Goal: Task Accomplishment & Management: Manage account settings

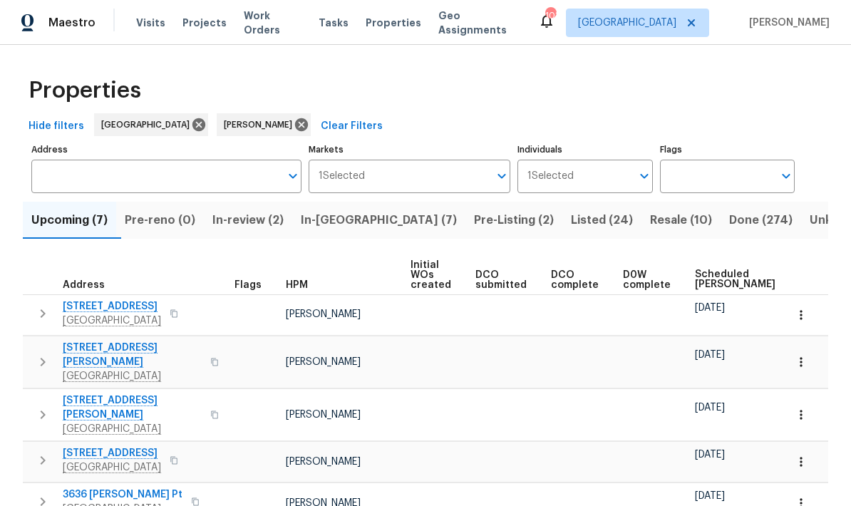
scroll to position [79, 0]
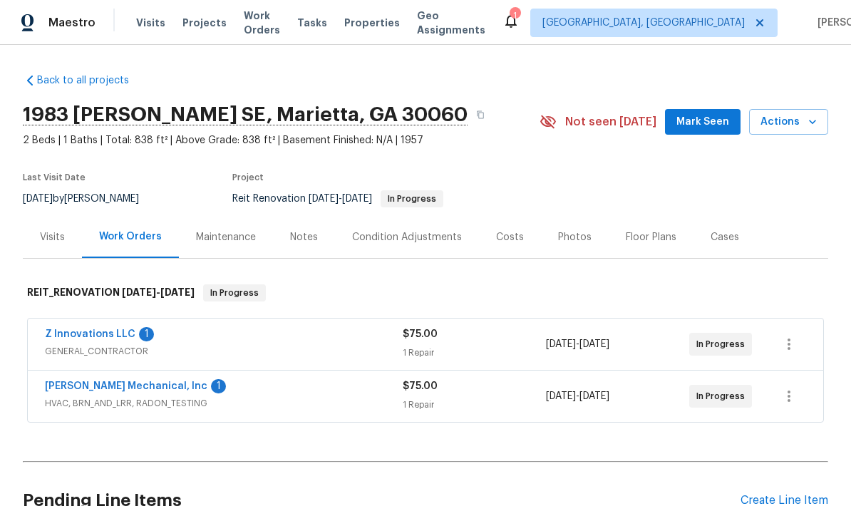
click at [96, 336] on link "Z Innovations LLC" at bounding box center [90, 334] width 91 height 10
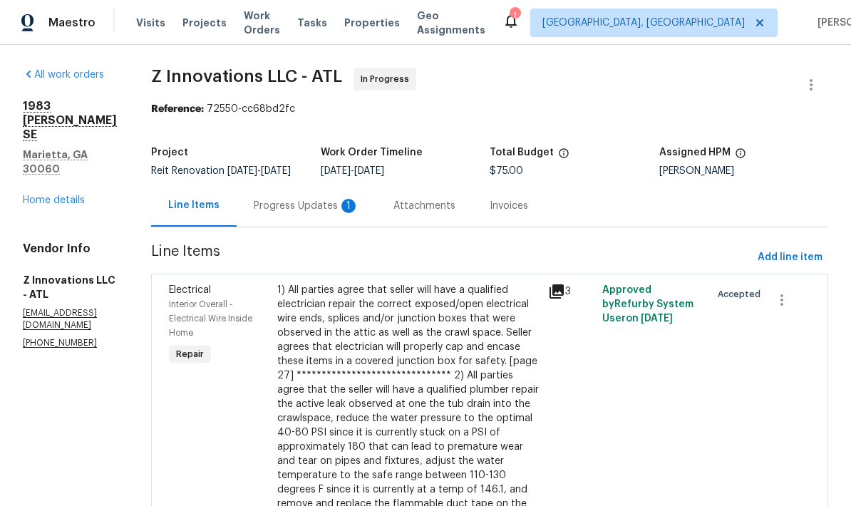
click at [336, 213] on div "Progress Updates 1" at bounding box center [306, 206] width 105 height 14
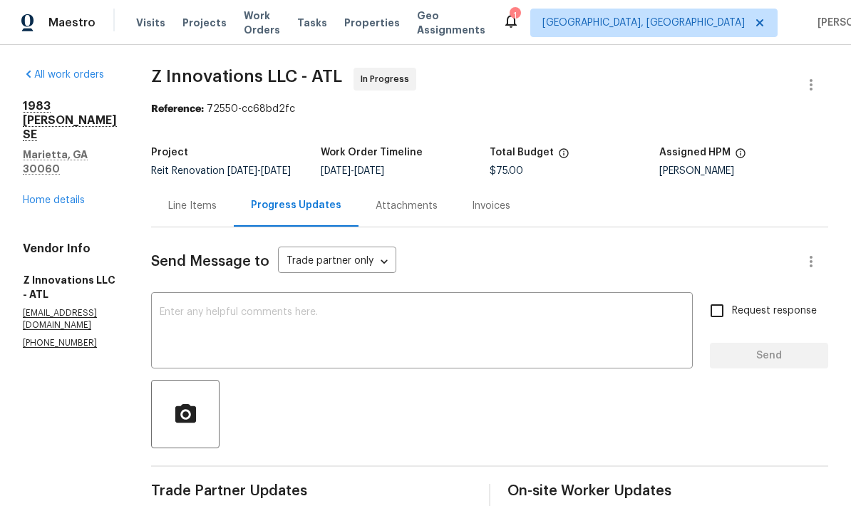
click at [201, 213] on div "Line Items" at bounding box center [192, 206] width 48 height 14
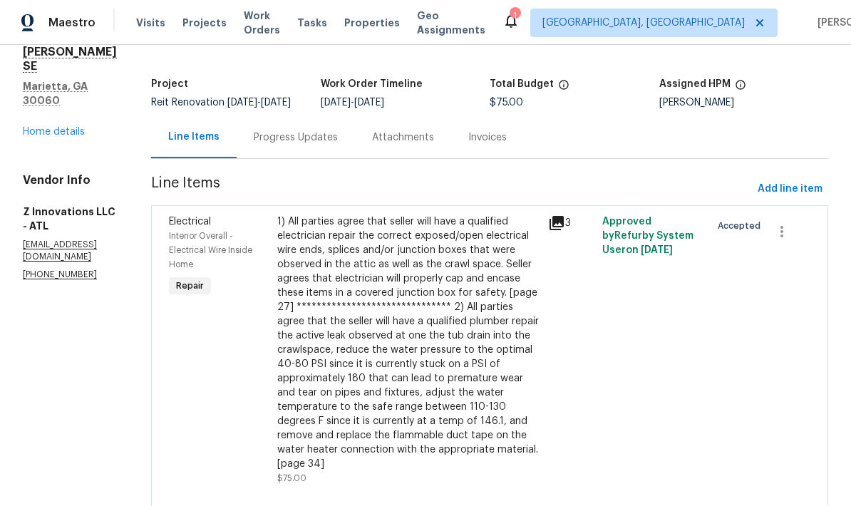
scroll to position [68, 0]
click at [59, 128] on link "Home details" at bounding box center [54, 133] width 62 height 10
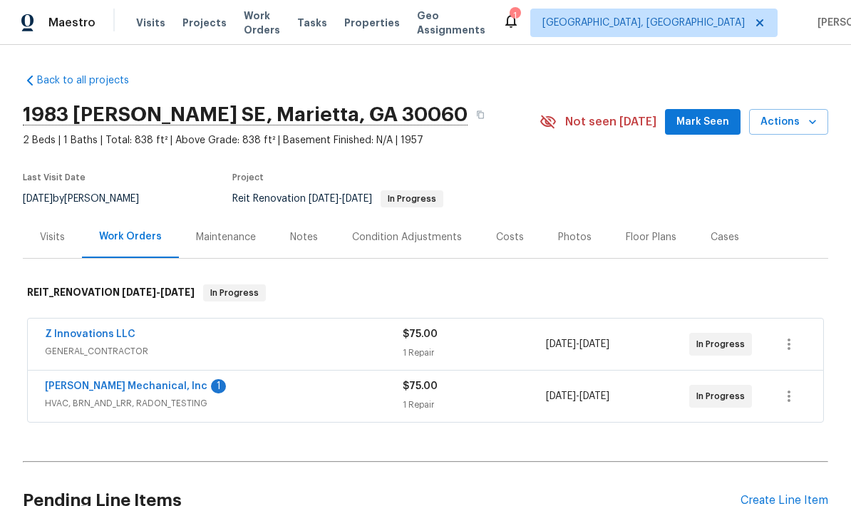
click at [128, 390] on link "JH Martin Mechanical, Inc" at bounding box center [126, 386] width 163 height 10
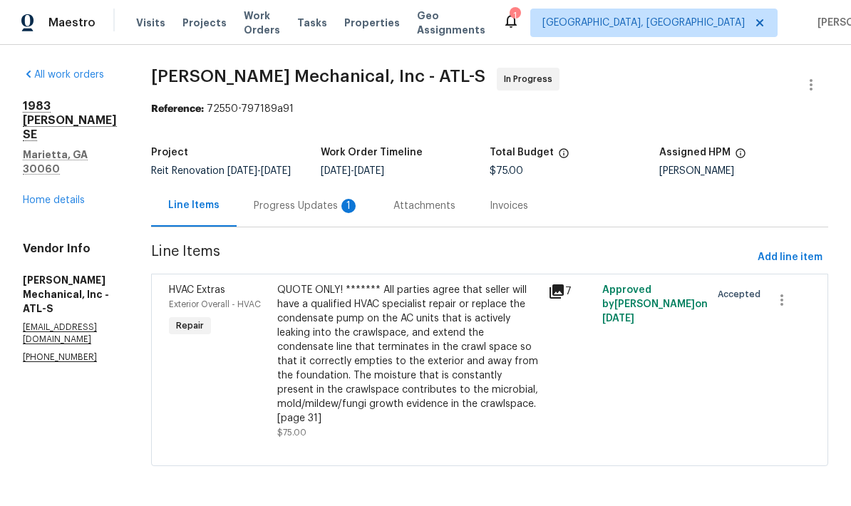
click at [359, 213] on div "Progress Updates 1" at bounding box center [306, 206] width 105 height 14
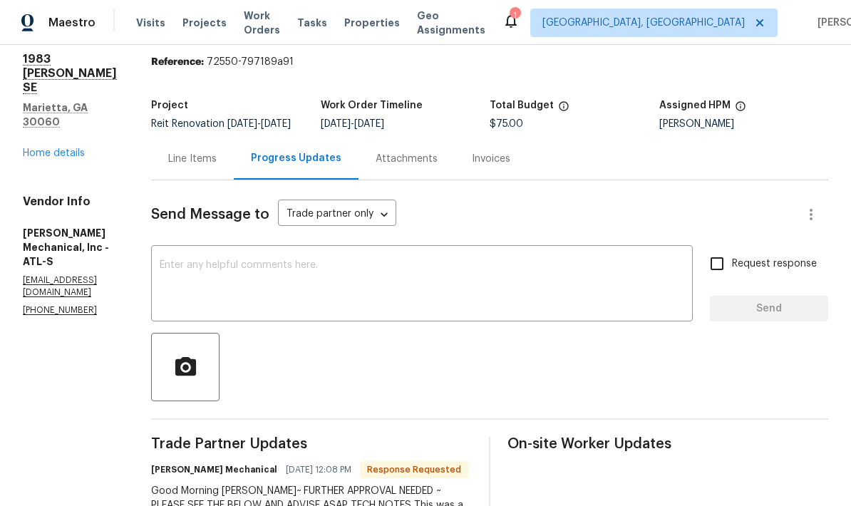
scroll to position [38, 0]
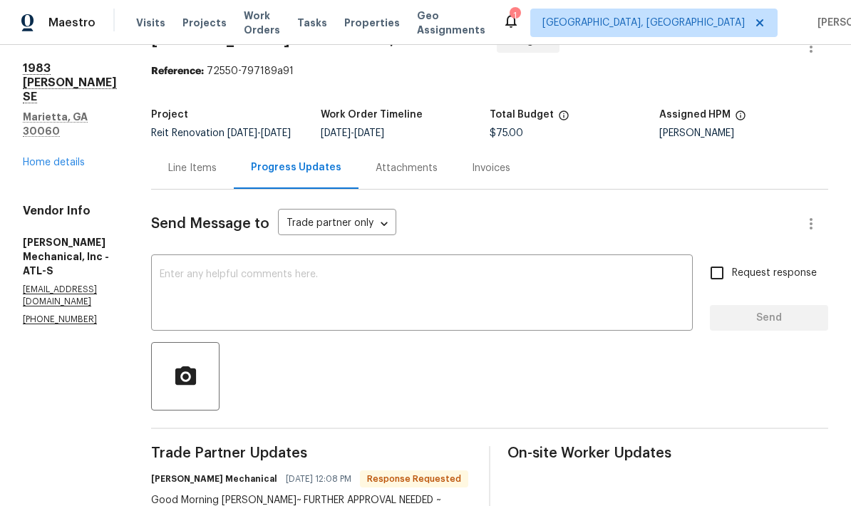
click at [78, 158] on link "Home details" at bounding box center [54, 163] width 62 height 10
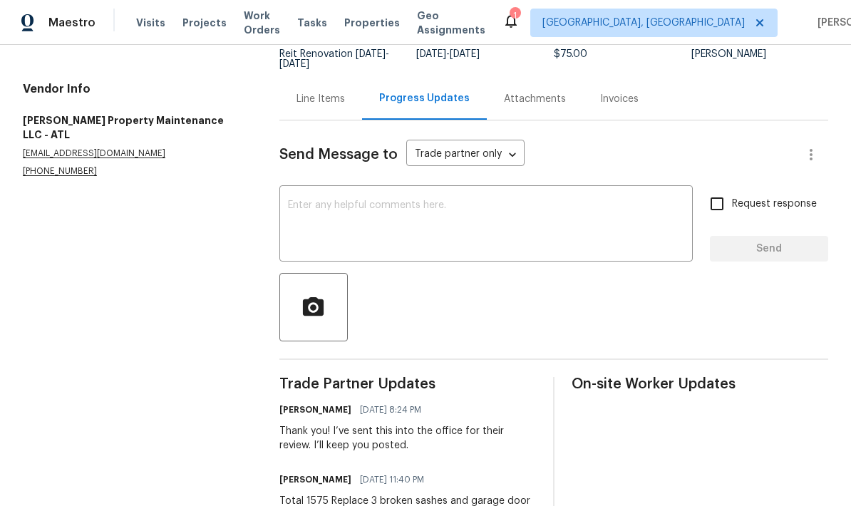
scroll to position [117, 0]
click at [320, 107] on div "Line Items" at bounding box center [320, 99] width 83 height 42
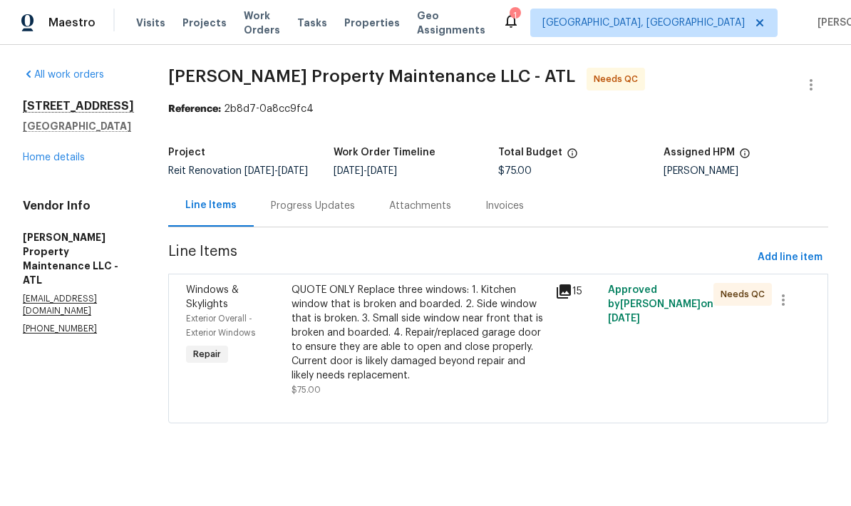
click at [340, 213] on div "Progress Updates" at bounding box center [313, 206] width 84 height 14
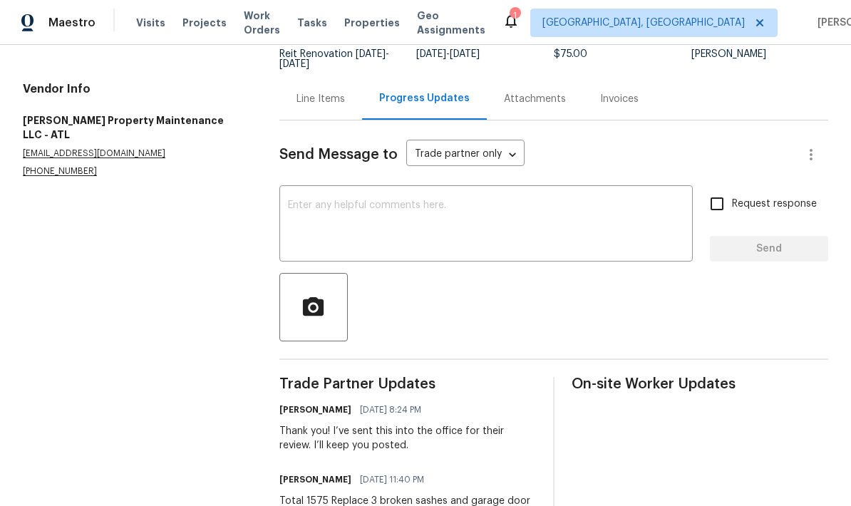
scroll to position [57, 0]
click at [329, 92] on div "Line Items" at bounding box center [321, 99] width 48 height 14
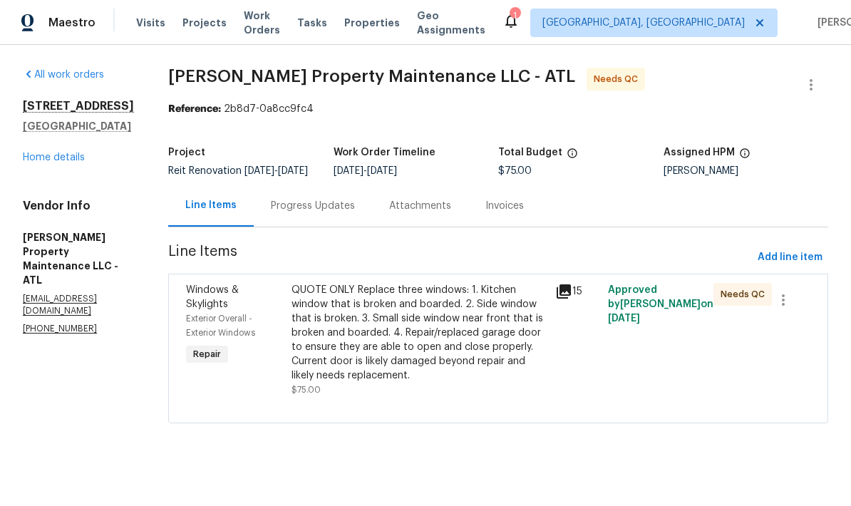
click at [339, 213] on div "Progress Updates" at bounding box center [313, 206] width 84 height 14
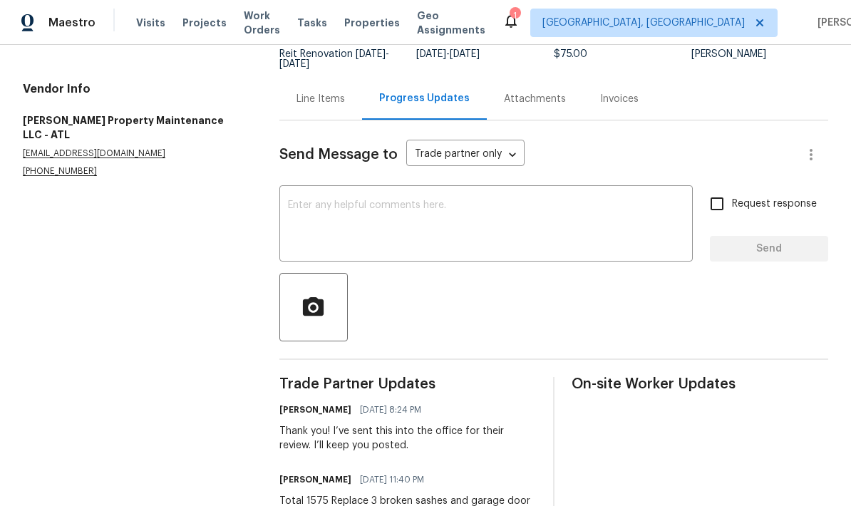
scroll to position [57, 0]
copy div "Total 1575 Replace 3 broken sashes and garage door replacement."
click at [329, 92] on div "Line Items" at bounding box center [321, 99] width 48 height 14
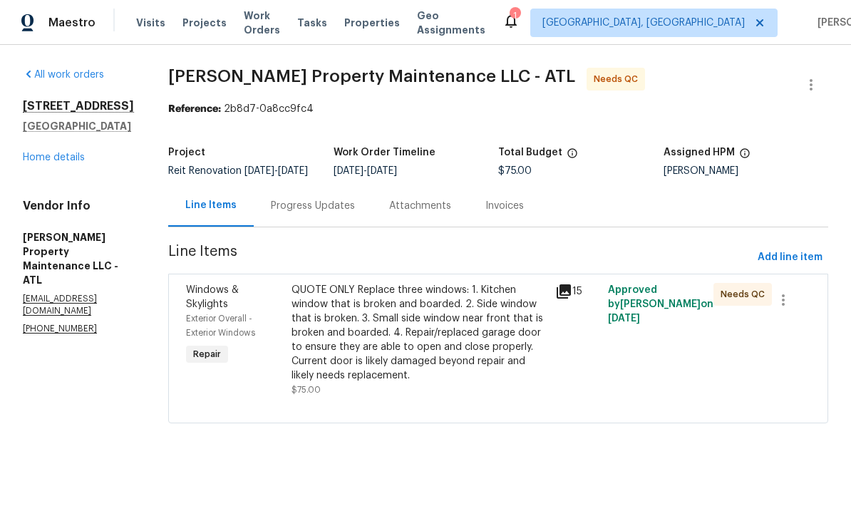
click at [398, 353] on div "QUOTE ONLY Replace three windows: 1. Kitchen window that is broken and boarded.…" at bounding box center [419, 333] width 255 height 100
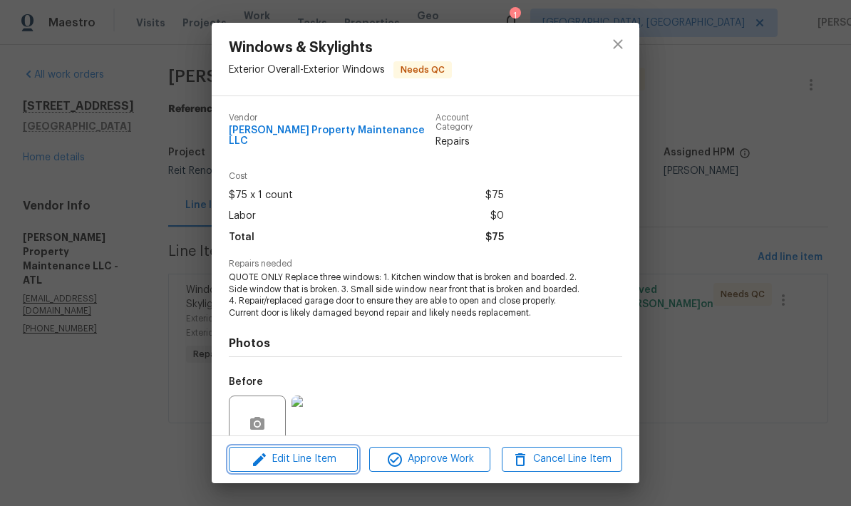
click at [326, 466] on span "Edit Line Item" at bounding box center [293, 459] width 120 height 18
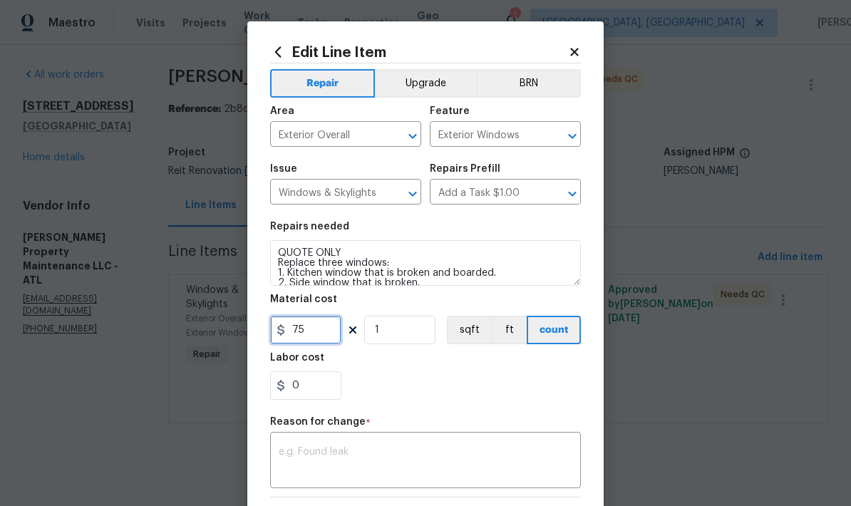
click at [293, 334] on input "75" at bounding box center [305, 330] width 71 height 29
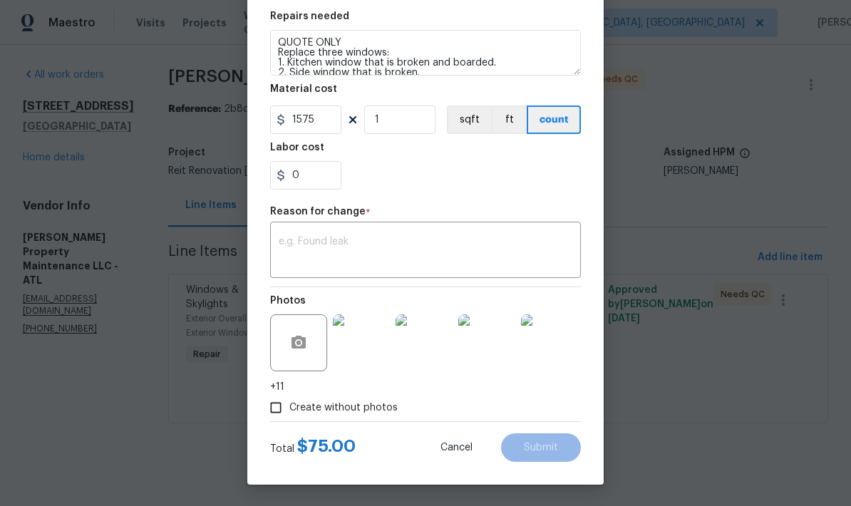
scroll to position [213, 0]
type input "1575"
click at [339, 243] on textarea at bounding box center [426, 252] width 294 height 30
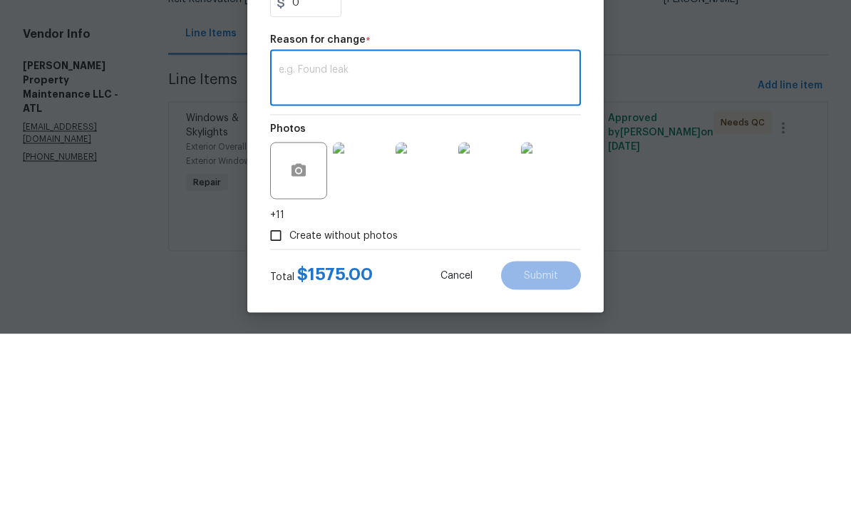
click at [334, 237] on textarea at bounding box center [426, 252] width 294 height 30
paste textarea "Total 1575 Replace 3 broken sashes and garage door replacement."
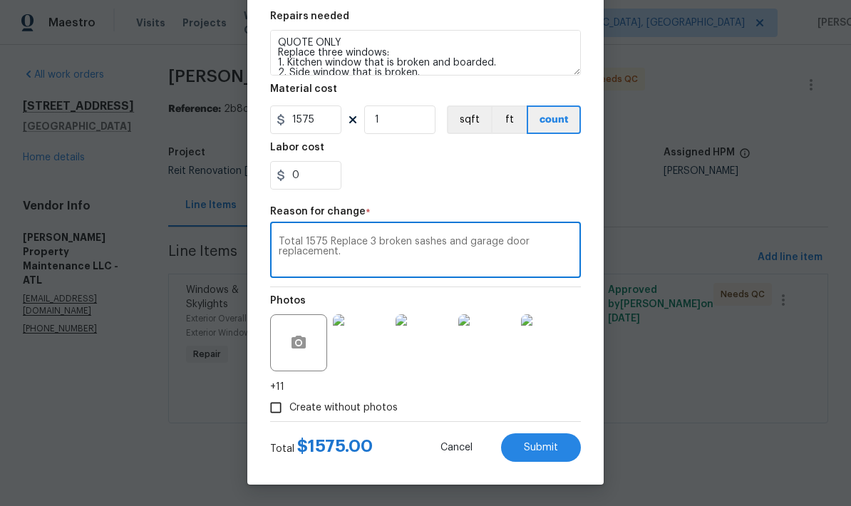
type textarea "Total 1575 Replace 3 broken sashes and garage door replacement."
click at [555, 450] on span "Submit" at bounding box center [541, 448] width 34 height 11
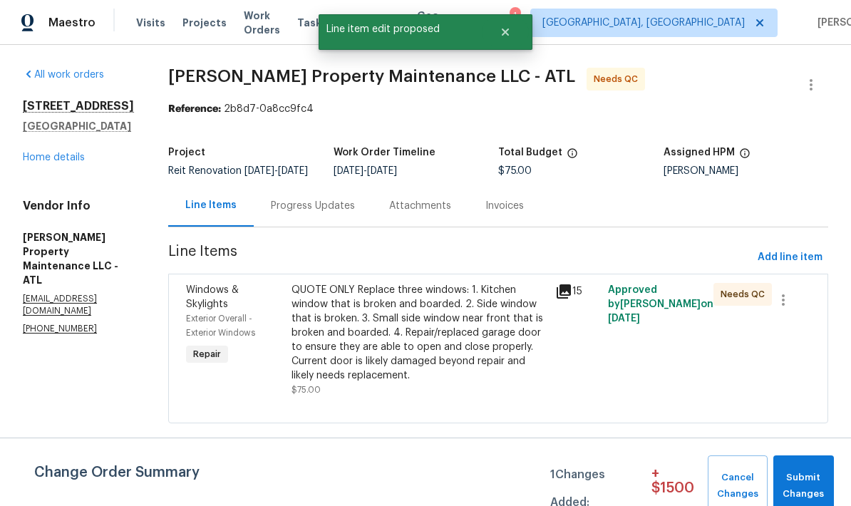
scroll to position [0, 0]
click at [805, 480] on span "Submit Changes" at bounding box center [803, 486] width 46 height 33
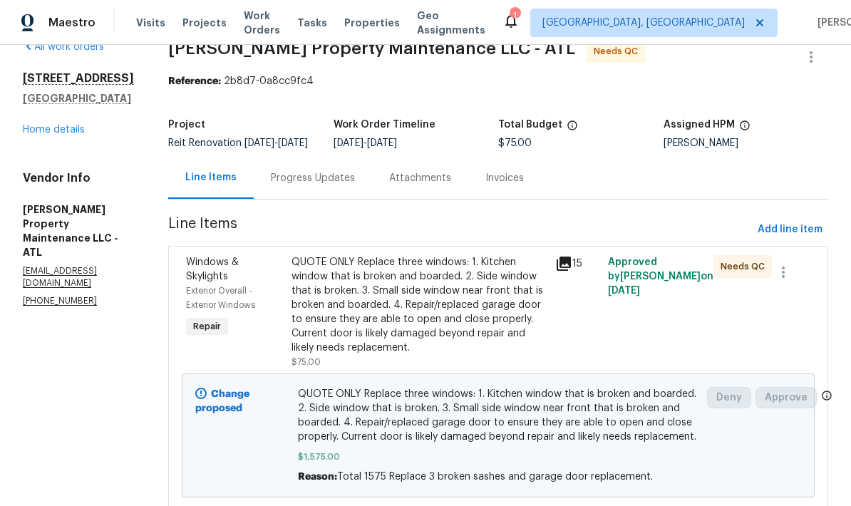
scroll to position [27, 0]
click at [62, 133] on link "Home details" at bounding box center [54, 130] width 62 height 10
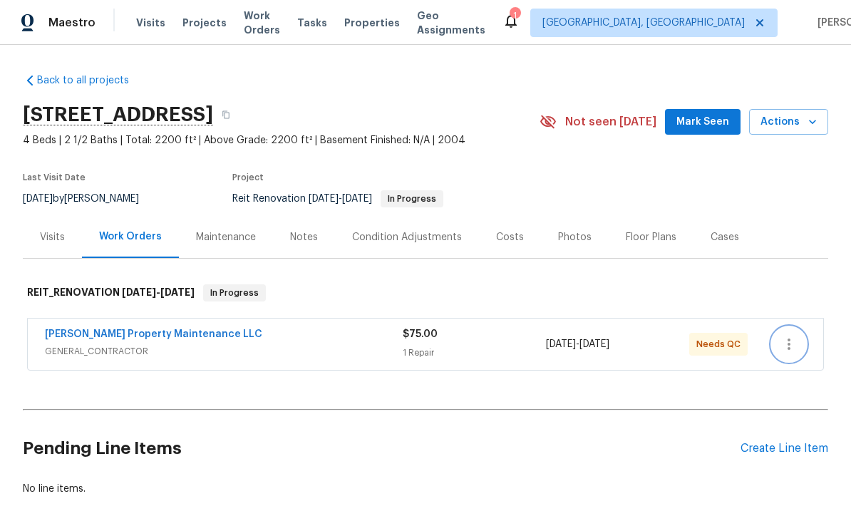
click at [788, 346] on icon "button" at bounding box center [788, 344] width 17 height 17
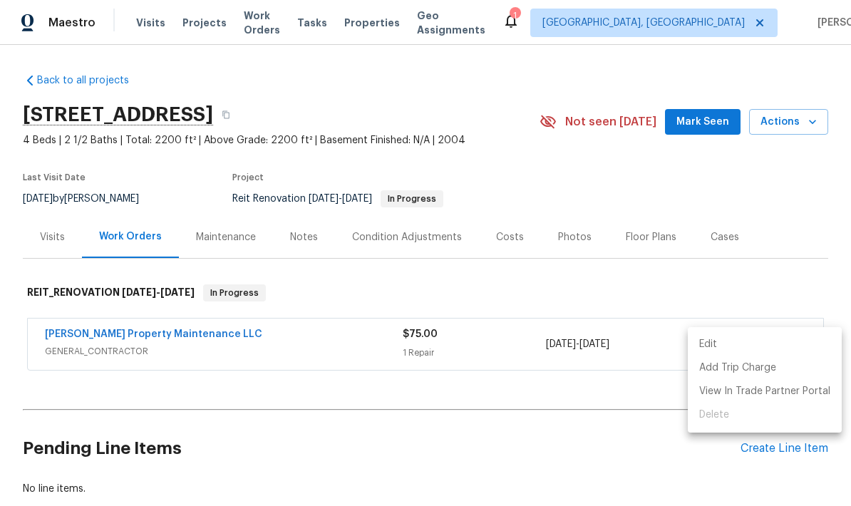
click at [711, 347] on li "Edit" at bounding box center [765, 345] width 154 height 24
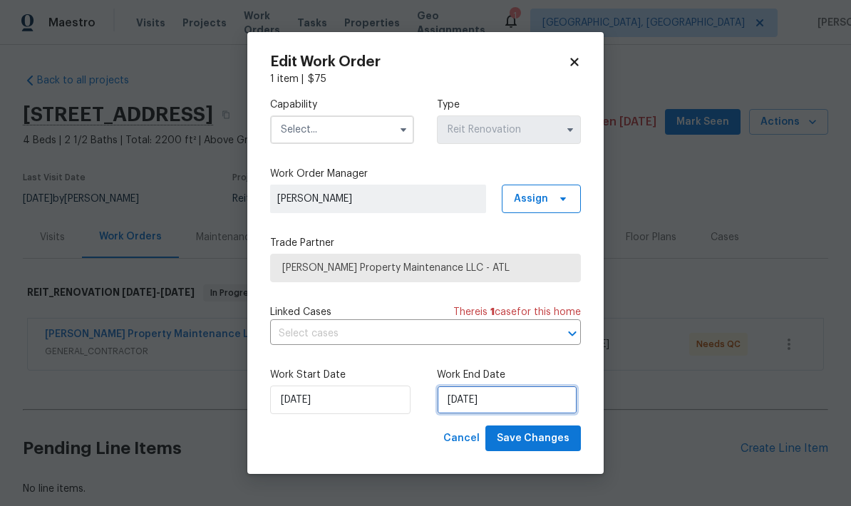
click at [532, 407] on input "8/22/2025" at bounding box center [507, 400] width 140 height 29
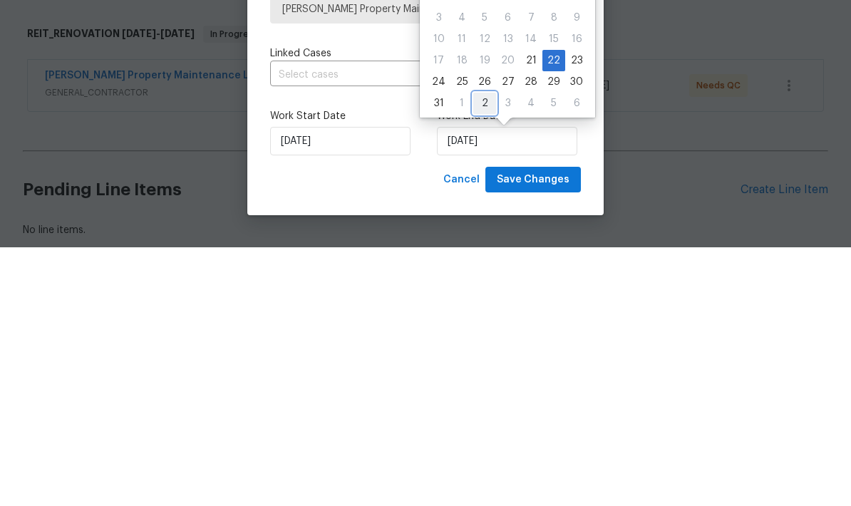
click at [478, 352] on div "2" at bounding box center [484, 362] width 23 height 20
type input "9/2/2025"
select select "8"
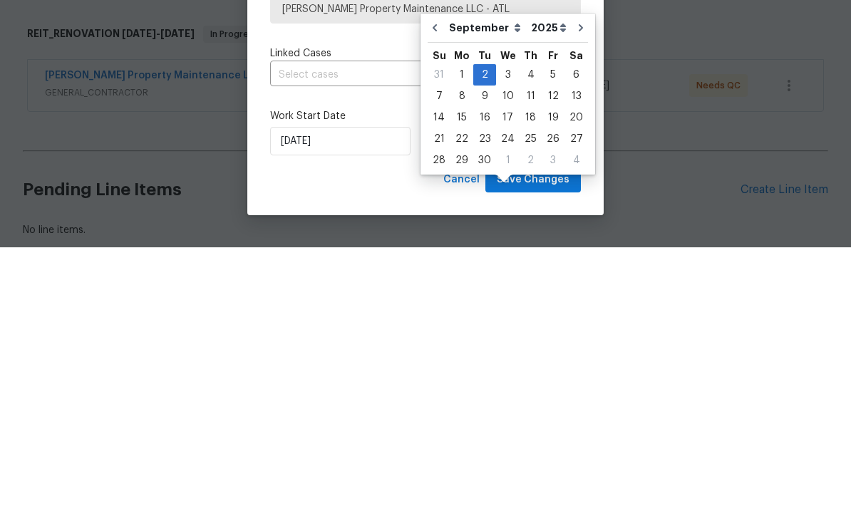
scroll to position [57, 0]
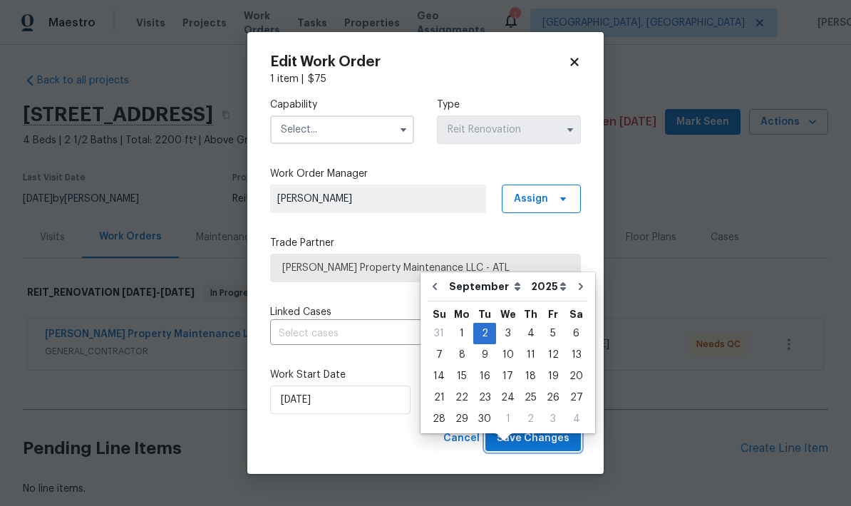
click at [547, 440] on span "Save Changes" at bounding box center [533, 439] width 73 height 18
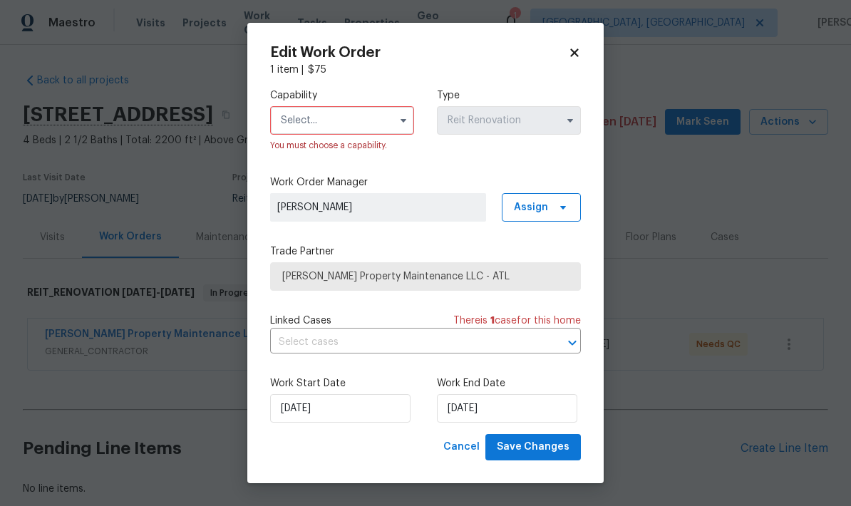
click at [379, 119] on input "text" at bounding box center [342, 120] width 144 height 29
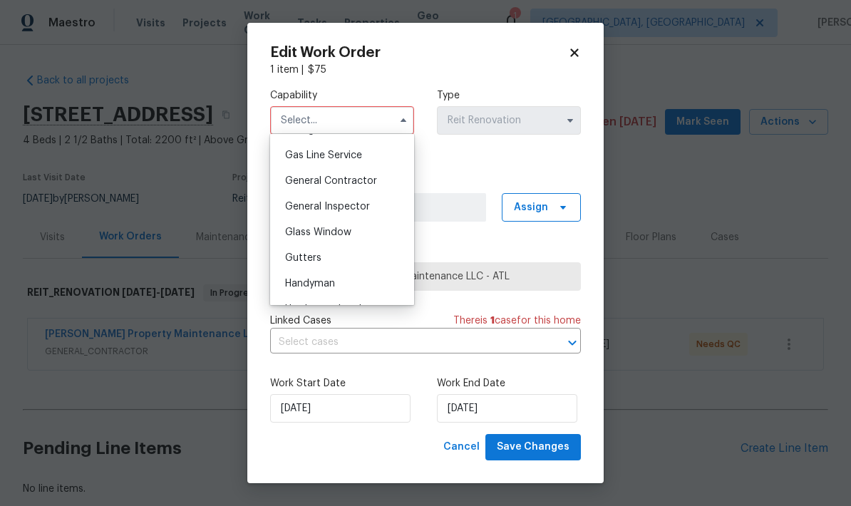
scroll to position [654, 0]
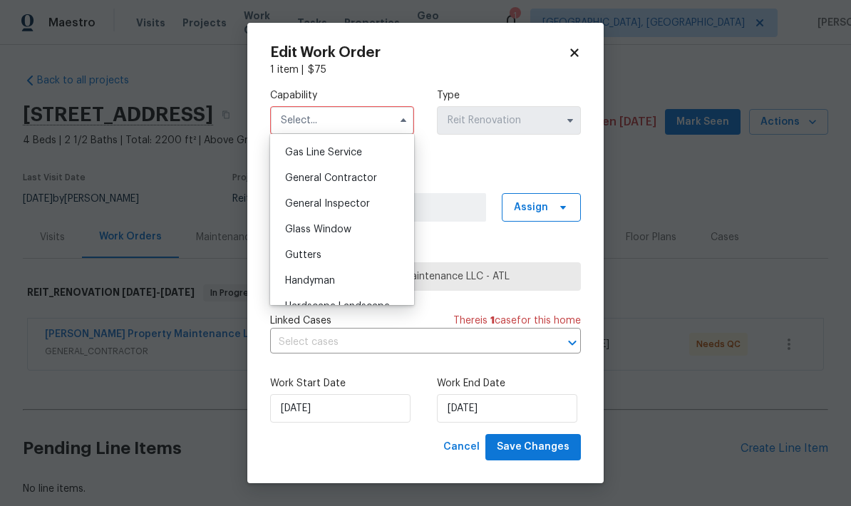
click at [362, 180] on span "General Contractor" at bounding box center [331, 178] width 92 height 10
type input "General Contractor"
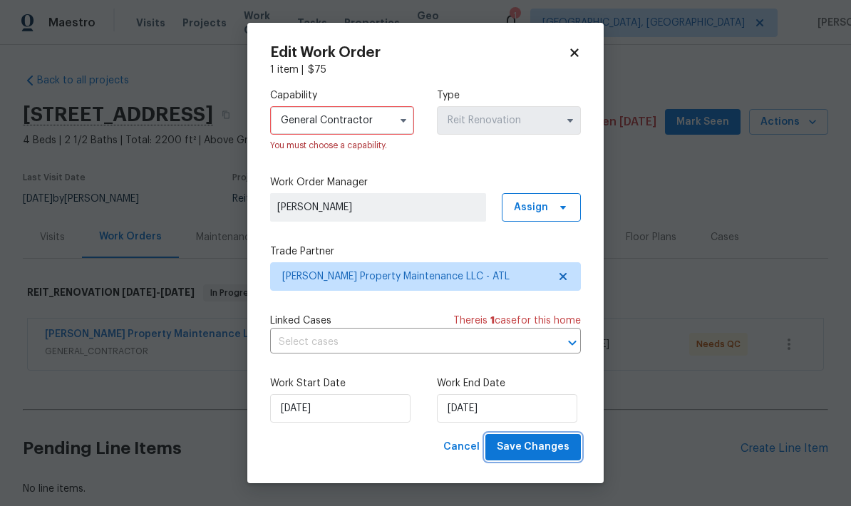
click at [539, 454] on span "Save Changes" at bounding box center [533, 447] width 73 height 18
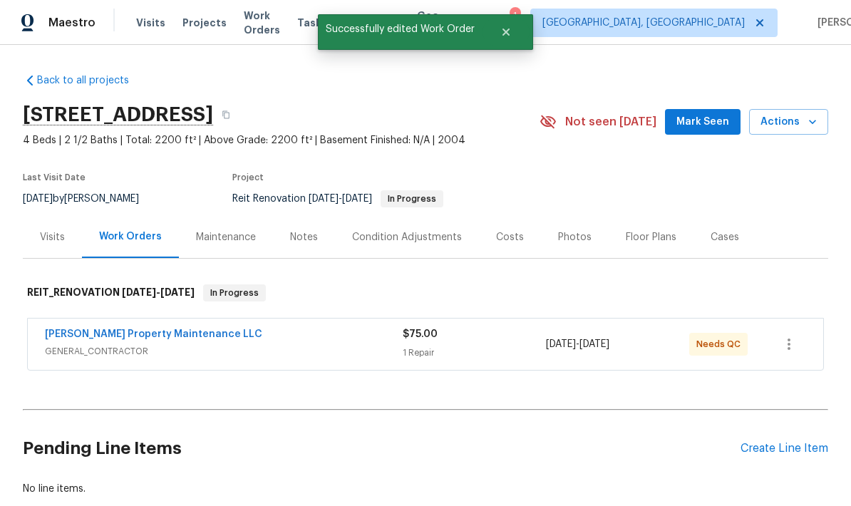
click at [173, 329] on link "Glen Property Maintenance LLC" at bounding box center [153, 334] width 217 height 10
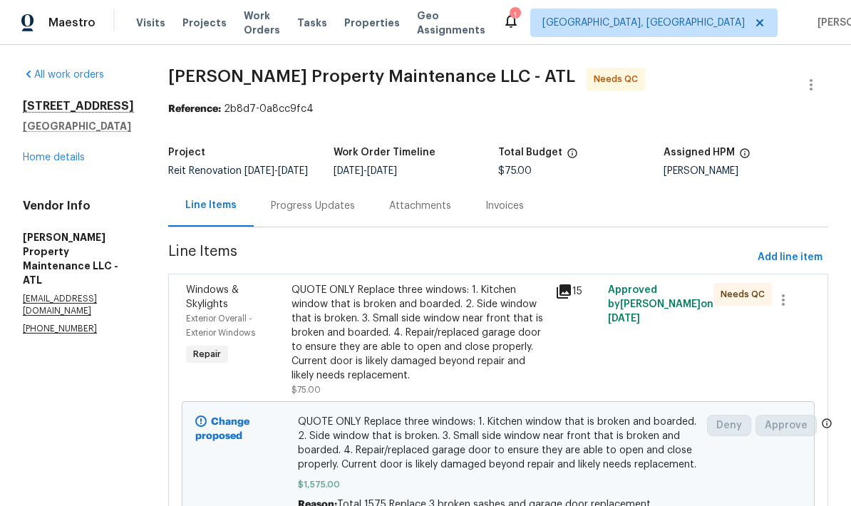
click at [338, 224] on div "Progress Updates" at bounding box center [313, 206] width 118 height 42
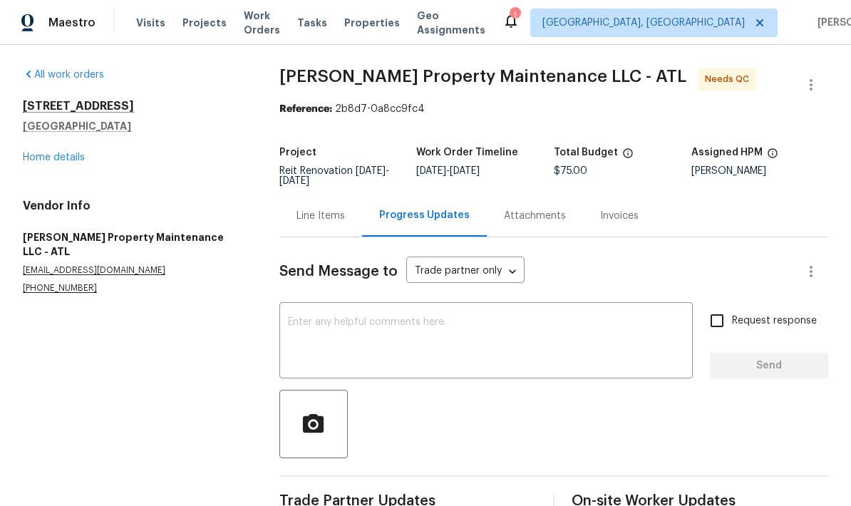
click at [76, 158] on link "Home details" at bounding box center [54, 158] width 62 height 10
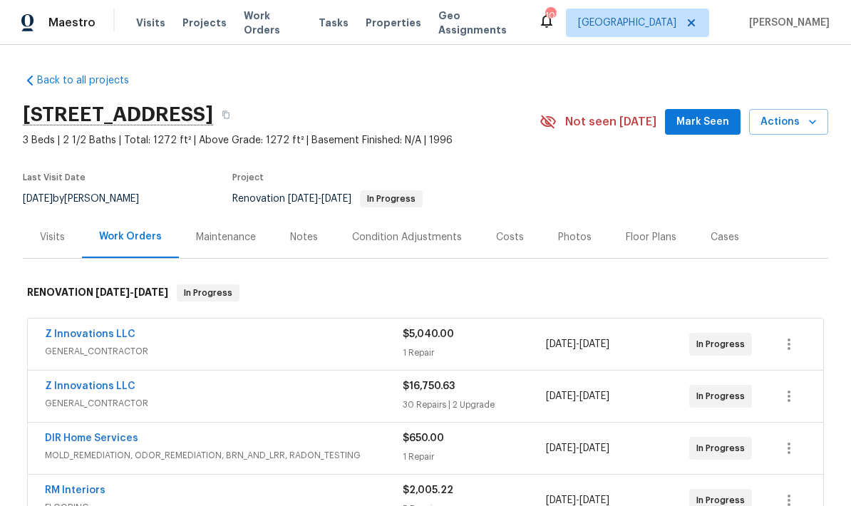
scroll to position [49, 0]
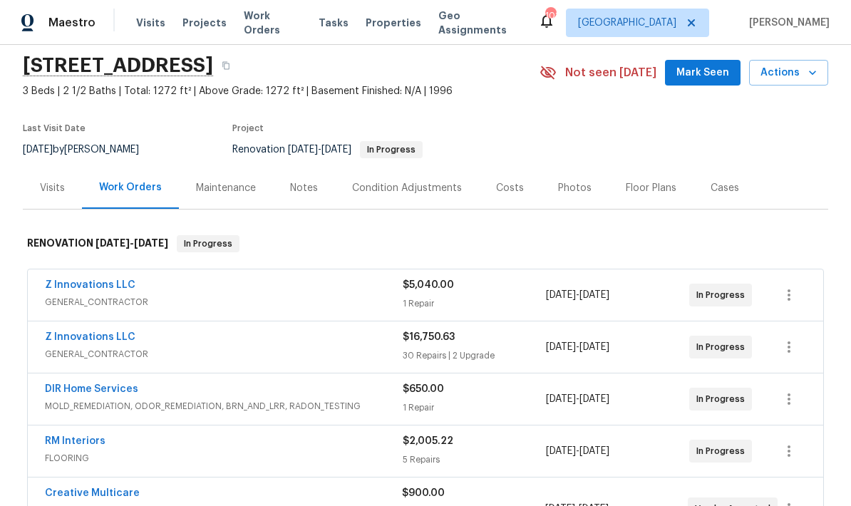
click at [301, 187] on div "Notes" at bounding box center [304, 188] width 28 height 14
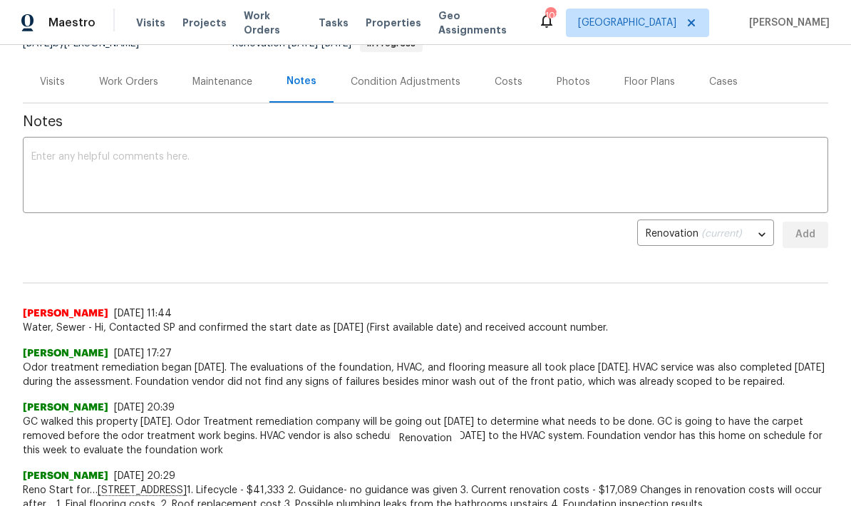
scroll to position [155, 0]
click at [128, 88] on div "Work Orders" at bounding box center [128, 83] width 59 height 14
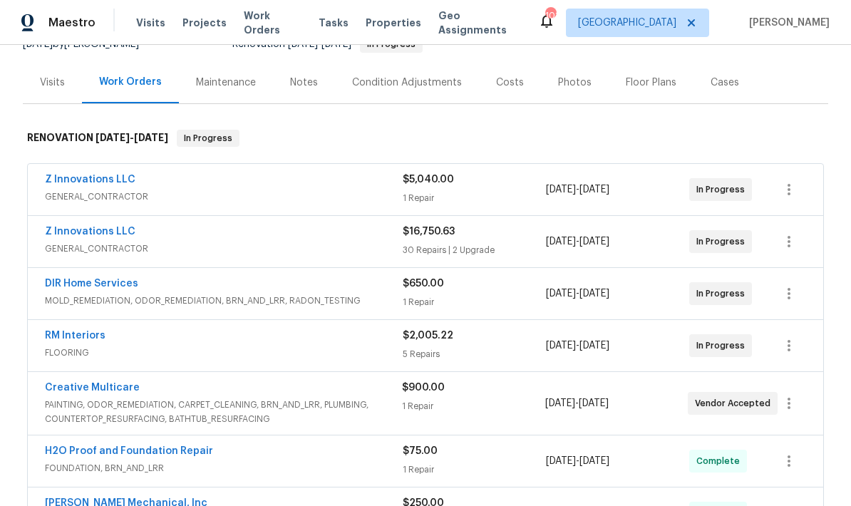
click at [123, 234] on link "Z Innovations LLC" at bounding box center [90, 232] width 91 height 10
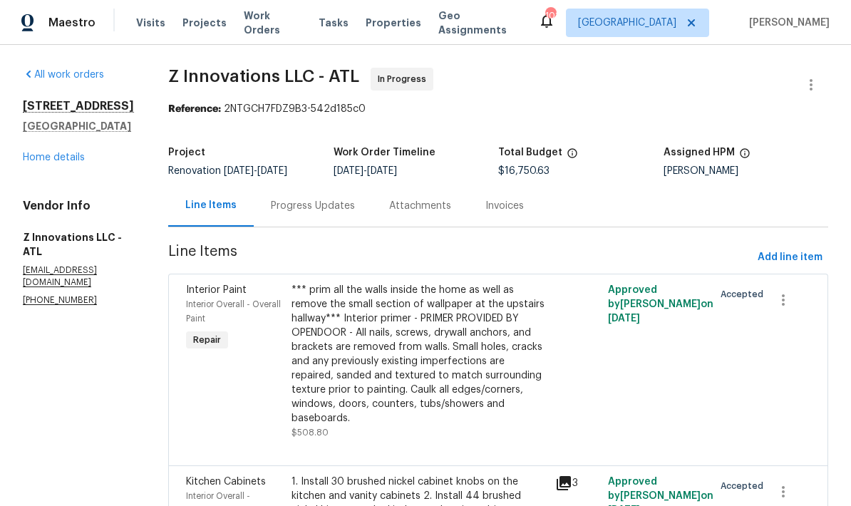
click at [328, 204] on div "Progress Updates" at bounding box center [313, 206] width 84 height 14
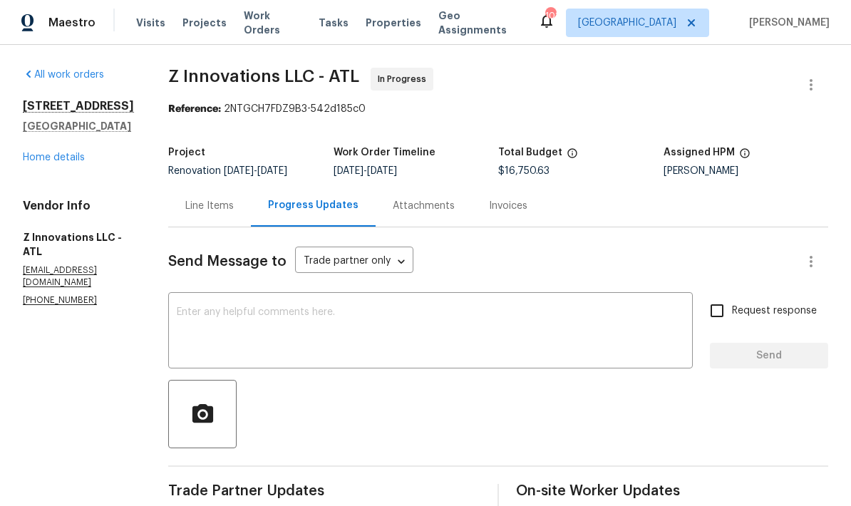
click at [210, 212] on div "Line Items" at bounding box center [209, 206] width 48 height 14
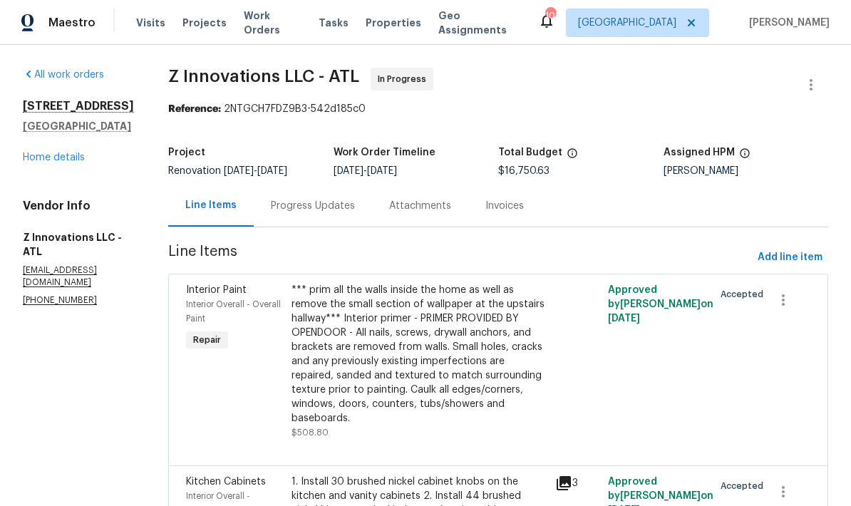
click at [68, 163] on link "Home details" at bounding box center [54, 158] width 62 height 10
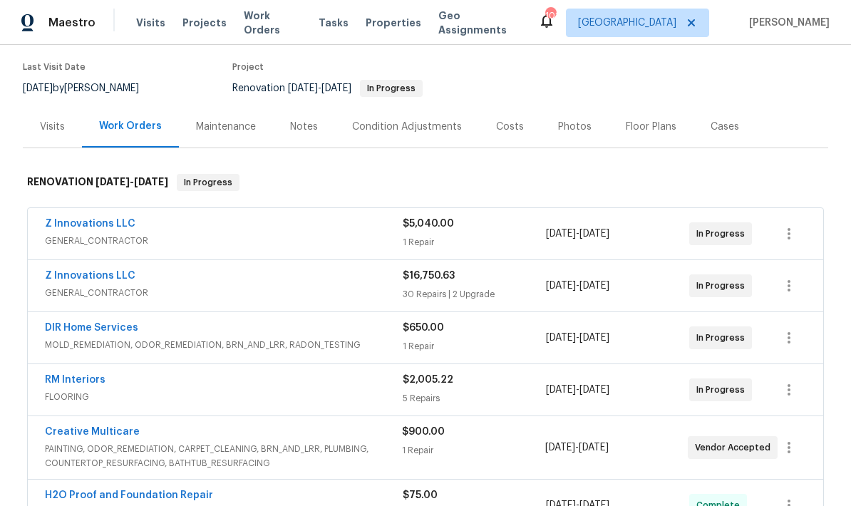
scroll to position [107, 0]
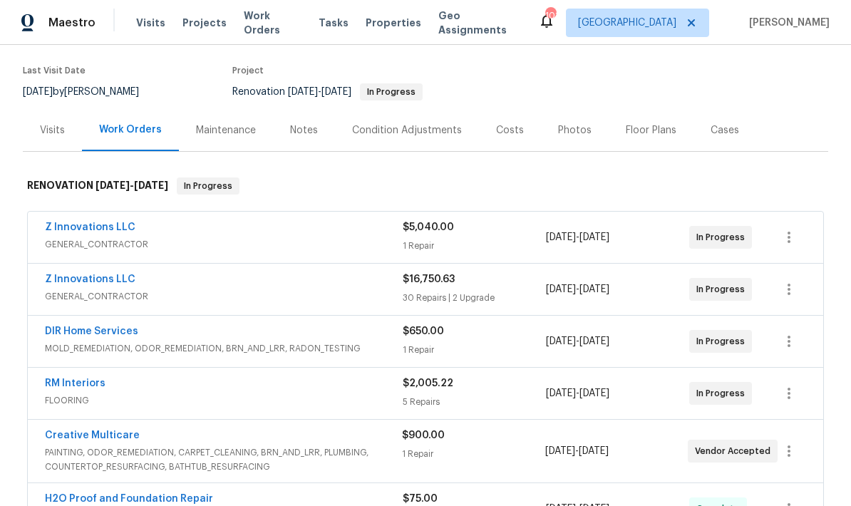
click at [306, 132] on div "Notes" at bounding box center [304, 130] width 28 height 14
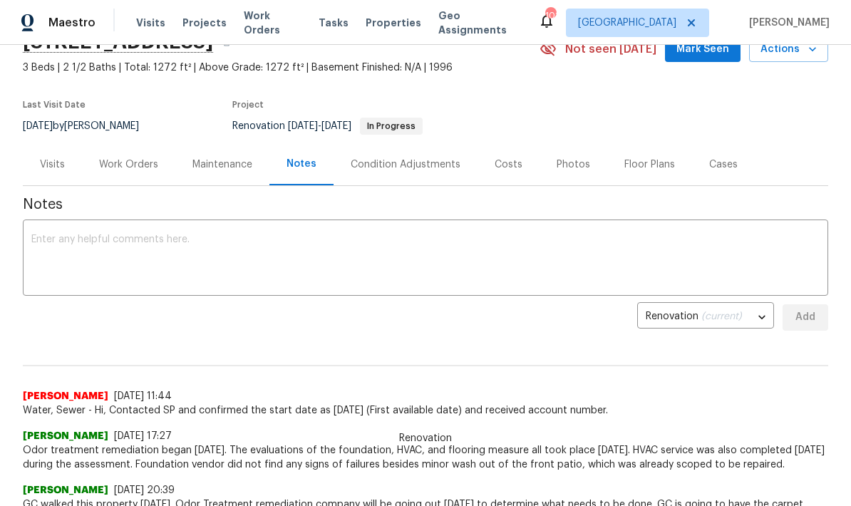
scroll to position [150, 0]
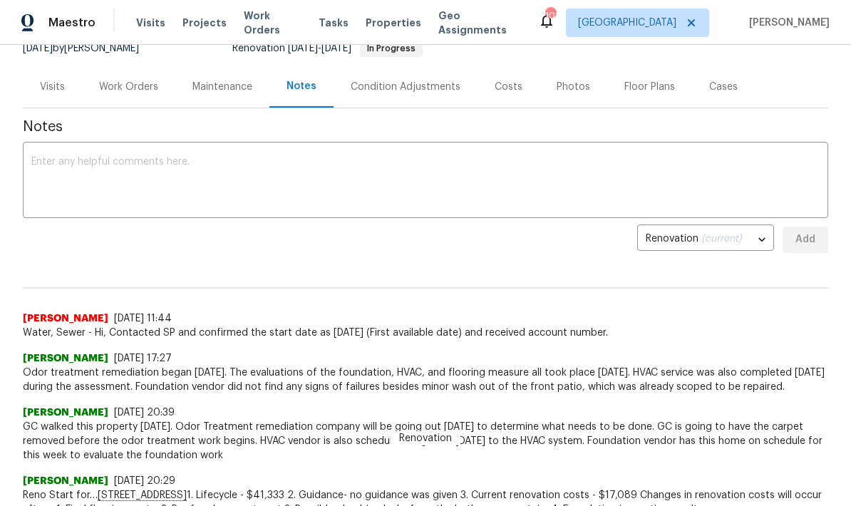
click at [216, 159] on textarea at bounding box center [425, 182] width 788 height 50
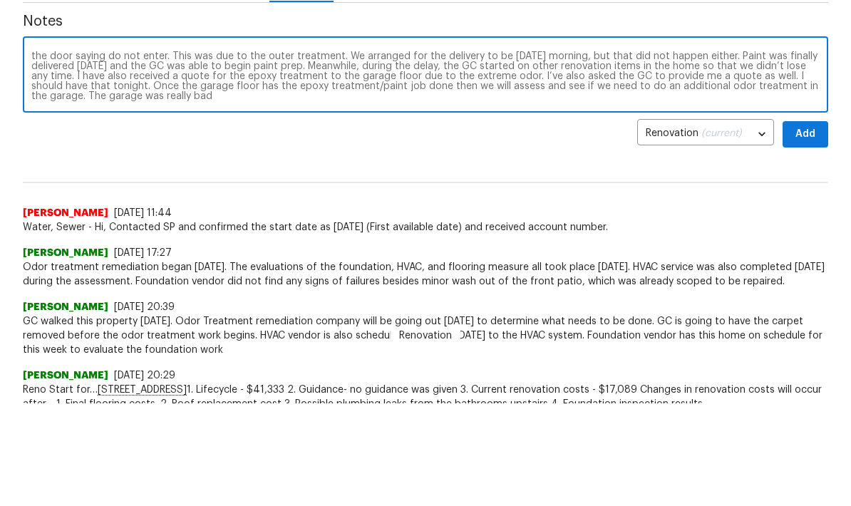
scroll to position [10, 0]
click at [239, 154] on textarea "Odor treatment was completed on Friday 8/22. Paint was not delivered on Friday …" at bounding box center [425, 179] width 788 height 50
click at [682, 154] on textarea "Odor treatment was completed on Friday 8/22. Paint was not delivered on Friday …" at bounding box center [425, 179] width 788 height 50
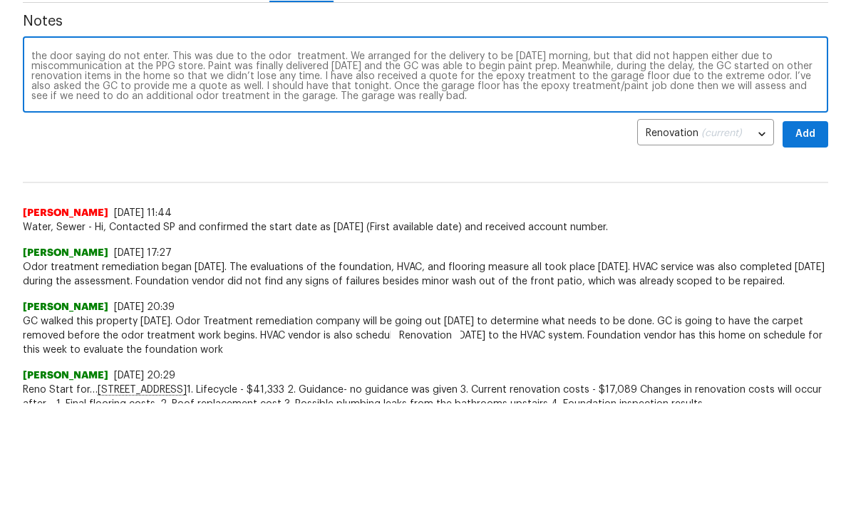
click at [478, 154] on textarea "Odor treatment was completed on Friday 8/22. Paint was not delivered on Friday …" at bounding box center [425, 179] width 788 height 50
click at [352, 154] on textarea "Odor treatment was completed on Friday 8/22. Paint was not delivered on Friday …" at bounding box center [425, 179] width 788 height 50
type textarea "Odor treatment was completed on Friday 8/22. Paint was not delivered on Friday …"
click at [803, 228] on span "Add" at bounding box center [805, 237] width 23 height 18
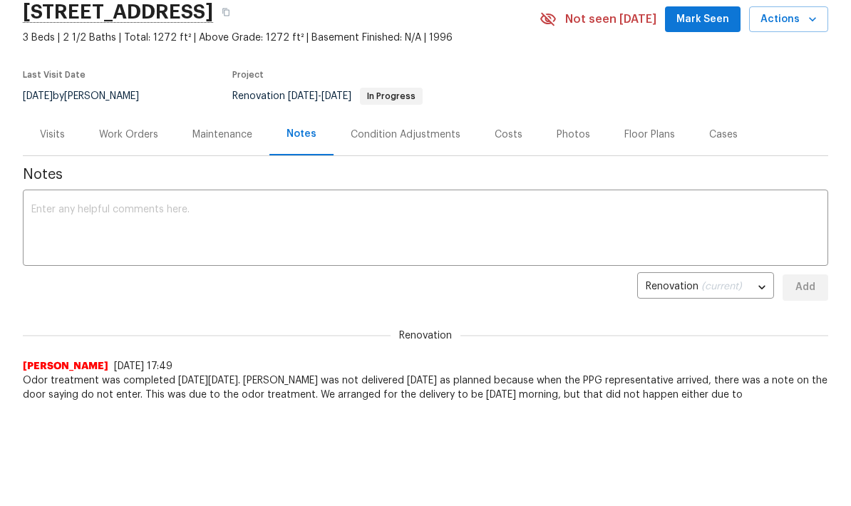
scroll to position [0, 0]
click at [706, 22] on span "Mark Seen" at bounding box center [702, 20] width 53 height 18
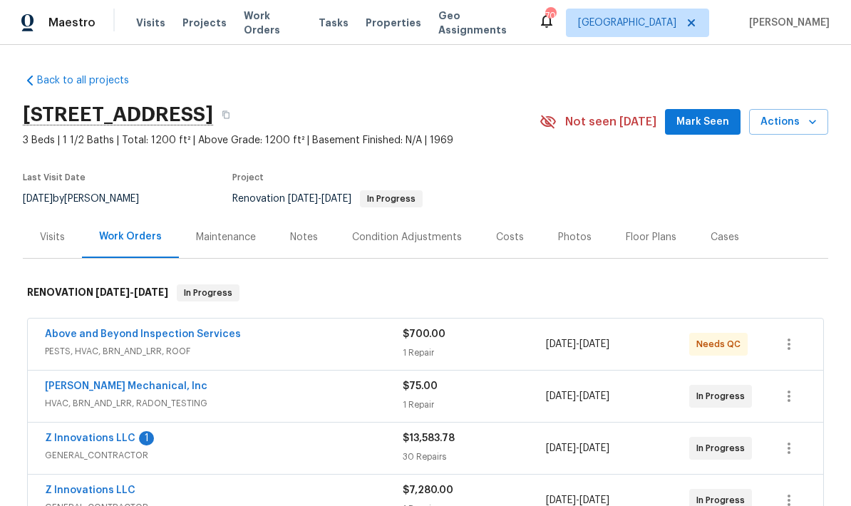
scroll to position [197, 0]
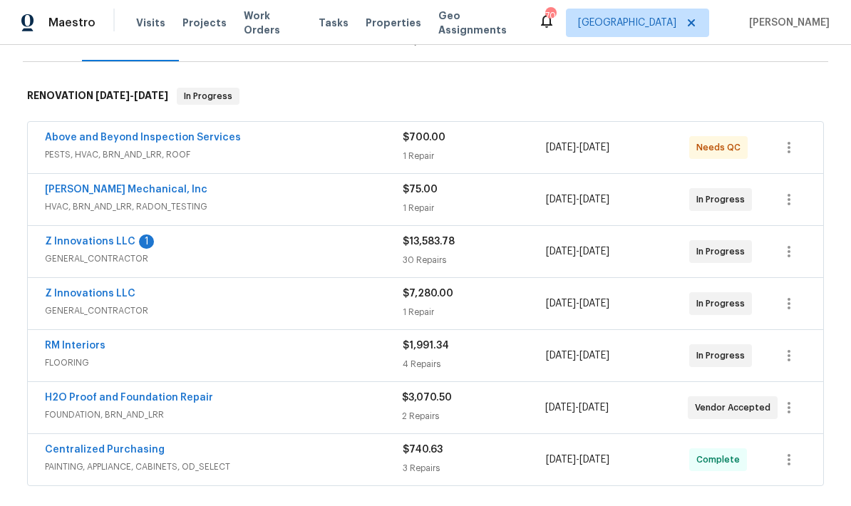
click at [158, 189] on link "[PERSON_NAME] Mechanical, Inc" at bounding box center [126, 190] width 163 height 10
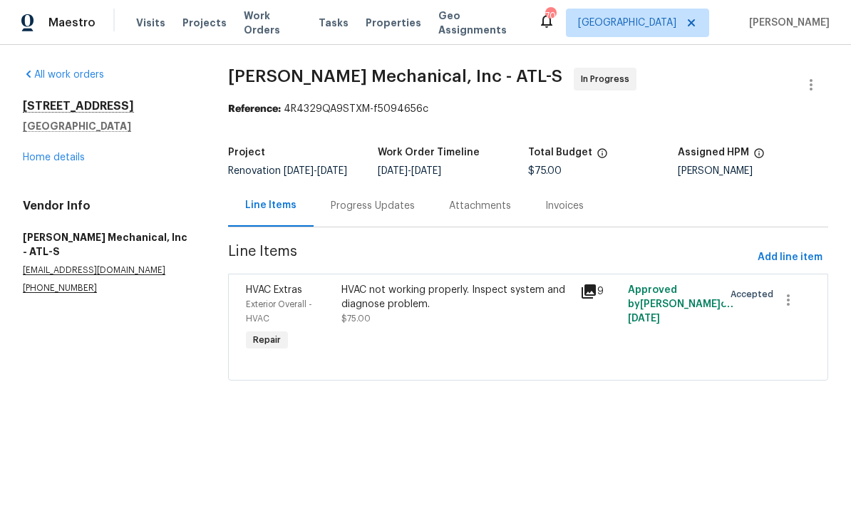
click at [391, 213] on div "Progress Updates" at bounding box center [373, 206] width 84 height 14
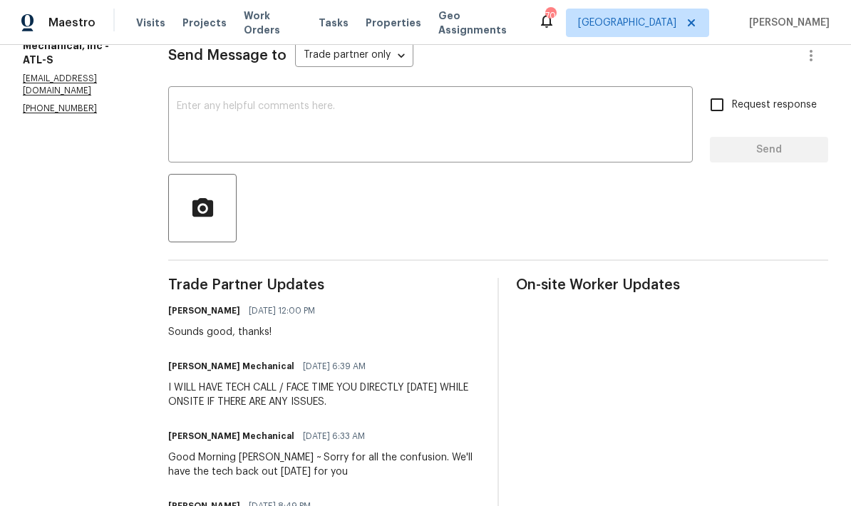
scroll to position [199, 0]
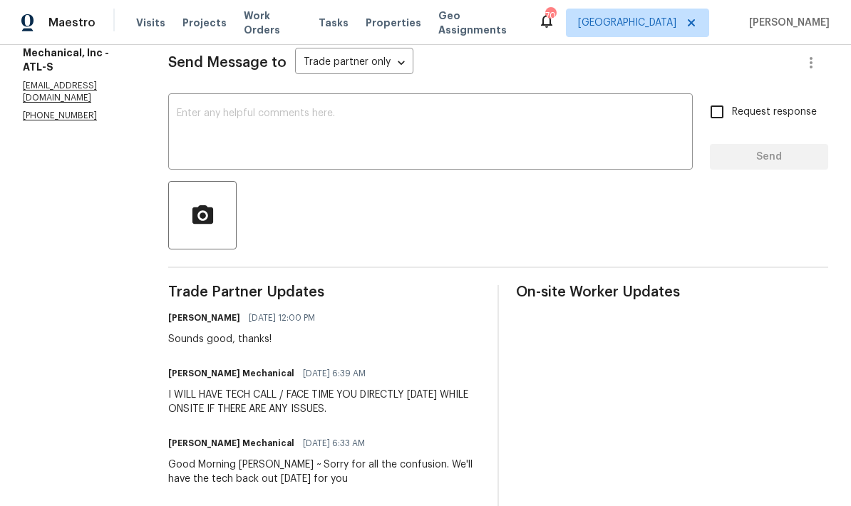
click at [339, 105] on div "x ​" at bounding box center [430, 133] width 525 height 73
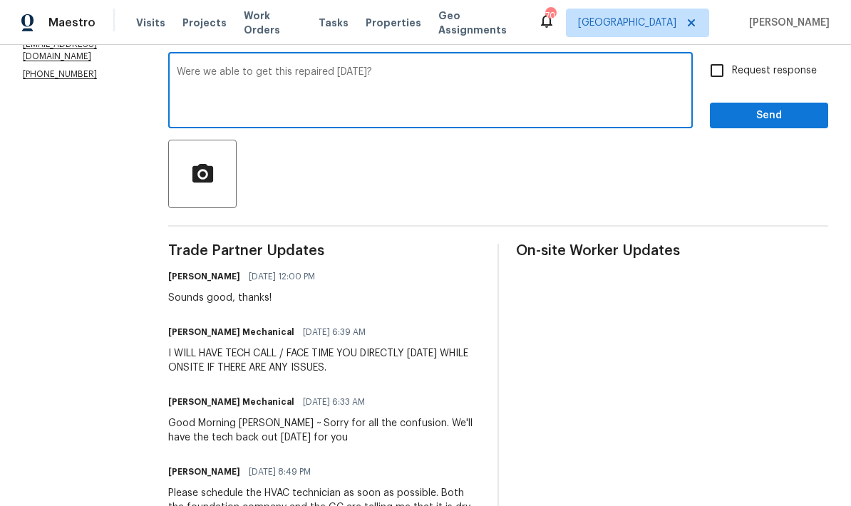
scroll to position [182, 0]
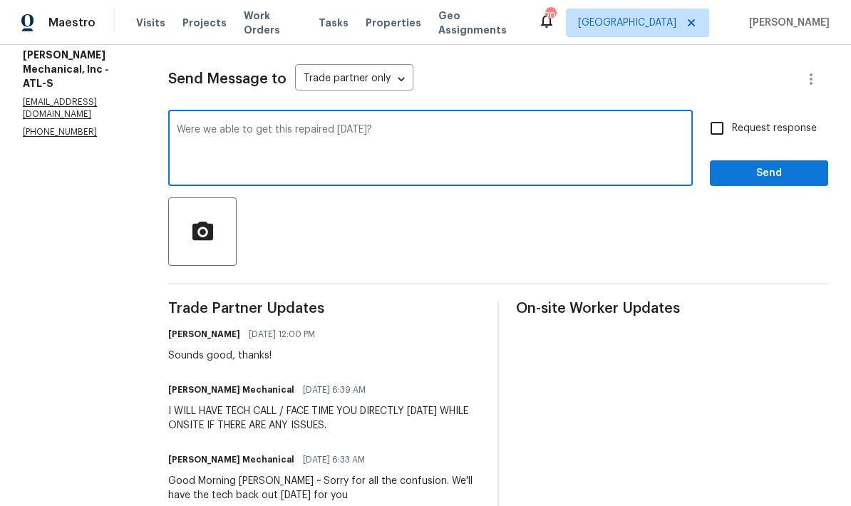
click at [355, 132] on textarea "Were we able to get this repaired yesterday?" at bounding box center [430, 150] width 507 height 50
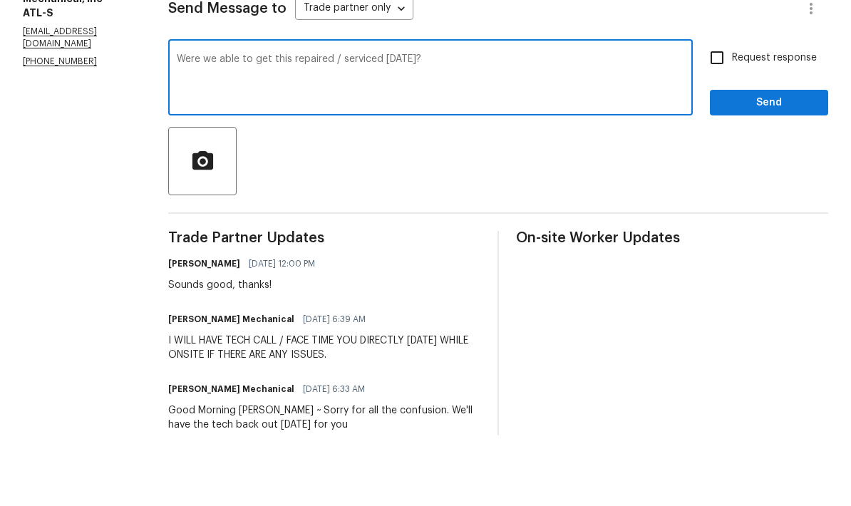
click at [483, 125] on textarea "Were we able to get this repaired / serviced yesterday?" at bounding box center [430, 150] width 507 height 50
type textarea "Were we able to get this repaired / serviced yesterday or today?"
click at [721, 113] on input "Request response" at bounding box center [717, 128] width 30 height 30
checkbox input "true"
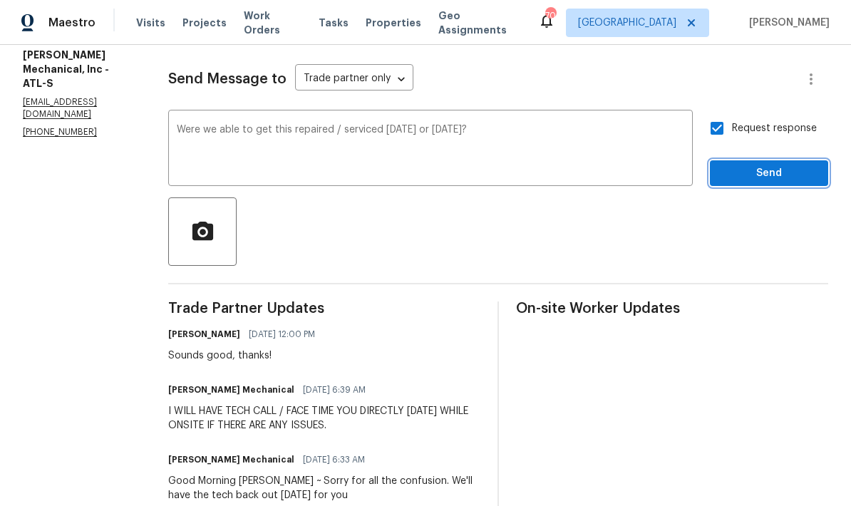
click at [769, 165] on span "Send" at bounding box center [769, 174] width 96 height 18
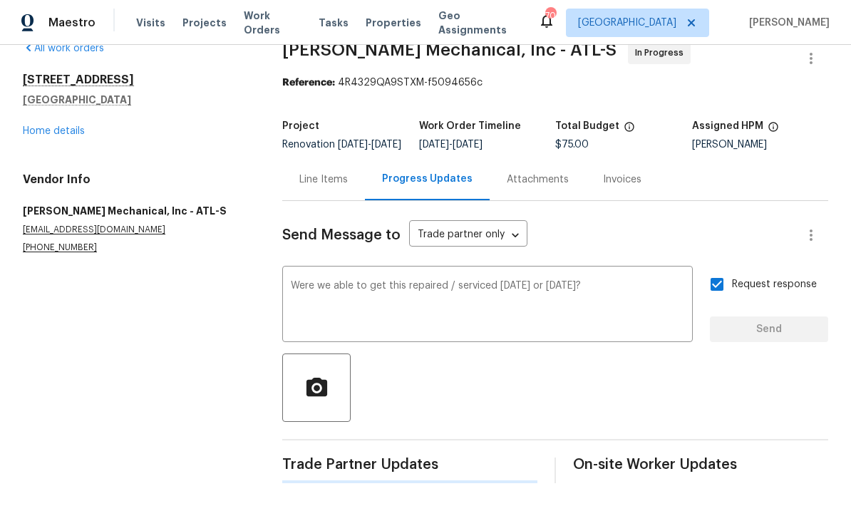
scroll to position [0, 0]
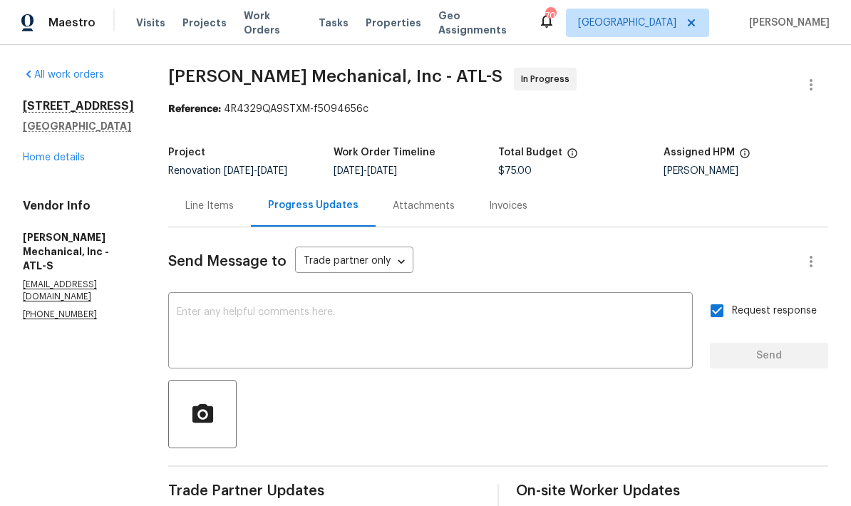
click at [234, 199] on div "Line Items" at bounding box center [209, 206] width 48 height 14
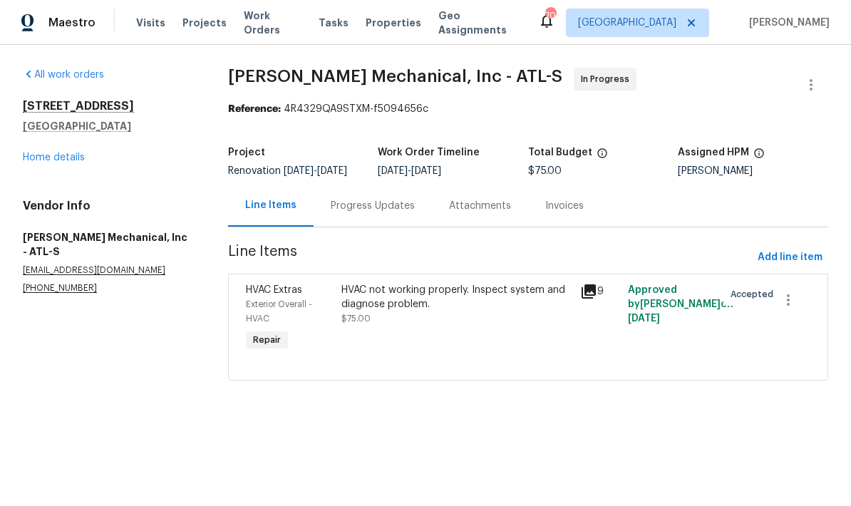
click at [71, 161] on link "Home details" at bounding box center [54, 158] width 62 height 10
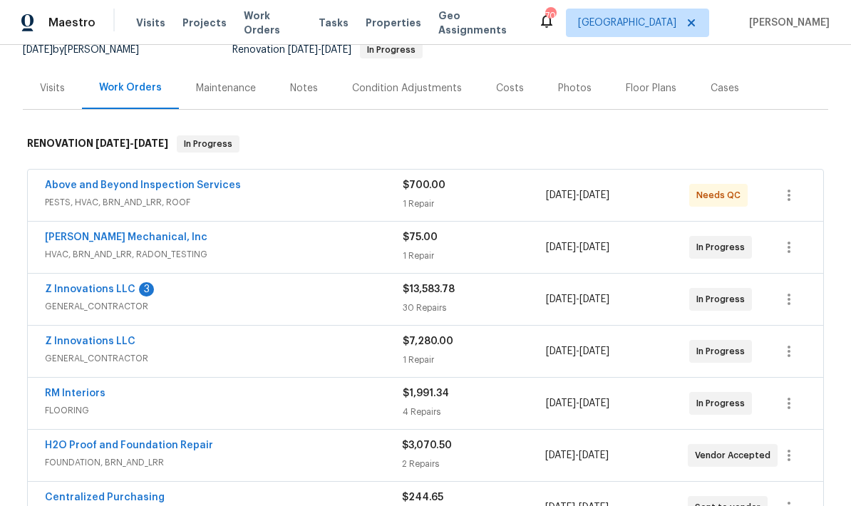
scroll to position [188, 0]
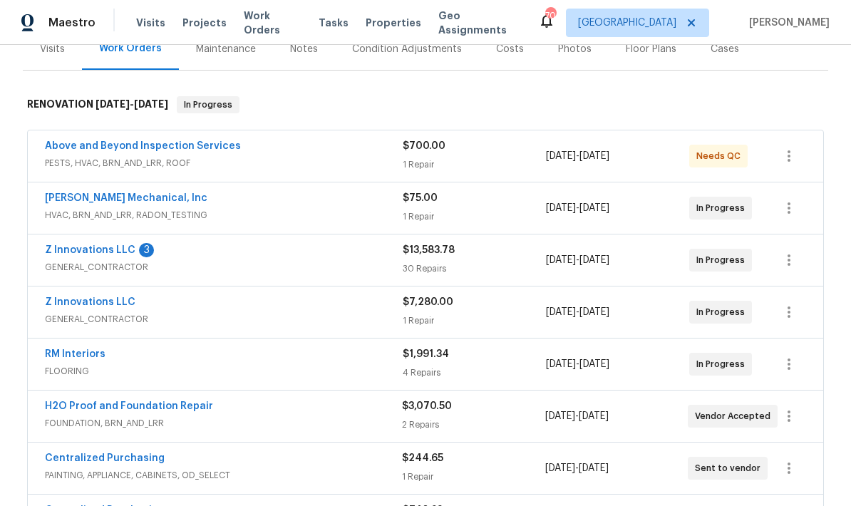
click at [111, 254] on link "Z Innovations LLC" at bounding box center [90, 250] width 91 height 10
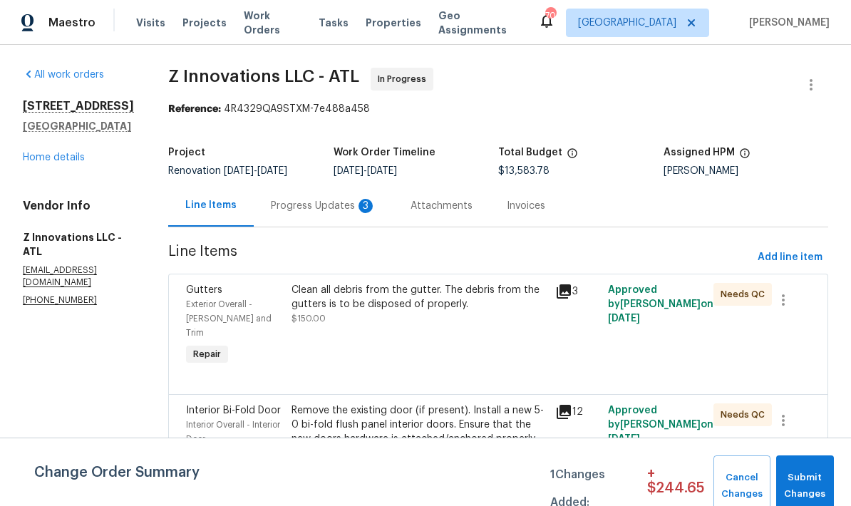
click at [329, 216] on div "Progress Updates 3" at bounding box center [324, 206] width 140 height 42
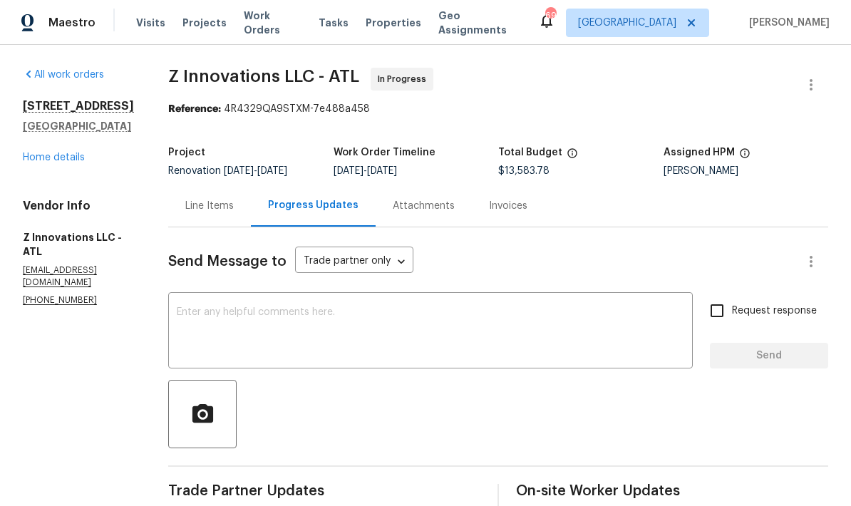
click at [213, 206] on div "Line Items" at bounding box center [209, 206] width 48 height 14
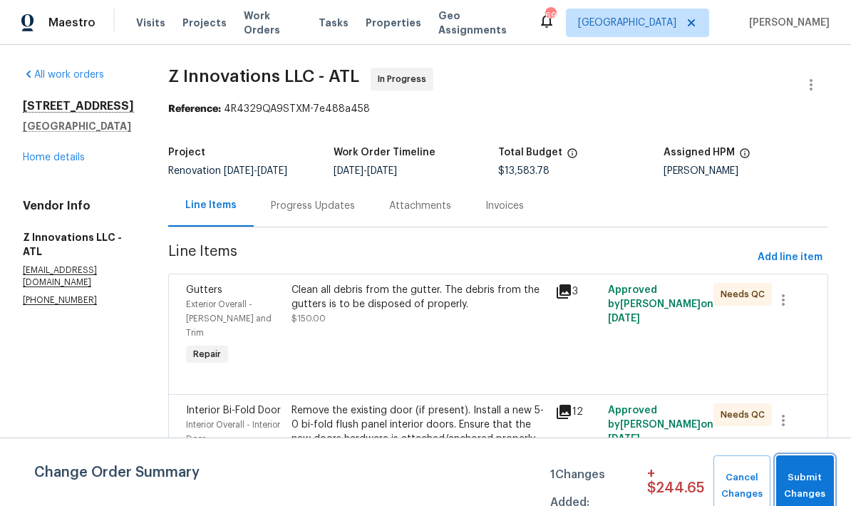
click at [796, 485] on span "Submit Changes" at bounding box center [804, 486] width 43 height 33
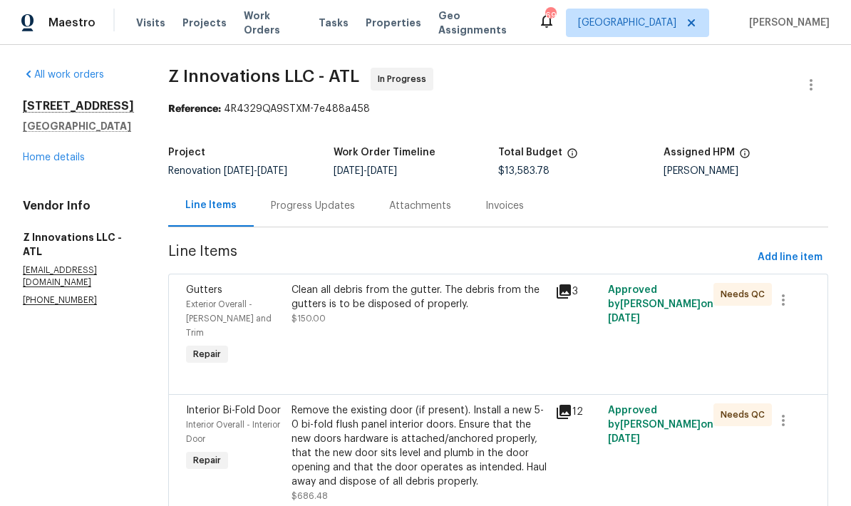
click at [70, 163] on link "Home details" at bounding box center [54, 158] width 62 height 10
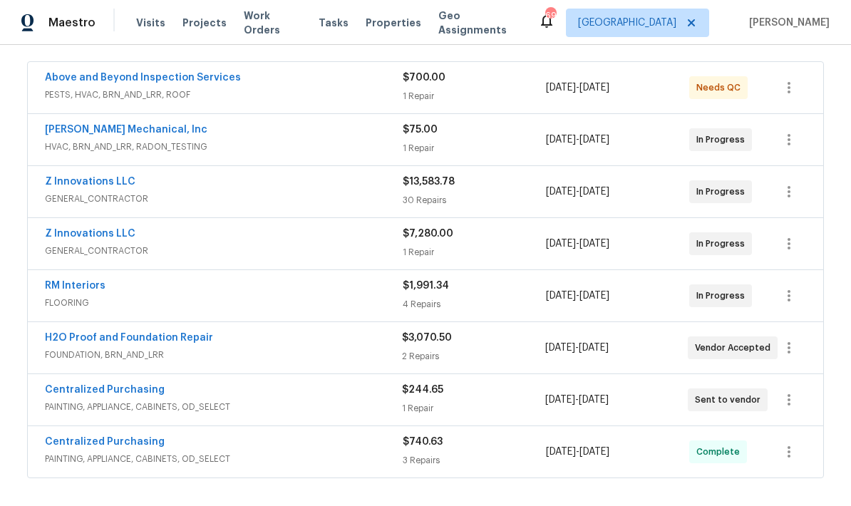
scroll to position [257, 0]
click at [168, 340] on link "H2O Proof and Foundation Repair" at bounding box center [129, 337] width 168 height 10
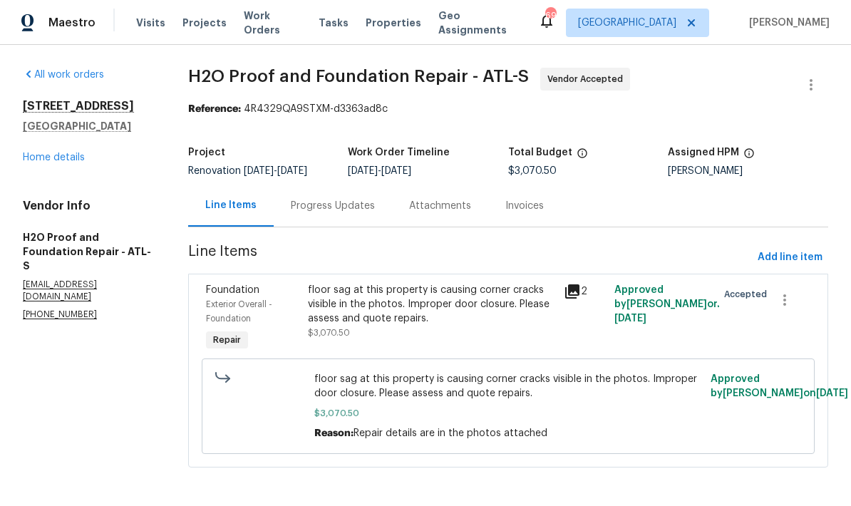
click at [346, 207] on div "Progress Updates" at bounding box center [333, 206] width 84 height 14
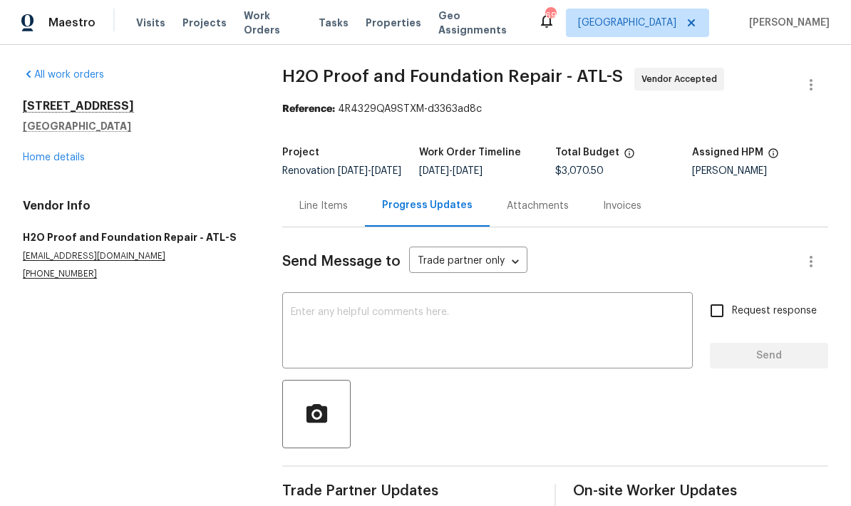
click at [317, 213] on div "Line Items" at bounding box center [323, 206] width 48 height 14
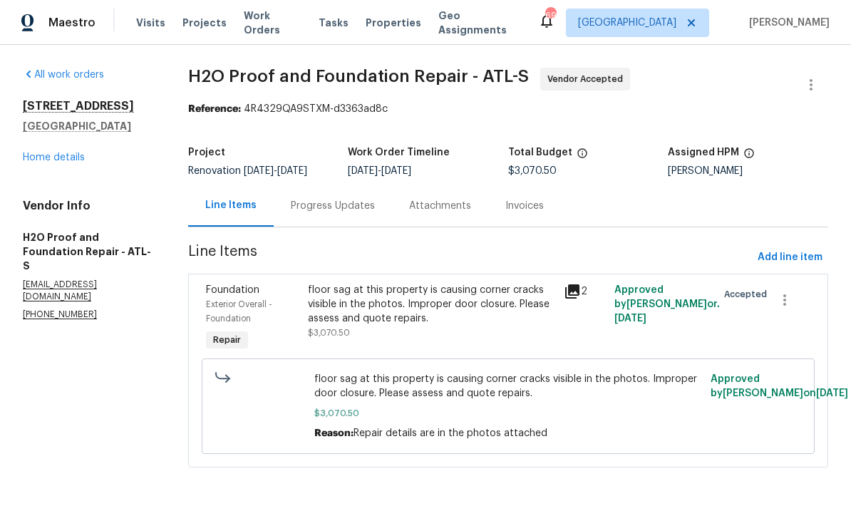
click at [69, 162] on link "Home details" at bounding box center [54, 158] width 62 height 10
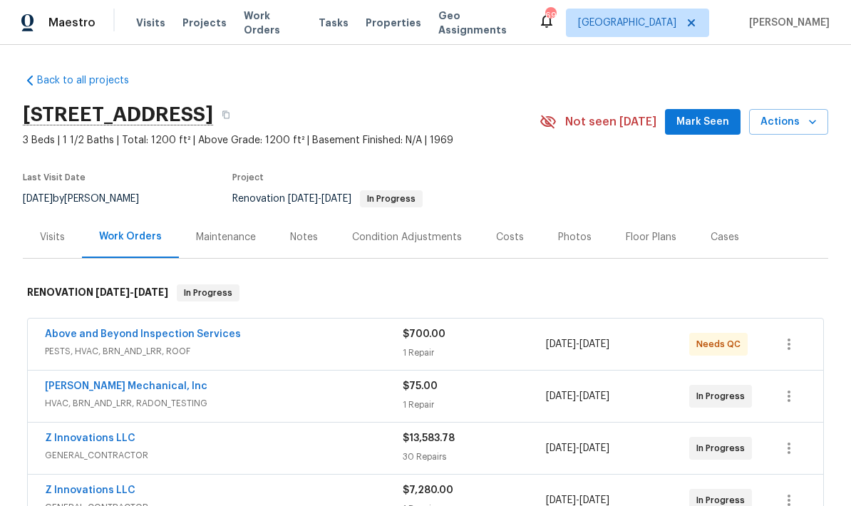
click at [301, 243] on div "Notes" at bounding box center [304, 237] width 28 height 14
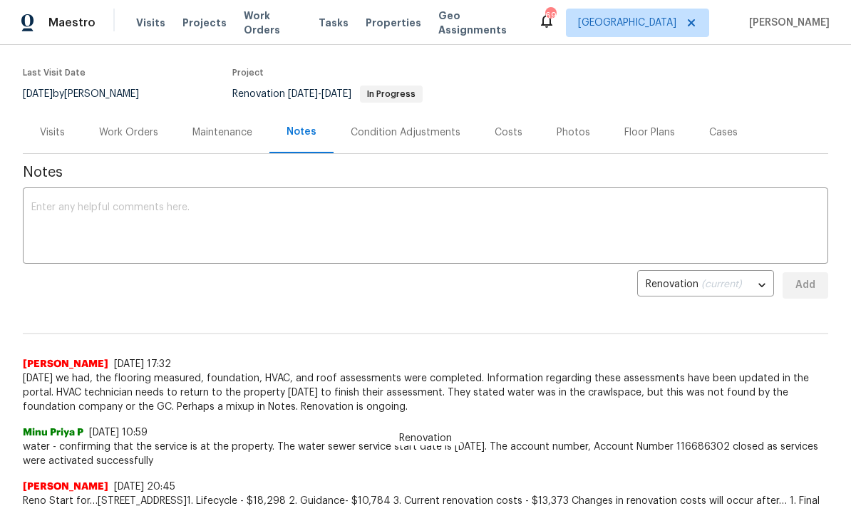
scroll to position [98, 0]
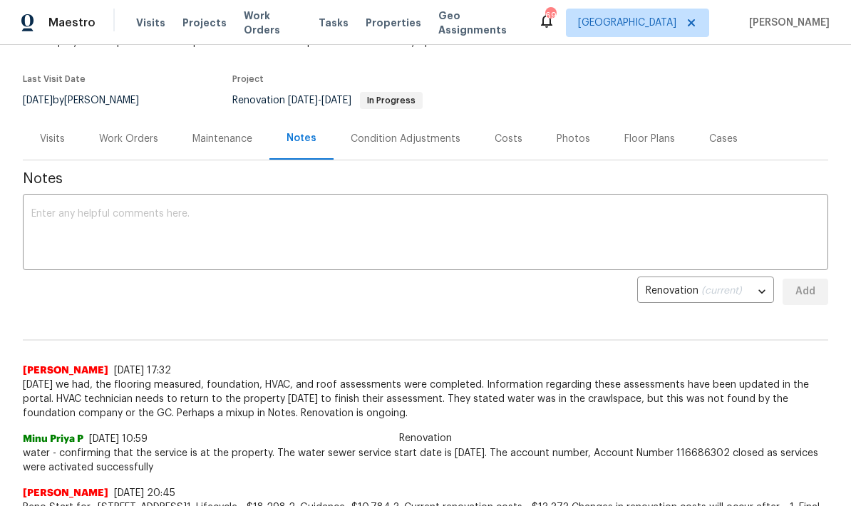
click at [126, 139] on div "Work Orders" at bounding box center [128, 139] width 59 height 14
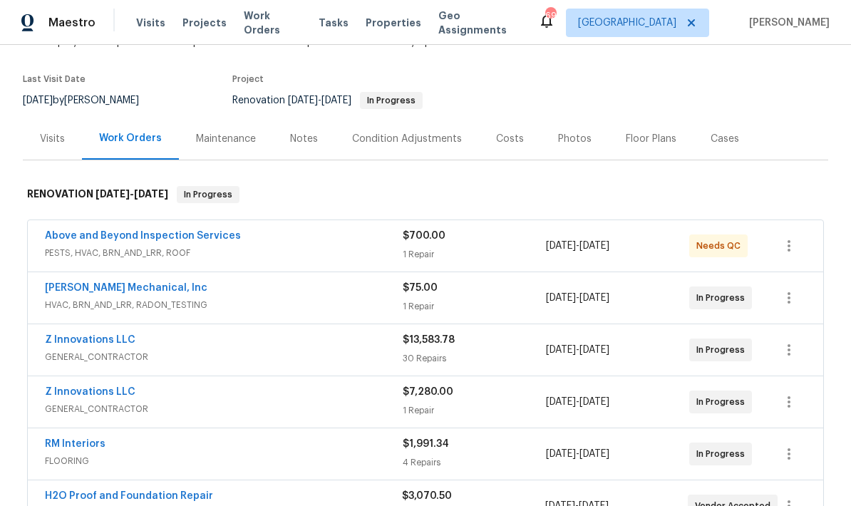
click at [118, 396] on link "Z Innovations LLC" at bounding box center [90, 392] width 91 height 10
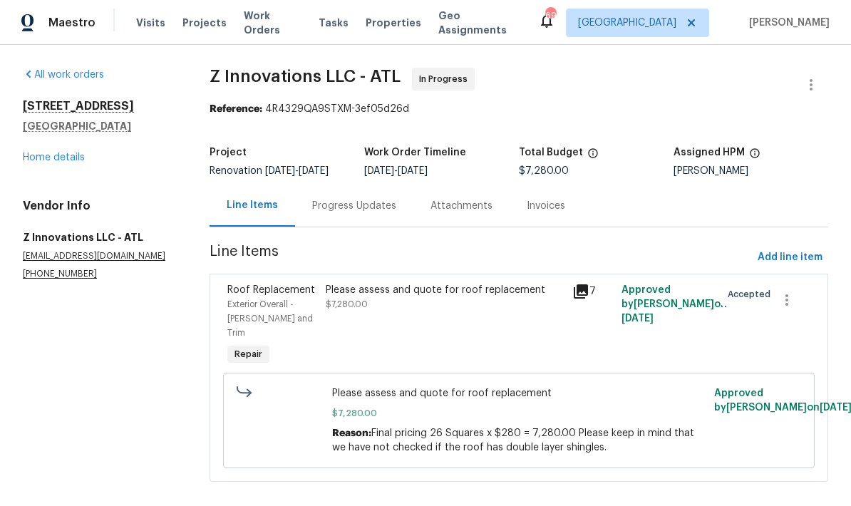
click at [65, 157] on link "Home details" at bounding box center [54, 158] width 62 height 10
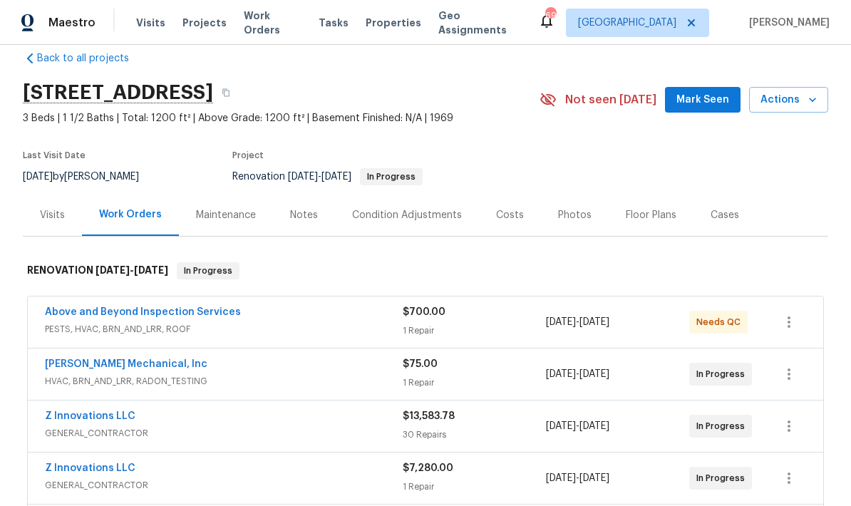
scroll to position [23, 0]
click at [303, 224] on div "Notes" at bounding box center [304, 214] width 62 height 42
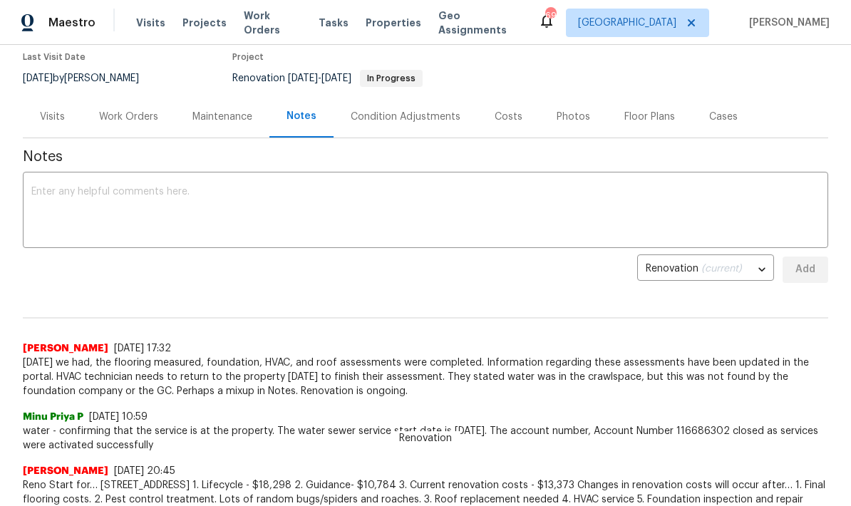
scroll to position [173, 0]
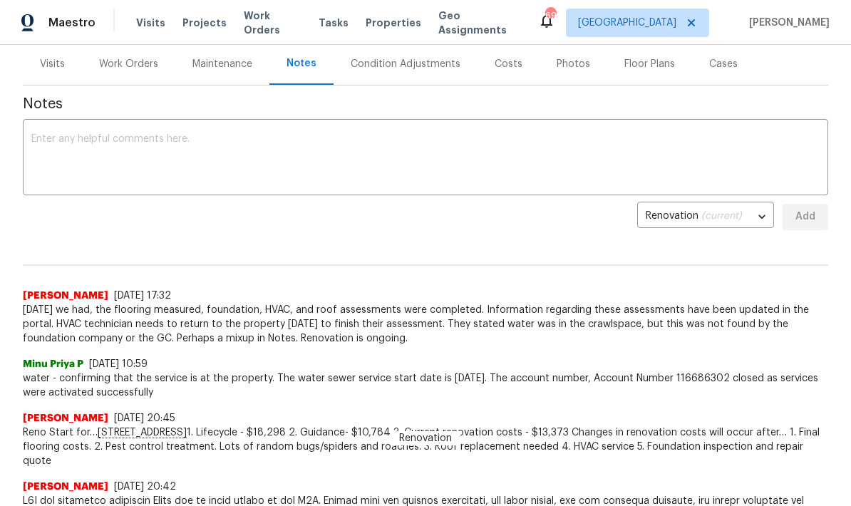
click at [187, 141] on textarea at bounding box center [425, 159] width 788 height 50
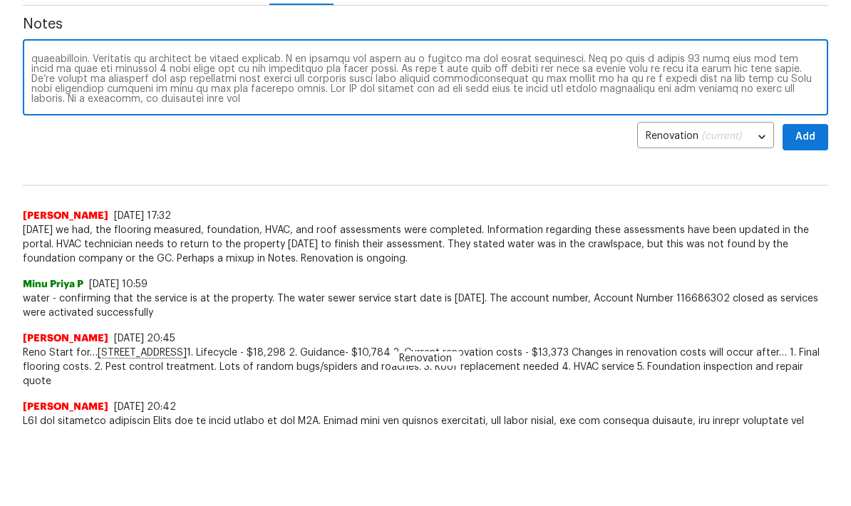
scroll to position [20, 0]
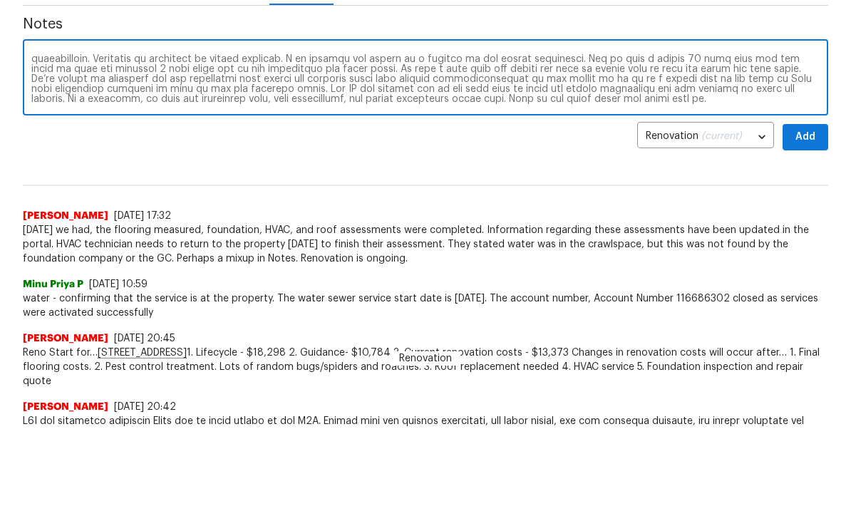
click at [569, 134] on textarea at bounding box center [425, 159] width 788 height 50
click at [696, 134] on textarea at bounding box center [425, 159] width 788 height 50
click at [237, 134] on textarea at bounding box center [425, 159] width 788 height 50
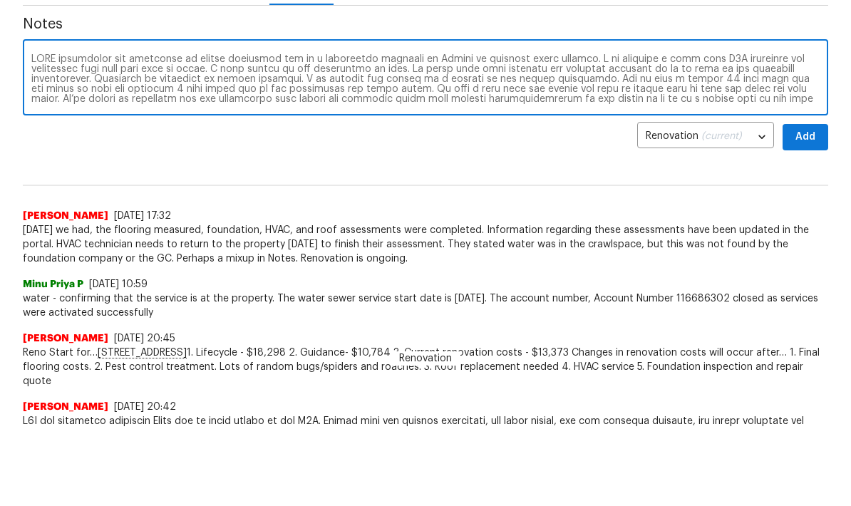
click at [454, 134] on textarea at bounding box center [425, 159] width 788 height 50
click at [279, 134] on textarea at bounding box center [425, 159] width 788 height 50
click at [371, 134] on textarea at bounding box center [425, 159] width 788 height 50
type textarea "HVAC technician was scheduled to return yesterday due to a scheduling conflict …"
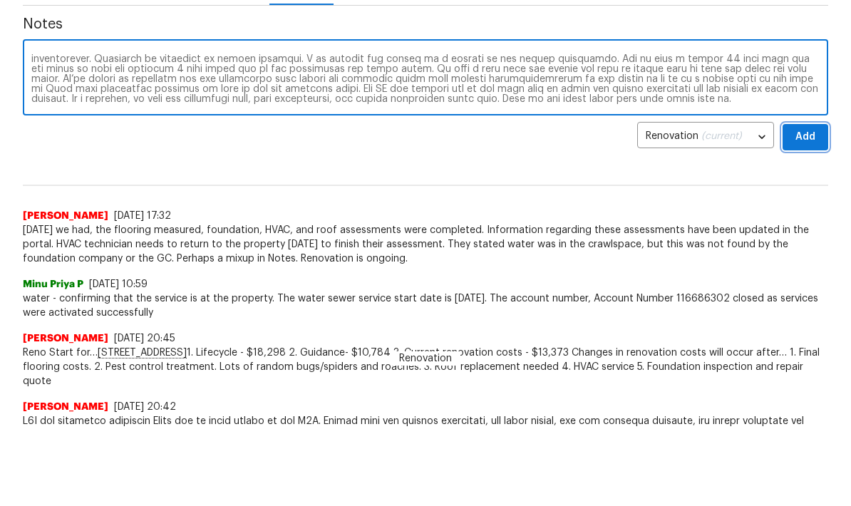
click at [811, 208] on span "Add" at bounding box center [805, 217] width 23 height 18
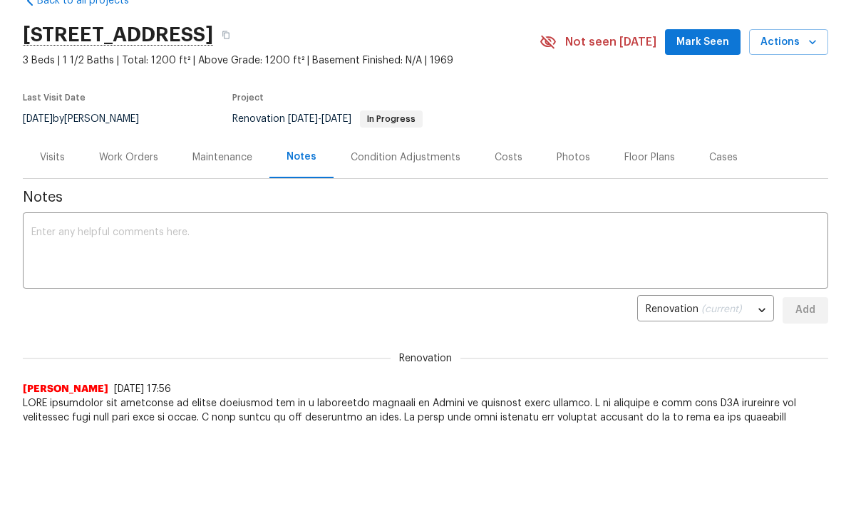
scroll to position [0, 0]
click at [715, 51] on button "Mark Seen" at bounding box center [703, 42] width 76 height 26
click at [143, 158] on div "Work Orders" at bounding box center [128, 157] width 59 height 14
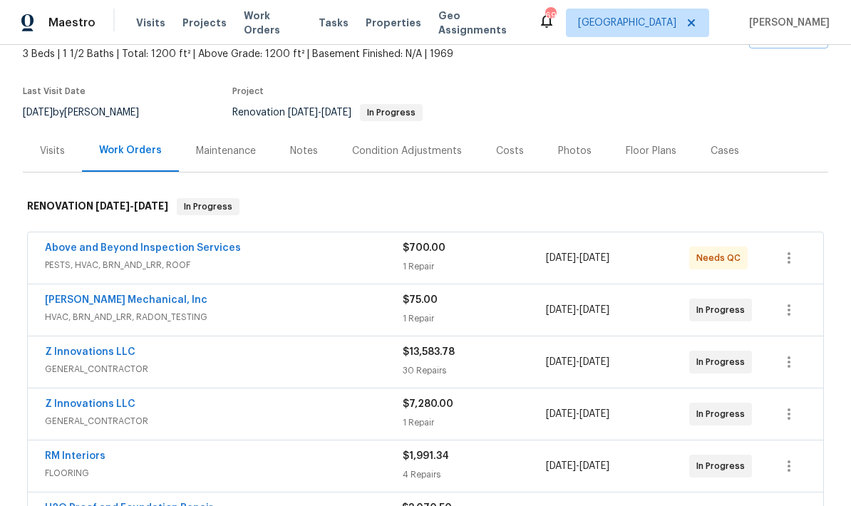
scroll to position [100, 0]
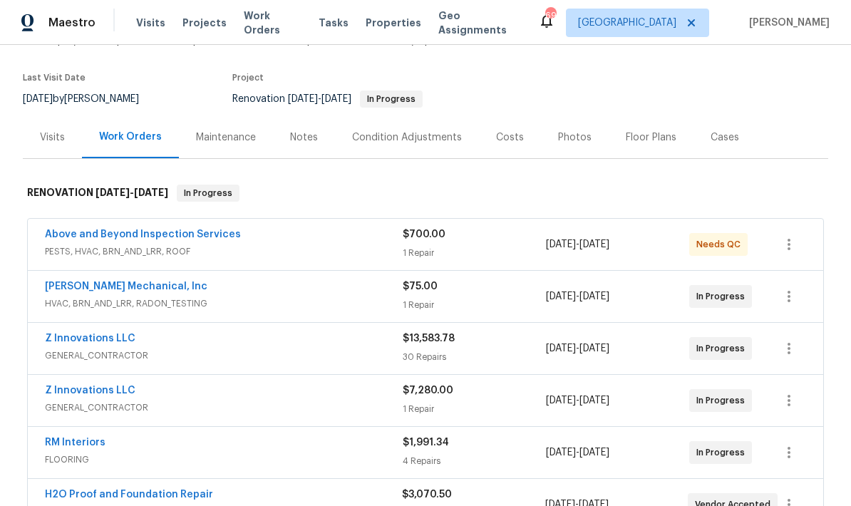
click at [207, 230] on link "Above and Beyond Inspection Services" at bounding box center [143, 235] width 196 height 10
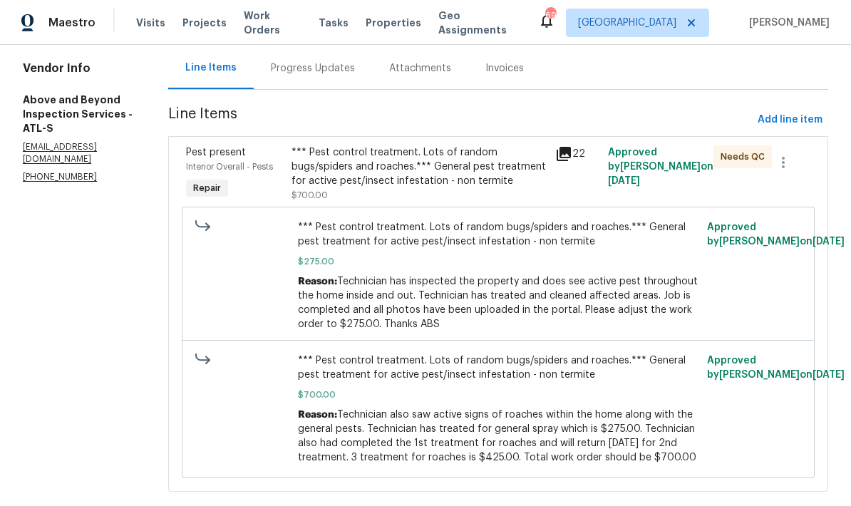
scroll to position [137, 0]
click at [453, 175] on div "*** Pest control treatment. Lots of random bugs/spiders and roaches.*** General…" at bounding box center [419, 167] width 255 height 43
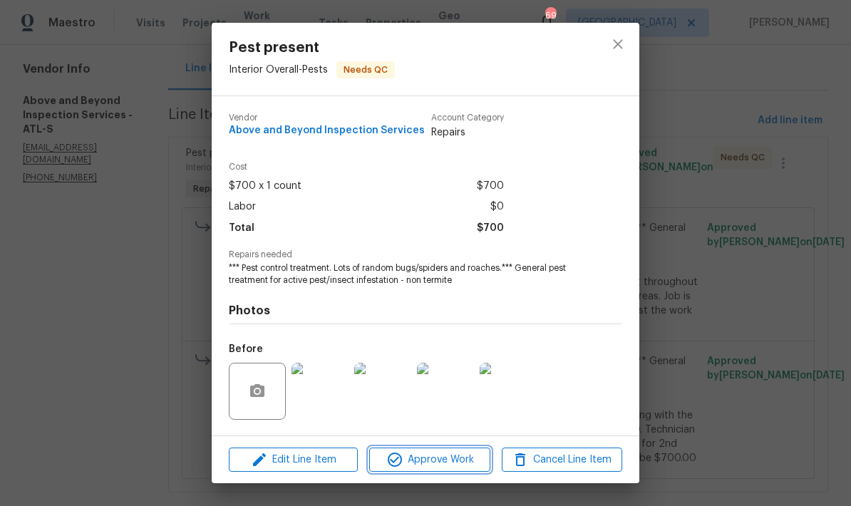
click at [458, 459] on span "Approve Work" at bounding box center [429, 460] width 112 height 18
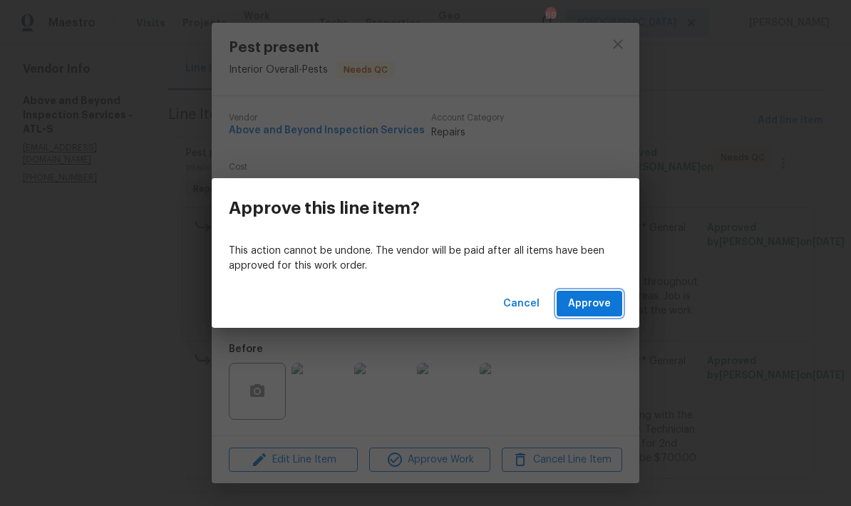
click at [604, 306] on span "Approve" at bounding box center [589, 304] width 43 height 18
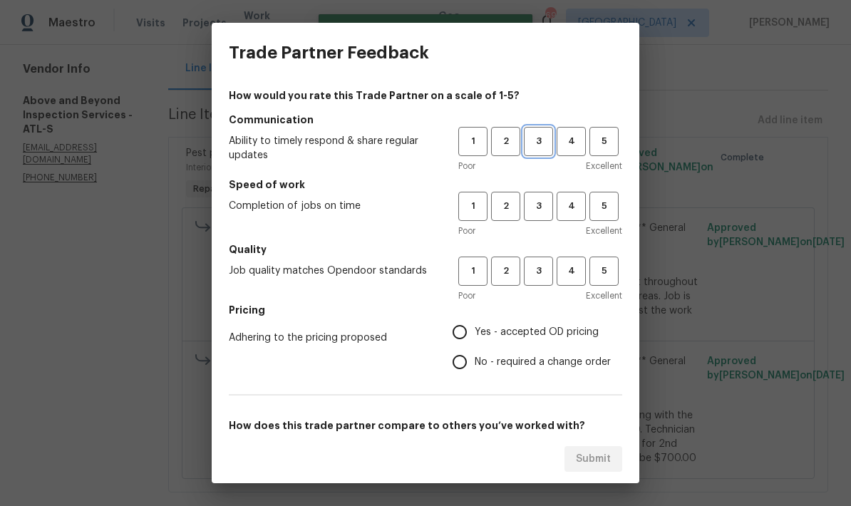
click at [536, 139] on span "3" at bounding box center [538, 141] width 26 height 16
click at [537, 203] on span "3" at bounding box center [538, 206] width 26 height 16
click at [540, 277] on span "3" at bounding box center [538, 271] width 26 height 16
click at [461, 364] on input "No - required a change order" at bounding box center [460, 362] width 30 height 30
radio input "true"
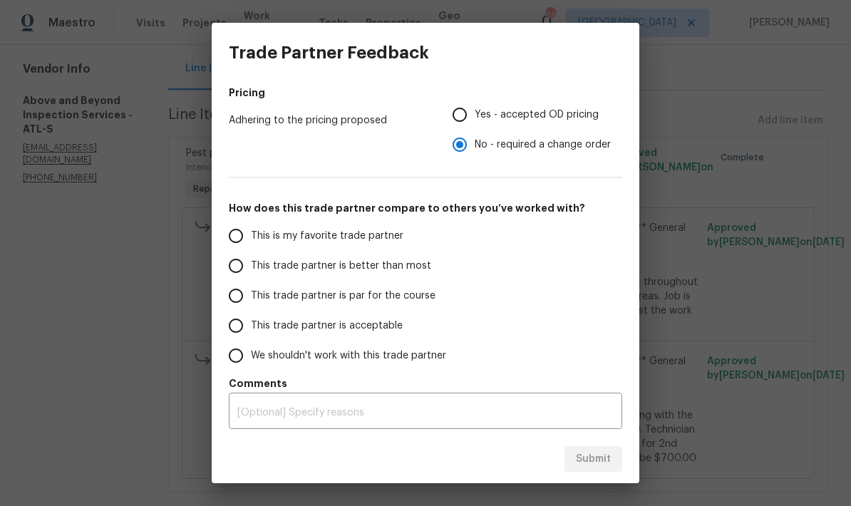
scroll to position [217, 0]
click at [237, 296] on input "This trade partner is par for the course" at bounding box center [236, 296] width 30 height 30
click at [588, 464] on span "Submit" at bounding box center [593, 459] width 35 height 18
radio input "true"
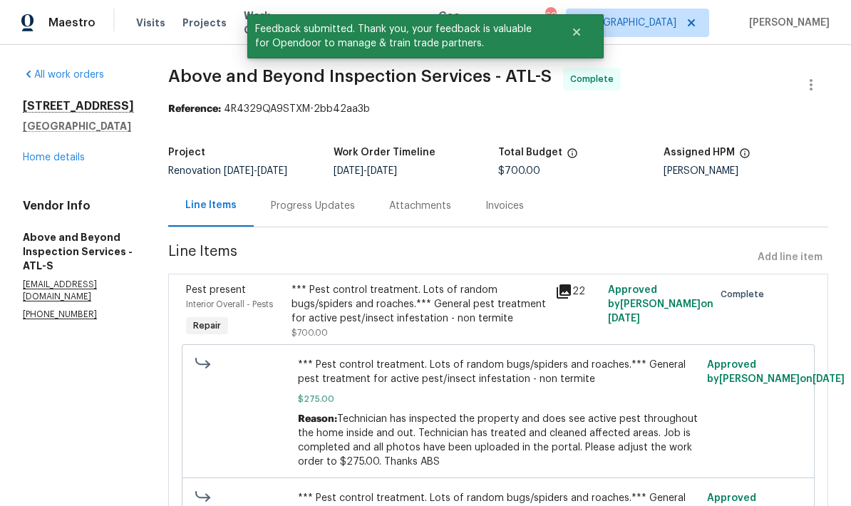
scroll to position [0, 0]
click at [82, 159] on link "Home details" at bounding box center [54, 158] width 62 height 10
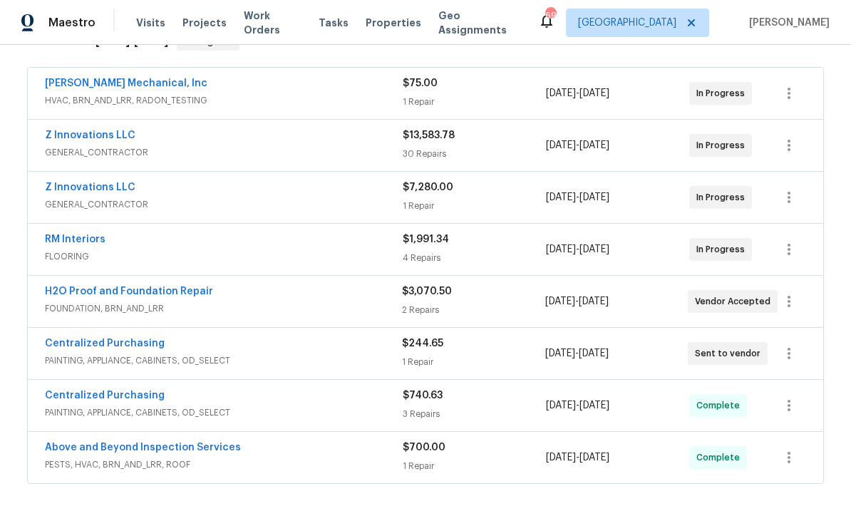
scroll to position [252, 0]
click at [184, 292] on link "H2O Proof and Foundation Repair" at bounding box center [129, 291] width 168 height 10
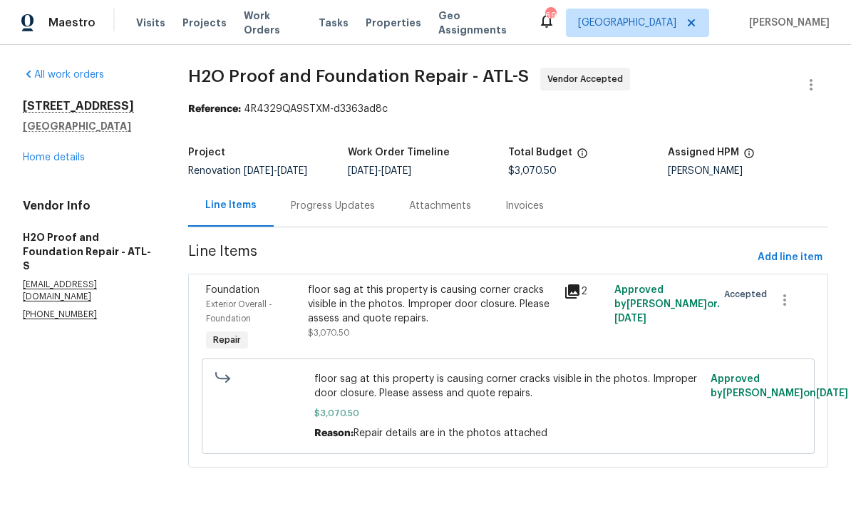
click at [356, 216] on div "Progress Updates" at bounding box center [333, 206] width 118 height 42
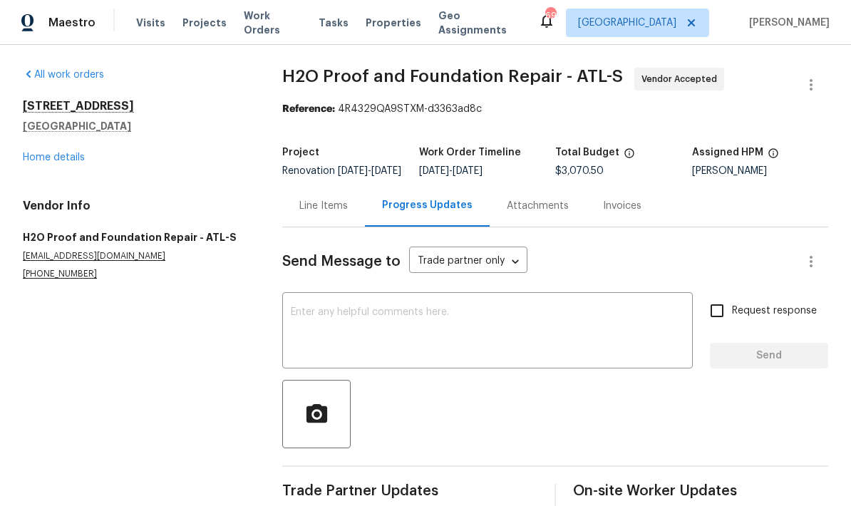
click at [326, 328] on textarea at bounding box center [487, 332] width 393 height 50
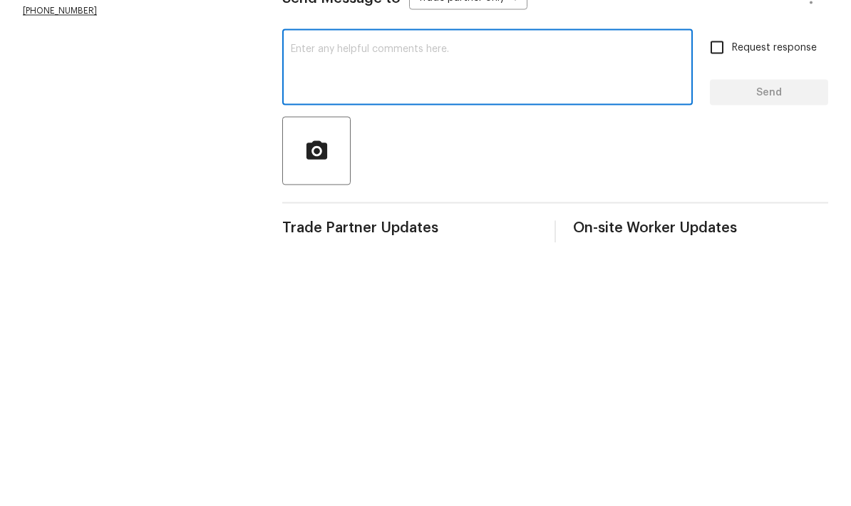
scroll to position [57, 0]
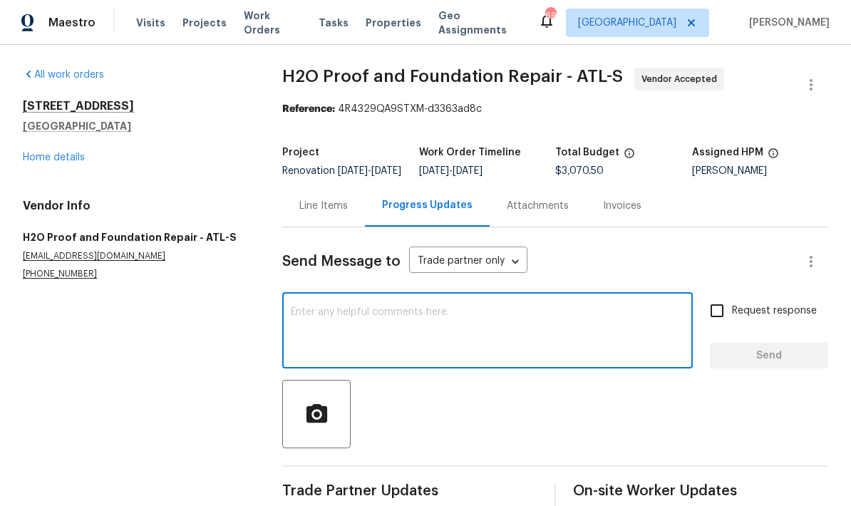
click at [365, 307] on textarea at bounding box center [487, 332] width 393 height 50
click at [77, 153] on link "Home details" at bounding box center [54, 158] width 62 height 10
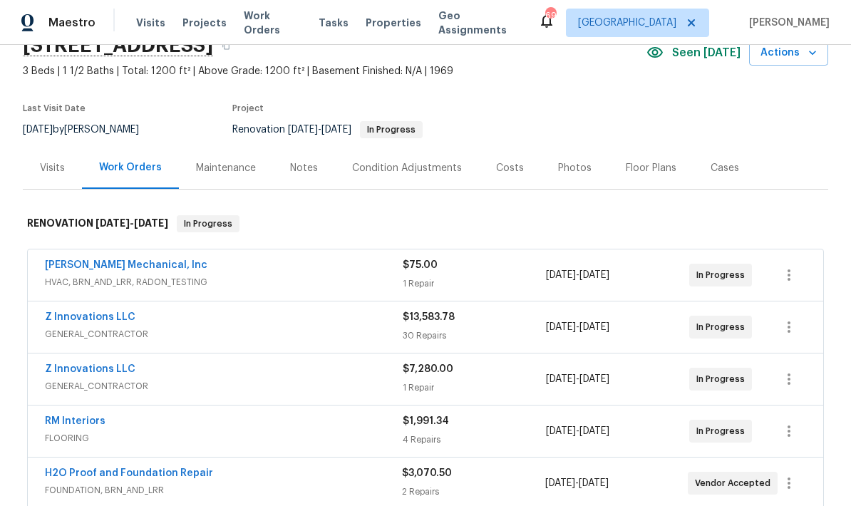
scroll to position [116, 0]
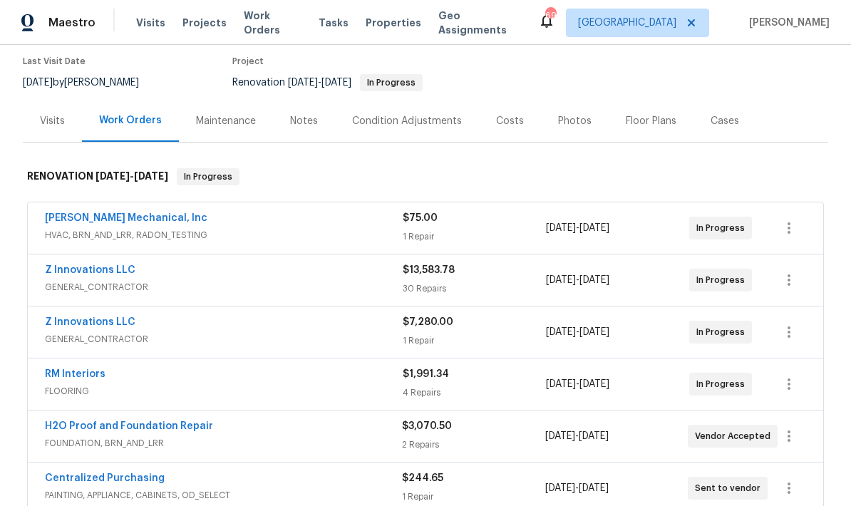
click at [155, 220] on link "JH Martin Mechanical, Inc" at bounding box center [126, 218] width 163 height 10
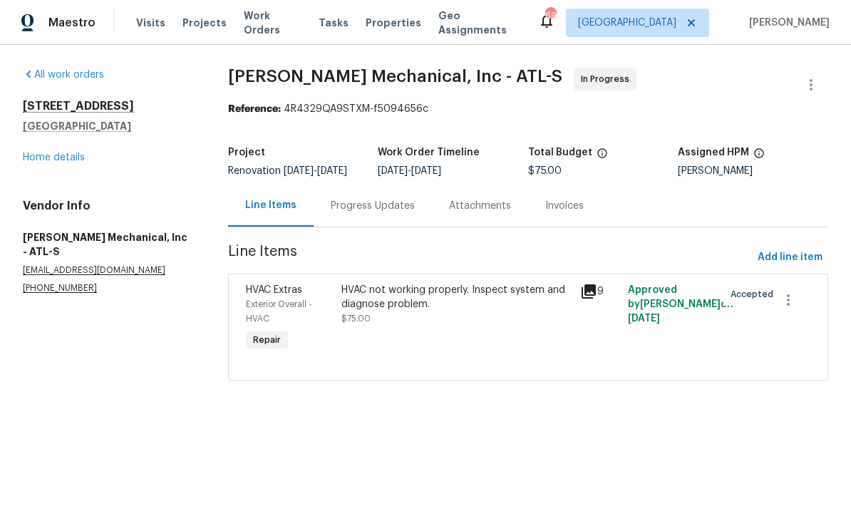
click at [386, 213] on div "Progress Updates" at bounding box center [373, 206] width 84 height 14
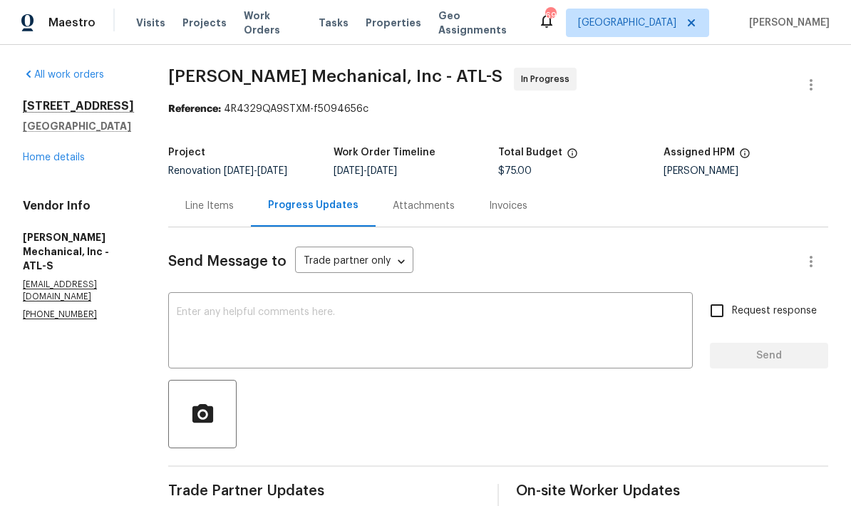
click at [229, 204] on div "Line Items" at bounding box center [209, 206] width 48 height 14
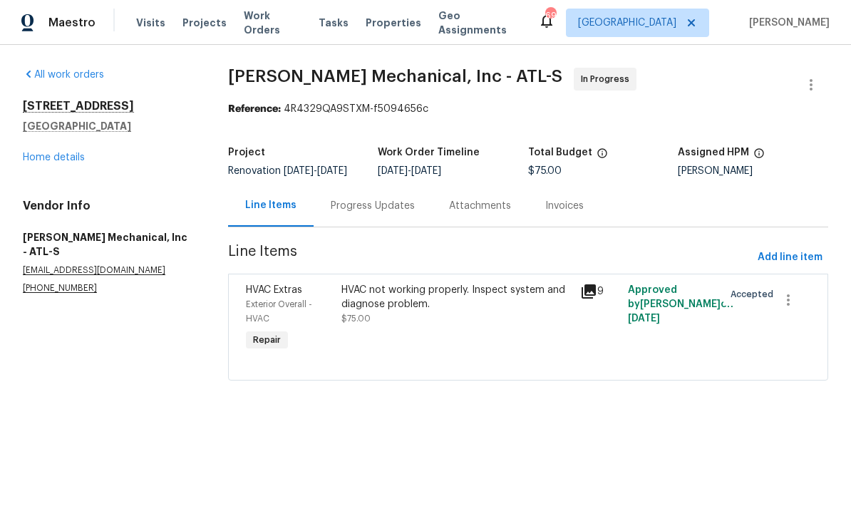
click at [61, 161] on link "Home details" at bounding box center [54, 158] width 62 height 10
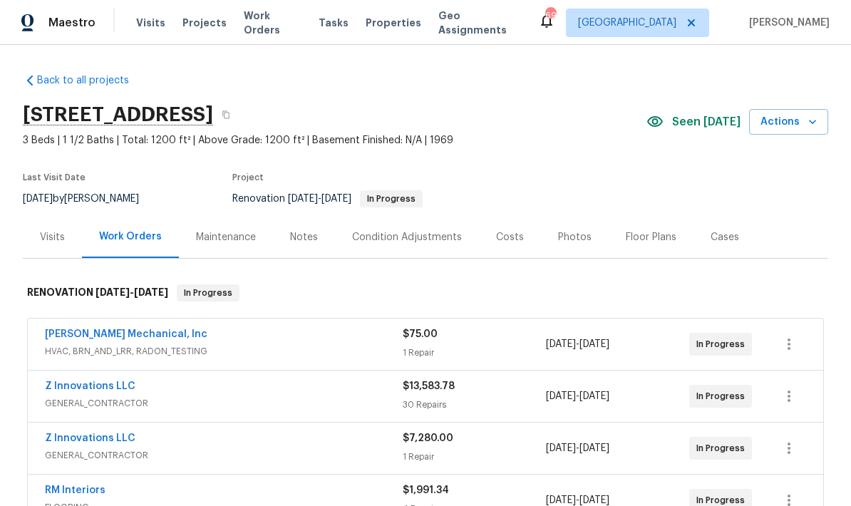
click at [108, 390] on link "Z Innovations LLC" at bounding box center [90, 386] width 91 height 10
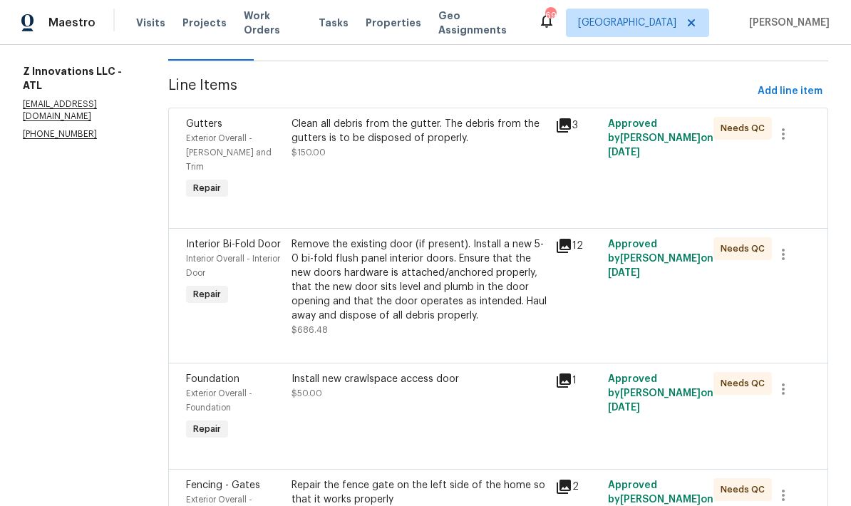
scroll to position [171, 0]
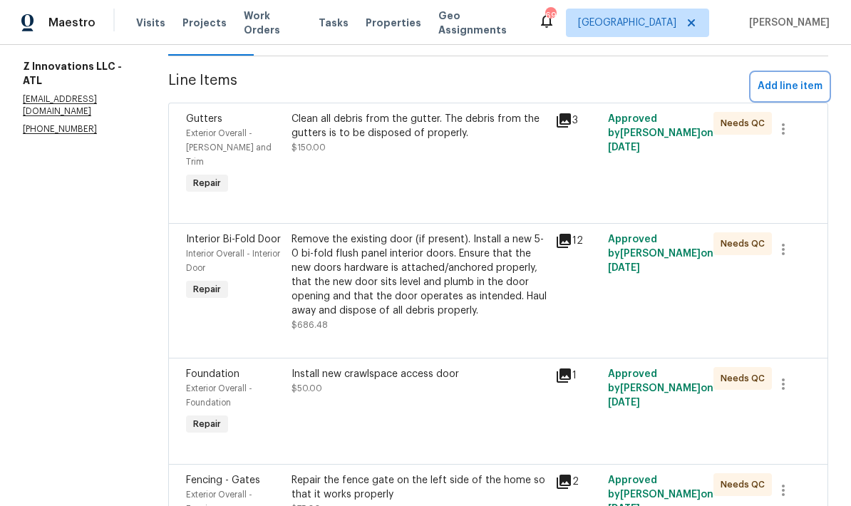
click at [809, 83] on span "Add line item" at bounding box center [790, 87] width 65 height 18
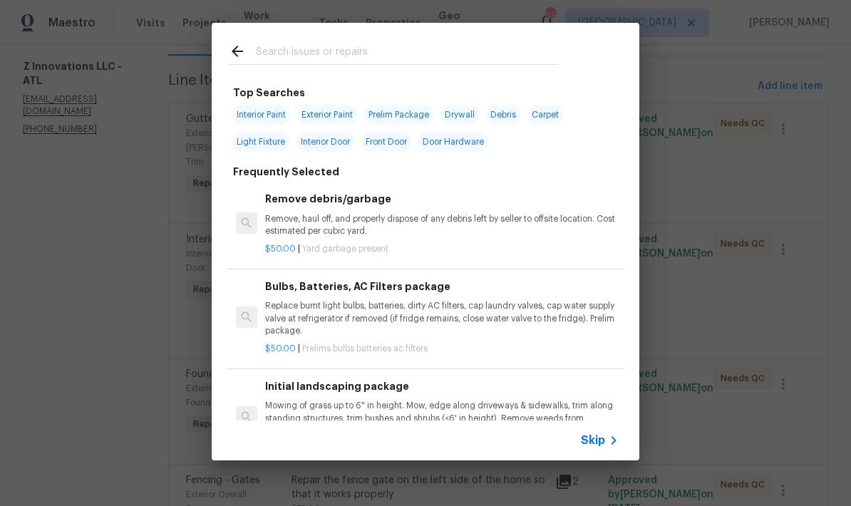
click at [374, 58] on input "text" at bounding box center [407, 53] width 302 height 21
type input "Door hardware"
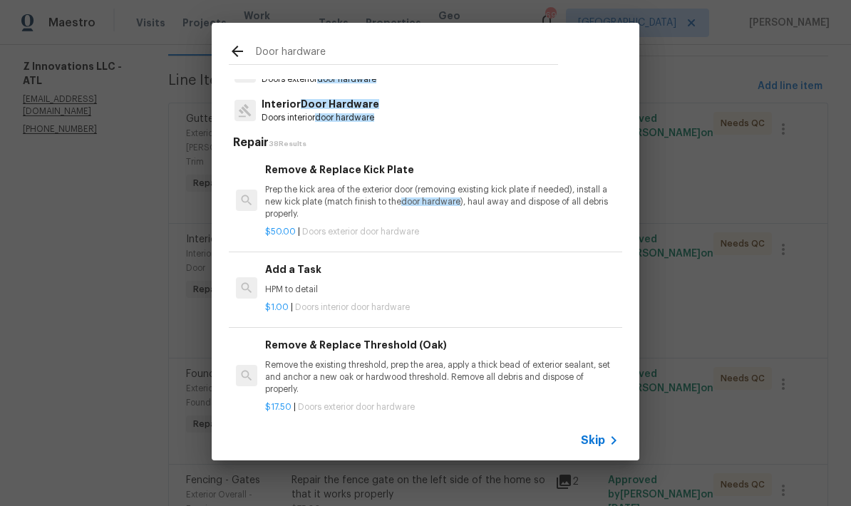
scroll to position [58, 0]
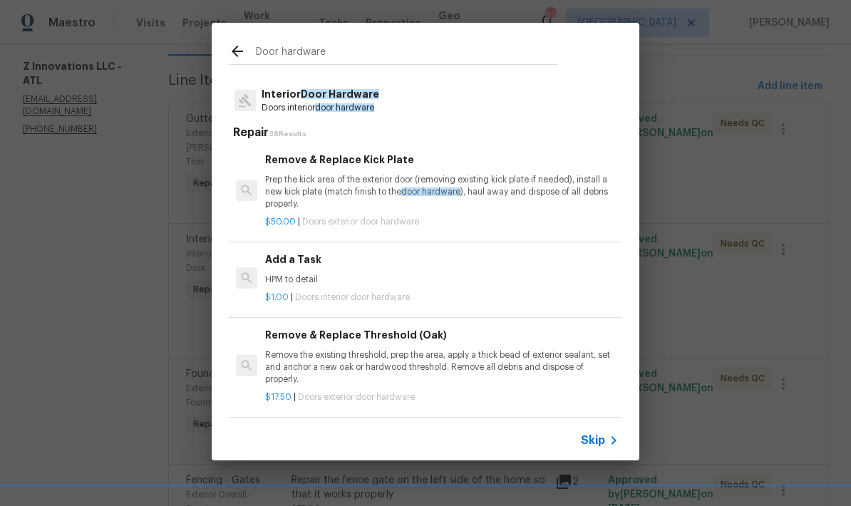
click at [354, 96] on span "Door Hardware" at bounding box center [340, 94] width 78 height 10
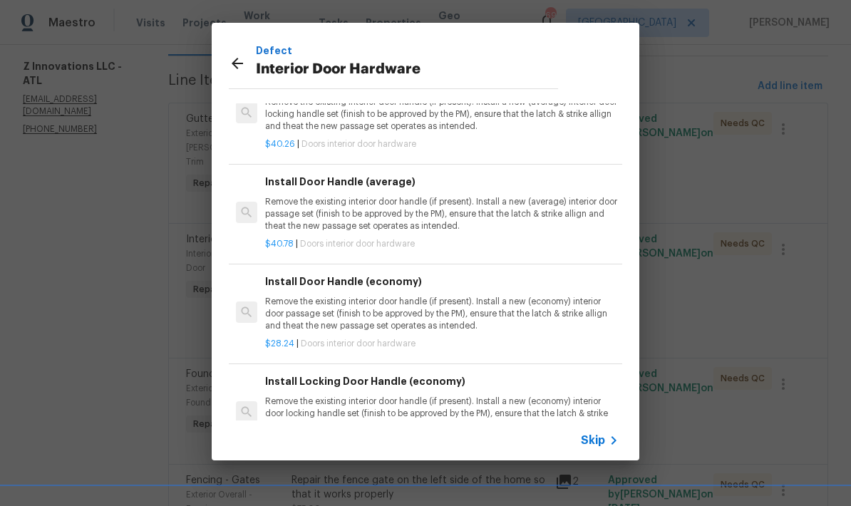
scroll to position [161, 0]
click at [414, 219] on p "Remove the existing interior door handle (if present). Install a new (average) …" at bounding box center [442, 213] width 354 height 36
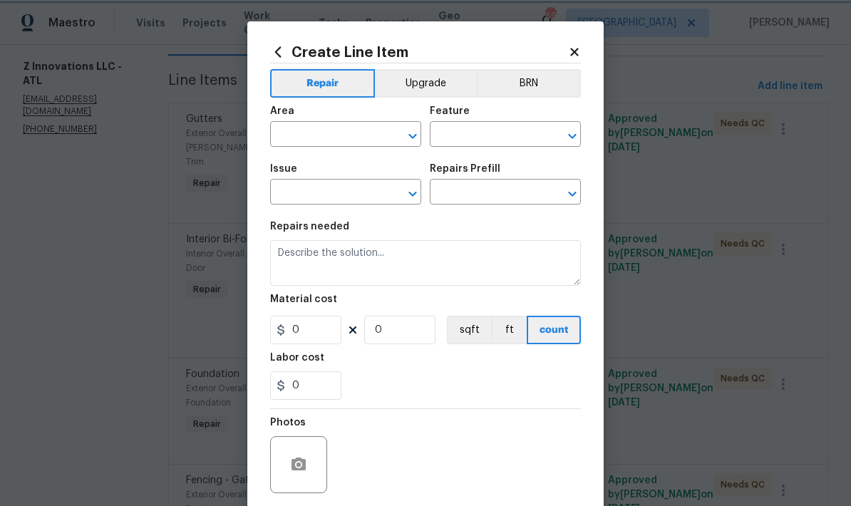
type input "Interior Door"
type input "Interior Door Hardware"
type input "Install Door Handle (average) $40.78"
type textarea "Remove the existing interior door handle (if present). Install a new (average) …"
type input "40.78"
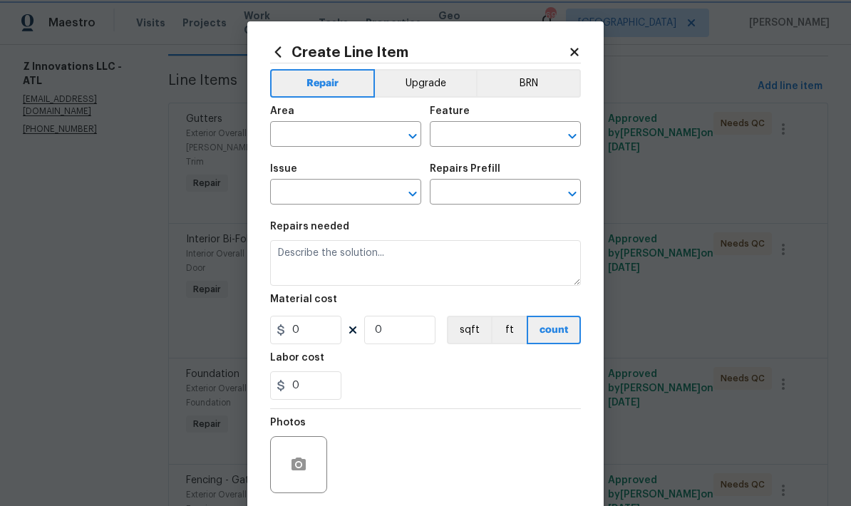
type input "1"
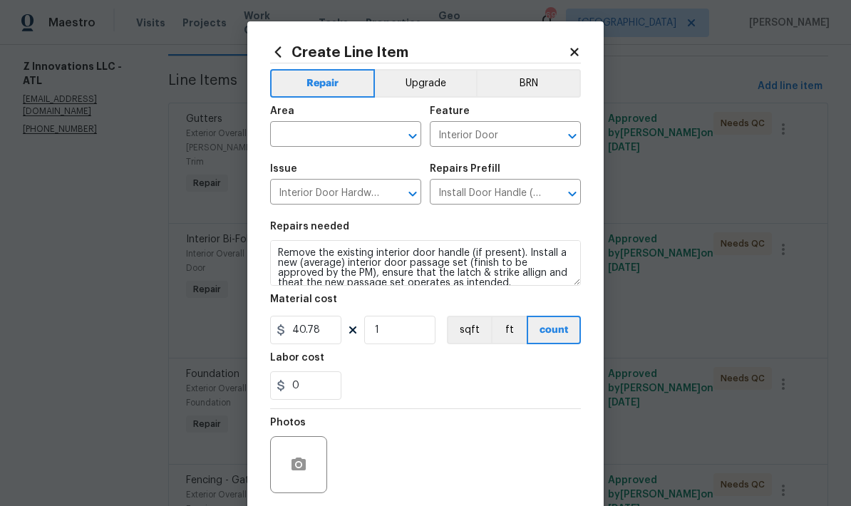
click at [348, 138] on input "text" at bounding box center [325, 136] width 111 height 22
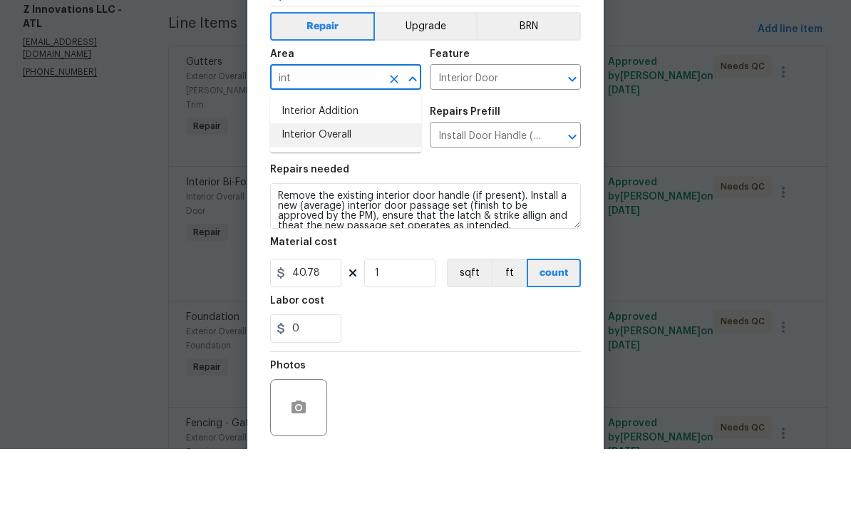
click at [335, 180] on li "Interior Overall" at bounding box center [345, 192] width 151 height 24
type input "Interior Overall"
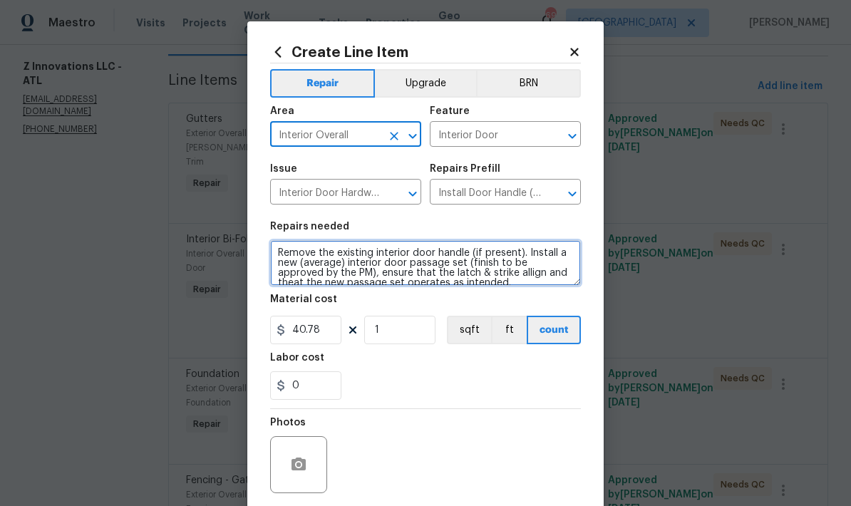
click at [278, 255] on textarea "Remove the existing interior door handle (if present). Install a new (average) …" at bounding box center [425, 263] width 311 height 46
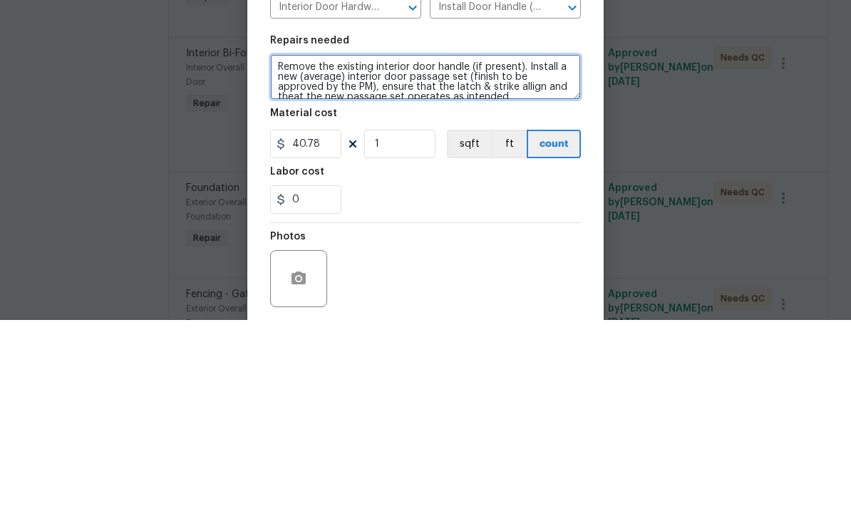
click at [318, 240] on textarea "Remove the existing interior door handle (if present). Install a new (average) …" at bounding box center [425, 263] width 311 height 46
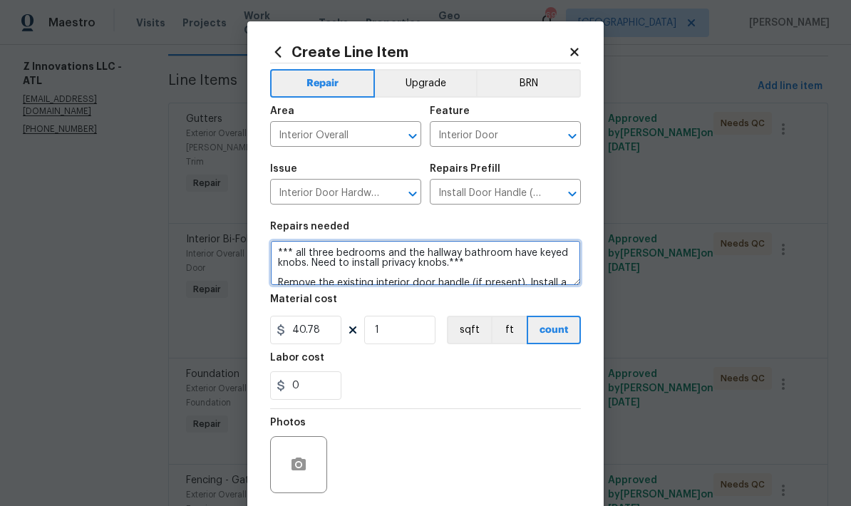
type textarea "*** all three bedrooms and the hallway bathroom have keyed knobs. Need to insta…"
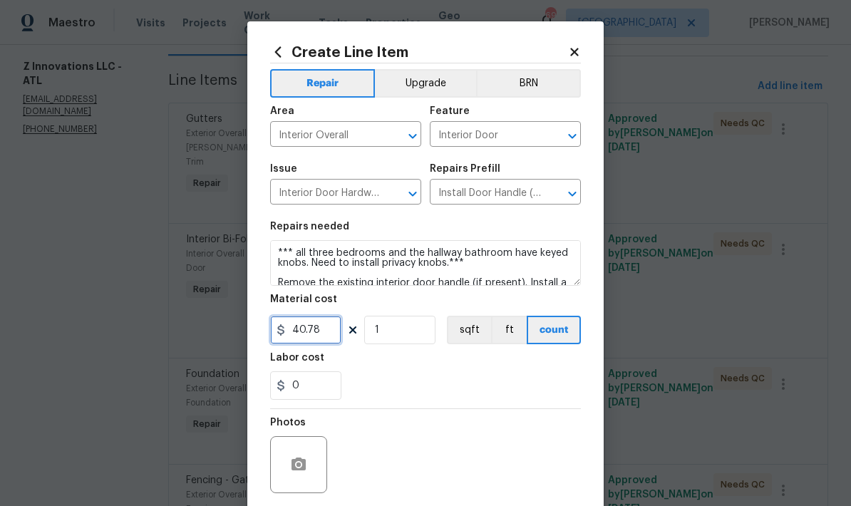
click at [325, 339] on input "40.78" at bounding box center [305, 330] width 71 height 29
type input "100"
click at [287, 469] on button "button" at bounding box center [299, 465] width 34 height 34
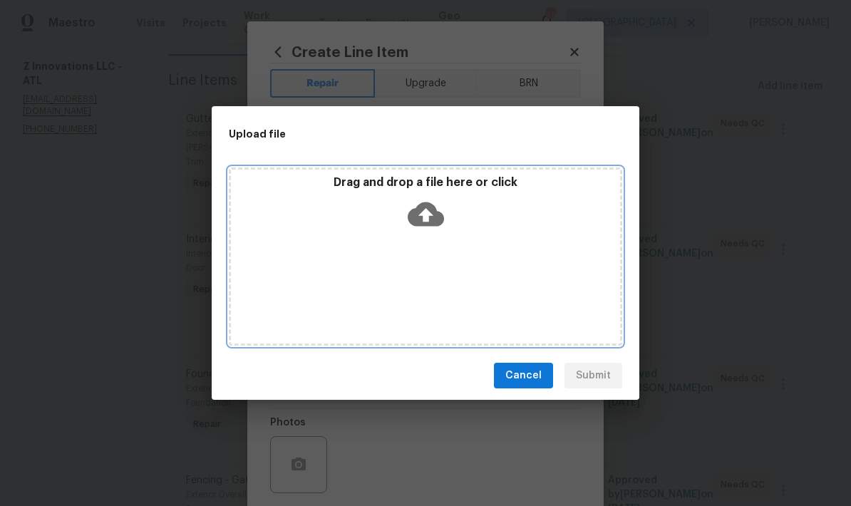
click at [419, 232] on div "Drag and drop a file here or click" at bounding box center [425, 205] width 389 height 61
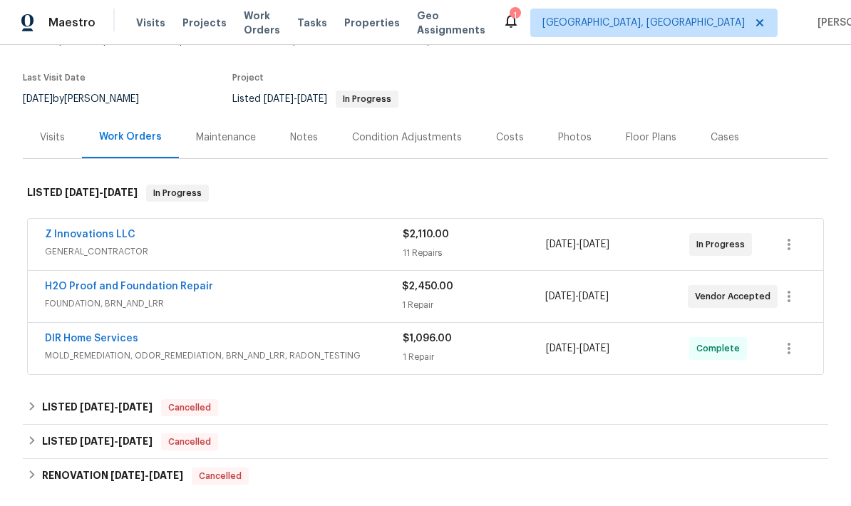
scroll to position [170, 0]
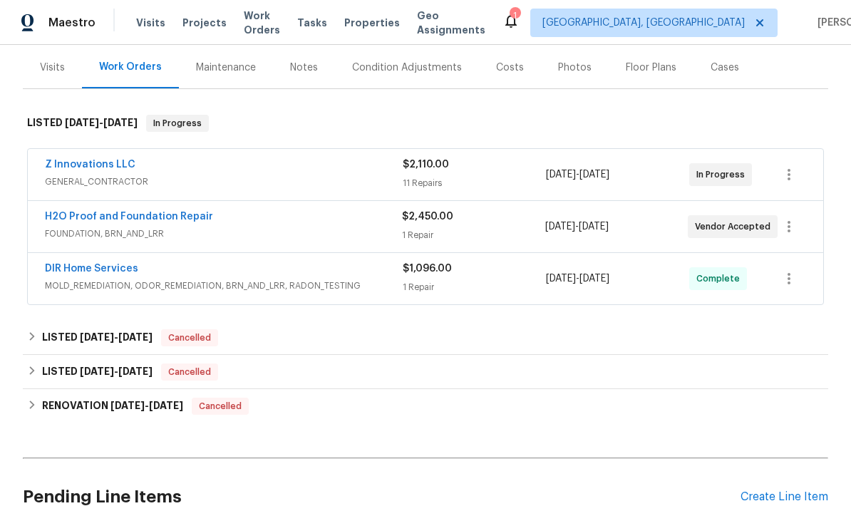
click at [187, 220] on link "H2O Proof and Foundation Repair" at bounding box center [129, 217] width 168 height 10
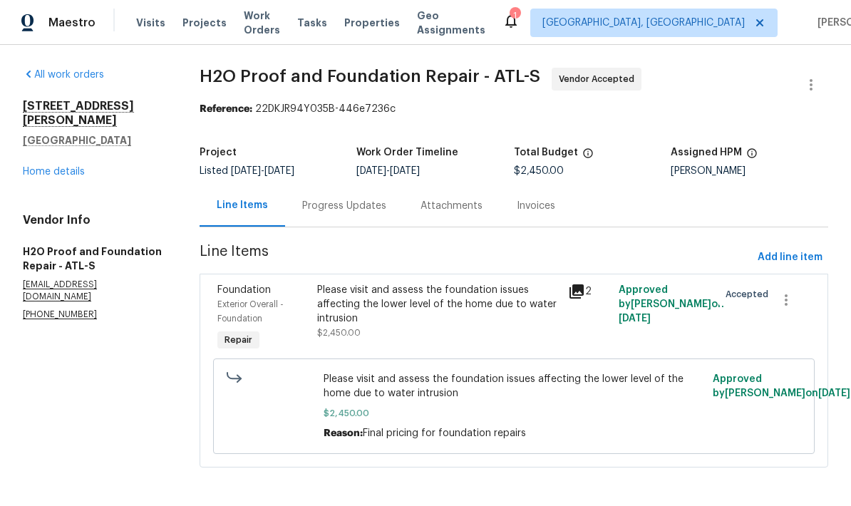
click at [351, 207] on div "Progress Updates" at bounding box center [344, 206] width 84 height 14
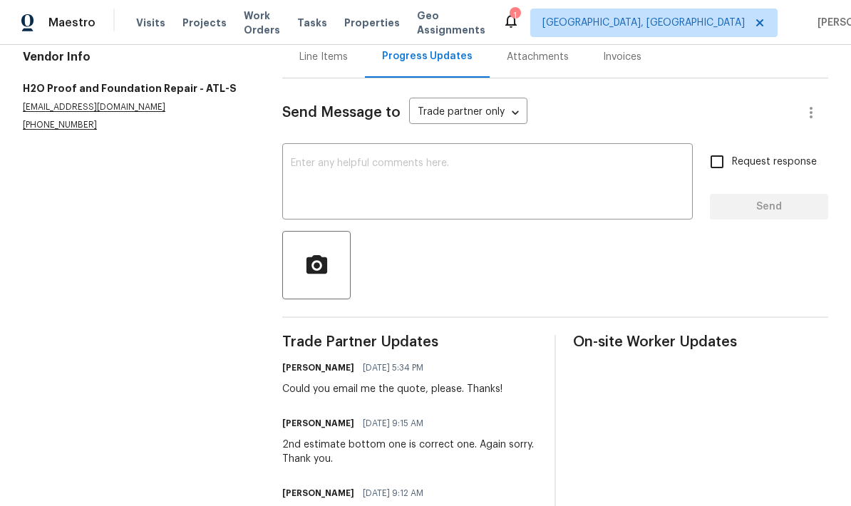
scroll to position [148, 0]
click at [415, 168] on textarea at bounding box center [487, 184] width 393 height 50
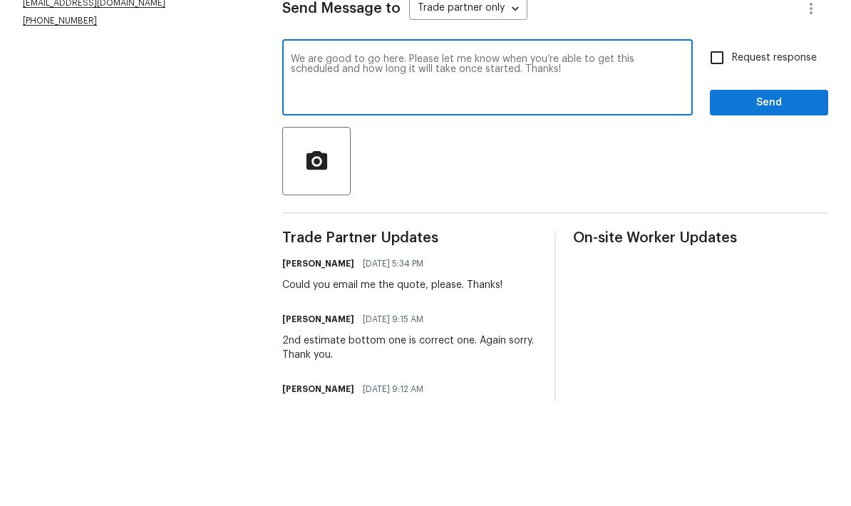
scroll to position [57, 0]
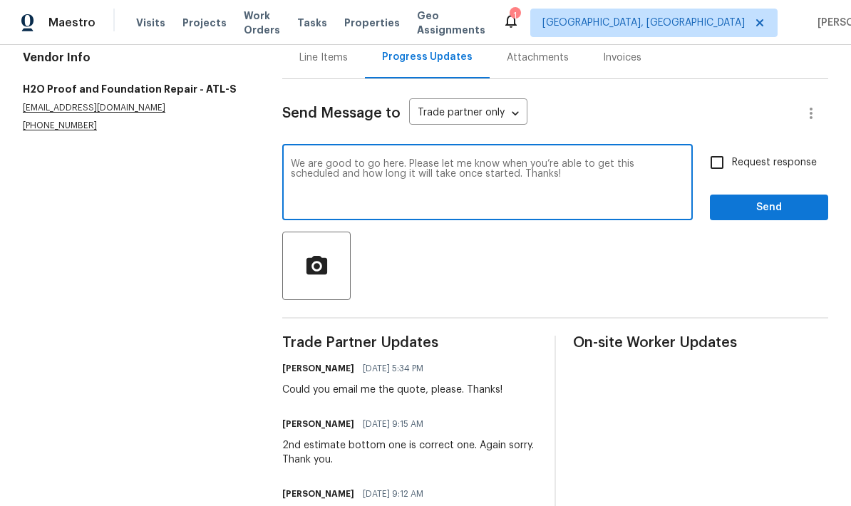
type textarea "We are good to go here. Please let me know when you’re able to get this schedul…"
click at [716, 148] on input "Request response" at bounding box center [717, 163] width 30 height 30
checkbox input "true"
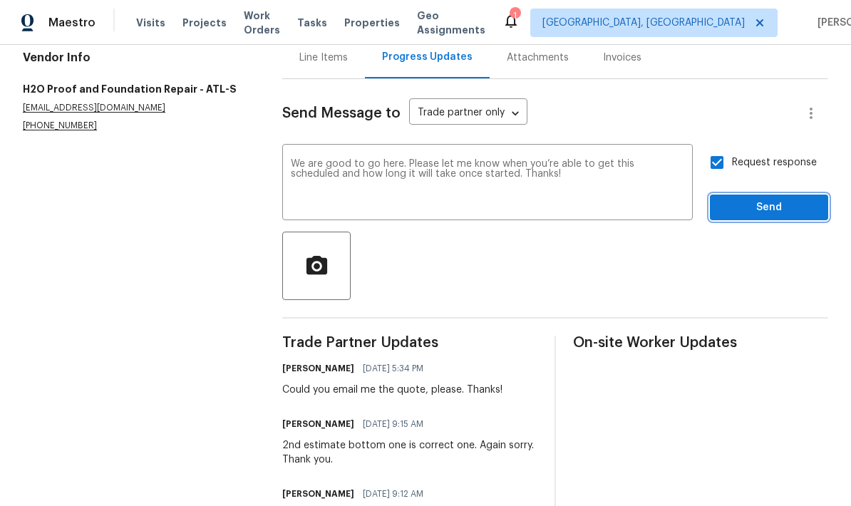
click at [777, 199] on span "Send" at bounding box center [769, 208] width 96 height 18
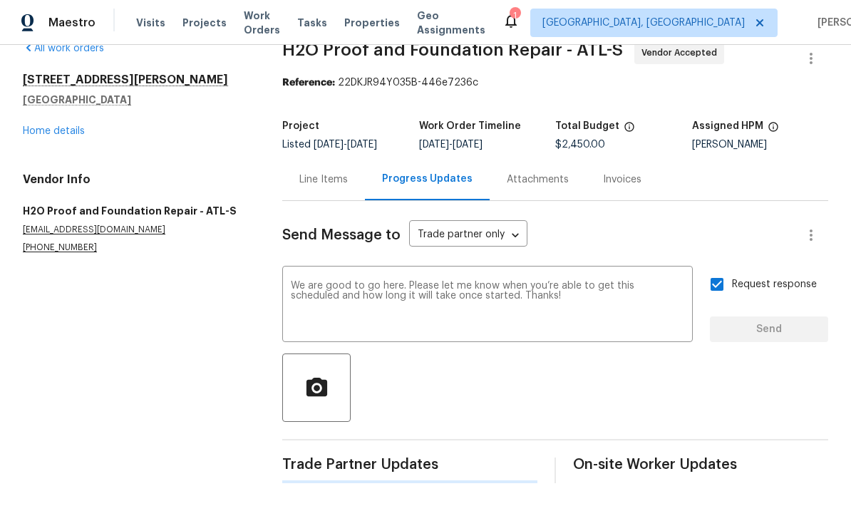
scroll to position [0, 0]
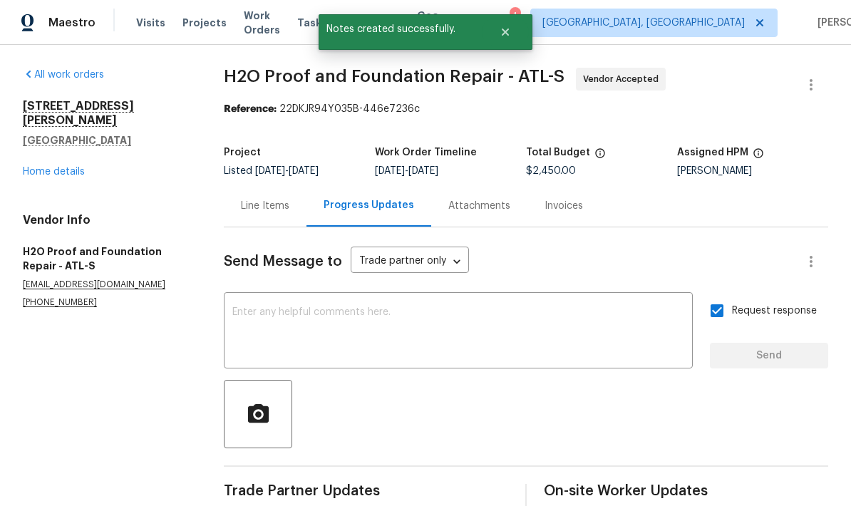
click at [80, 167] on link "Home details" at bounding box center [54, 172] width 62 height 10
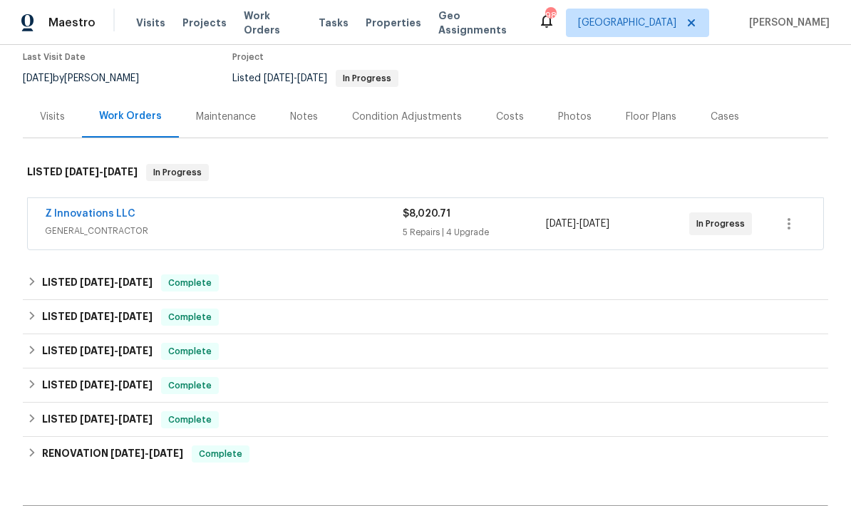
scroll to position [118, 0]
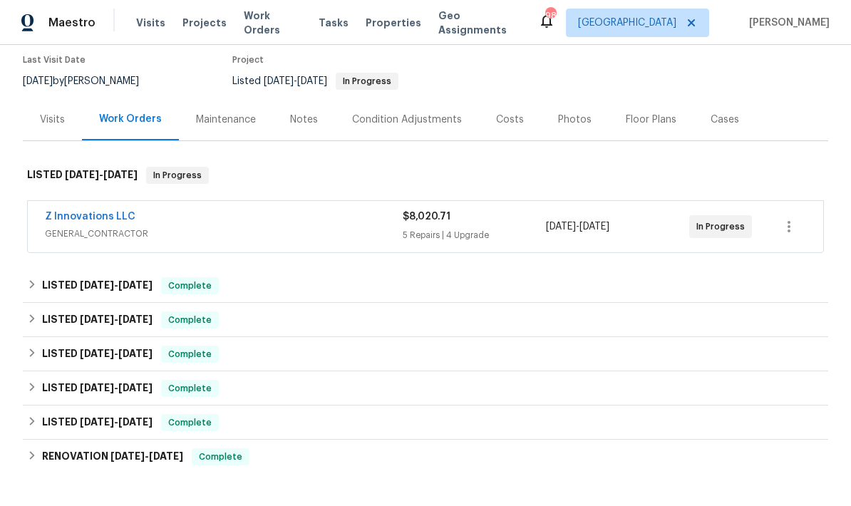
click at [117, 214] on link "Z Innovations LLC" at bounding box center [90, 217] width 91 height 10
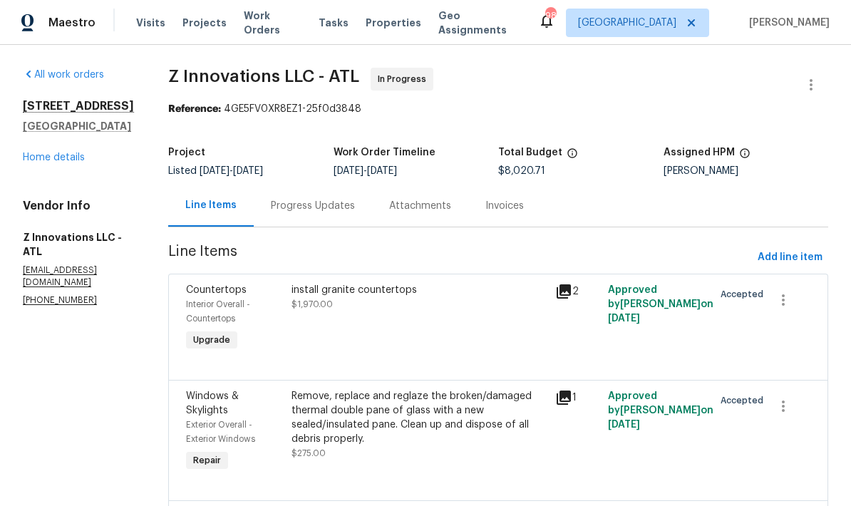
click at [336, 208] on div "Progress Updates" at bounding box center [313, 206] width 84 height 14
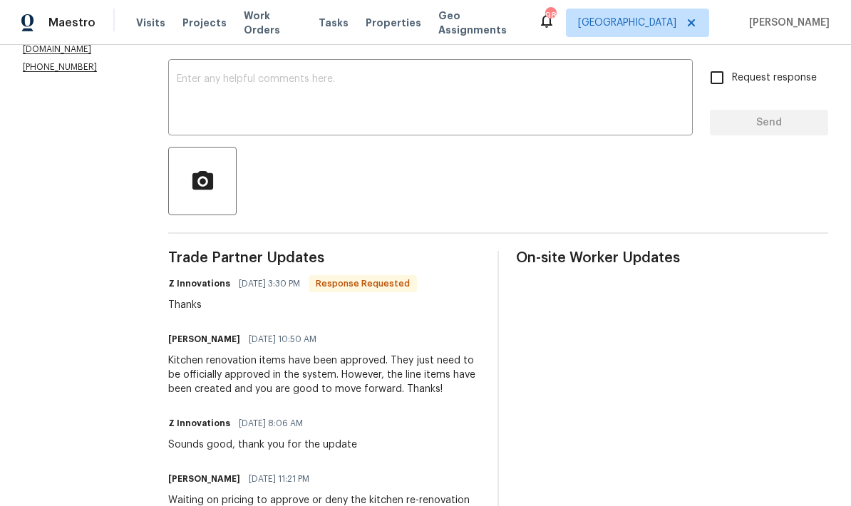
scroll to position [175, 0]
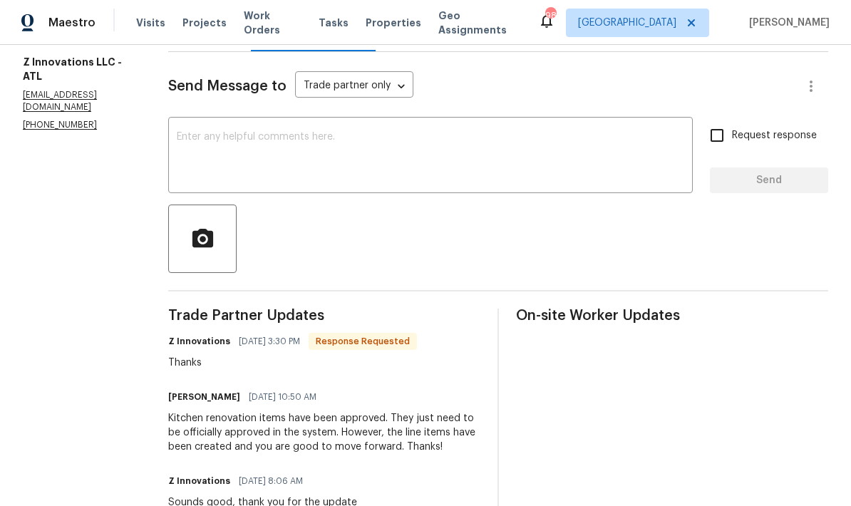
click at [279, 146] on textarea at bounding box center [430, 157] width 507 height 50
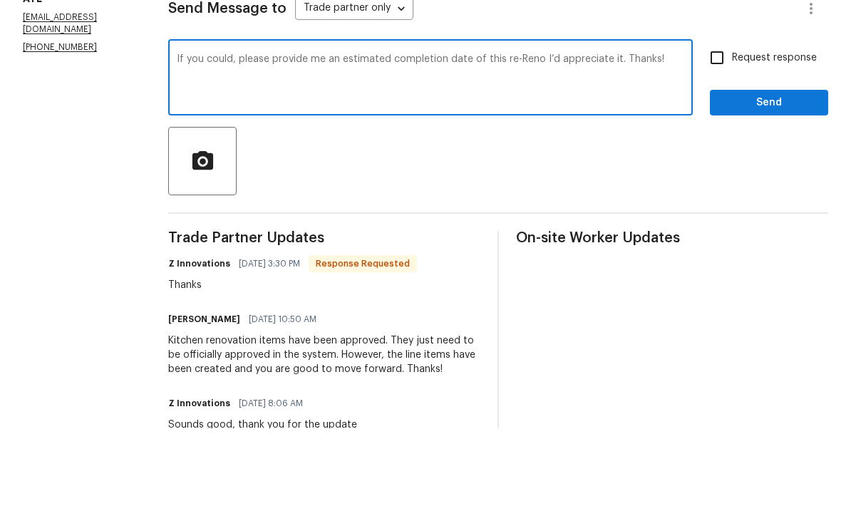
scroll to position [57, 0]
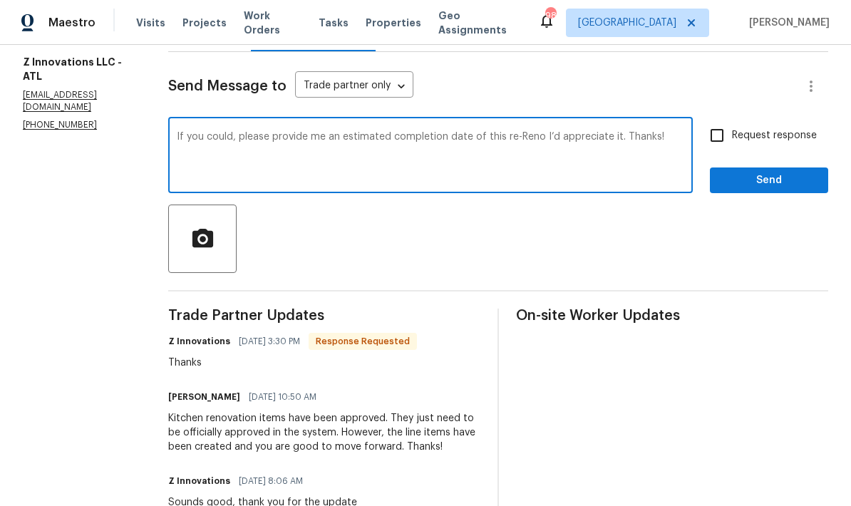
type textarea "If you could, please provide me an estimated completion date of this re-Reno I’…"
click at [726, 120] on input "Request response" at bounding box center [717, 135] width 30 height 30
checkbox input "true"
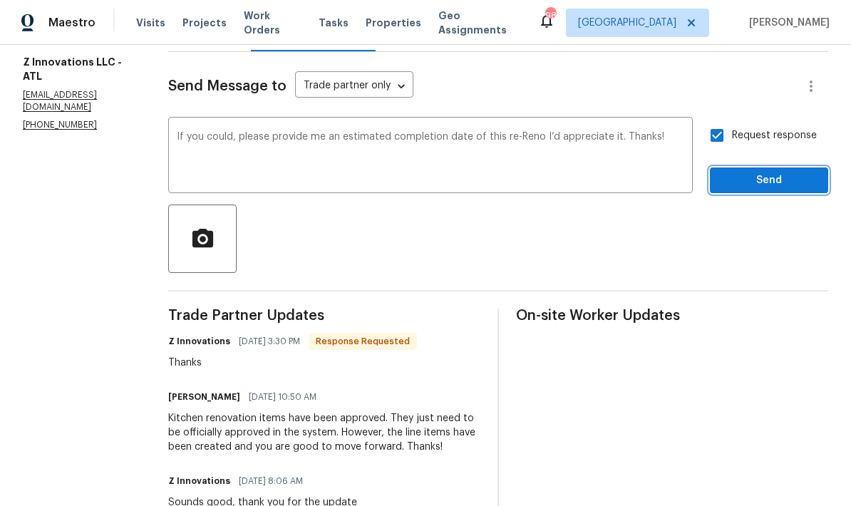
click at [780, 172] on span "Send" at bounding box center [769, 181] width 96 height 18
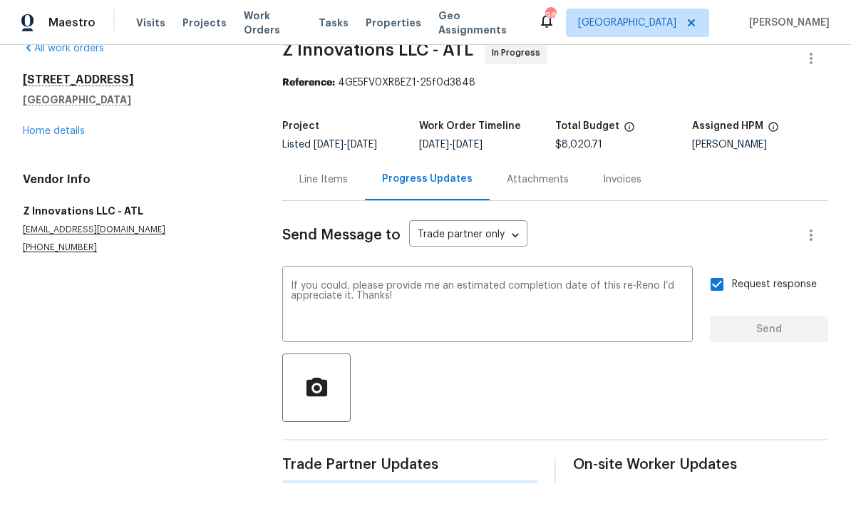
scroll to position [0, 0]
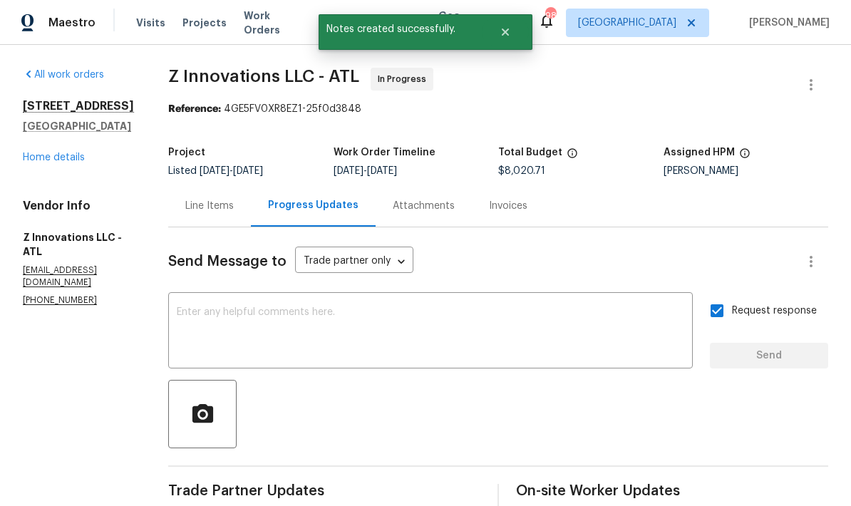
click at [210, 199] on div "Line Items" at bounding box center [209, 206] width 48 height 14
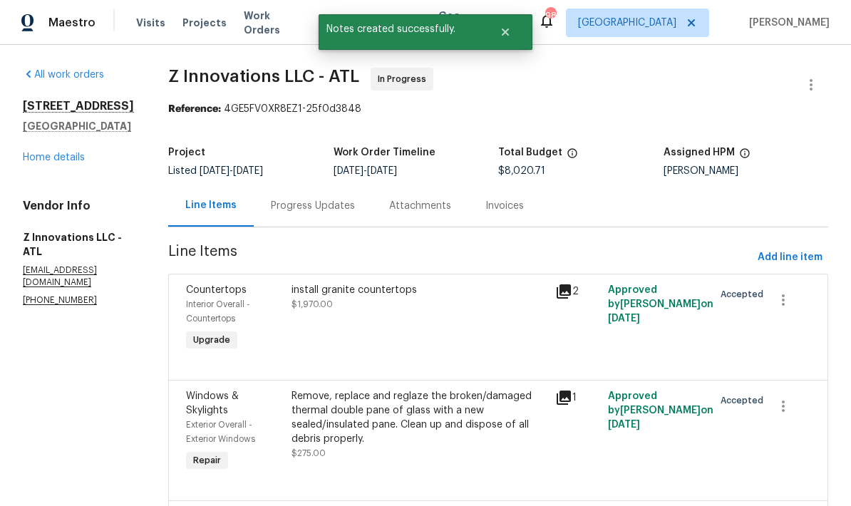
click at [63, 153] on link "Home details" at bounding box center [54, 158] width 62 height 10
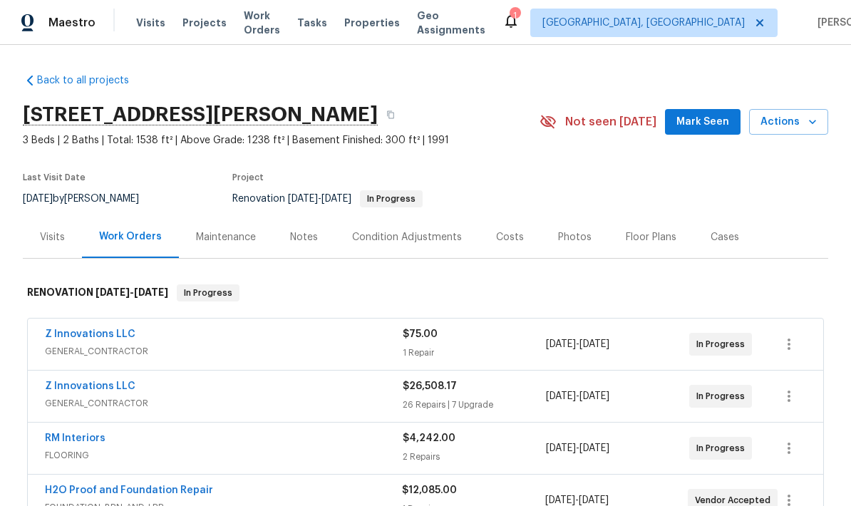
scroll to position [121, 0]
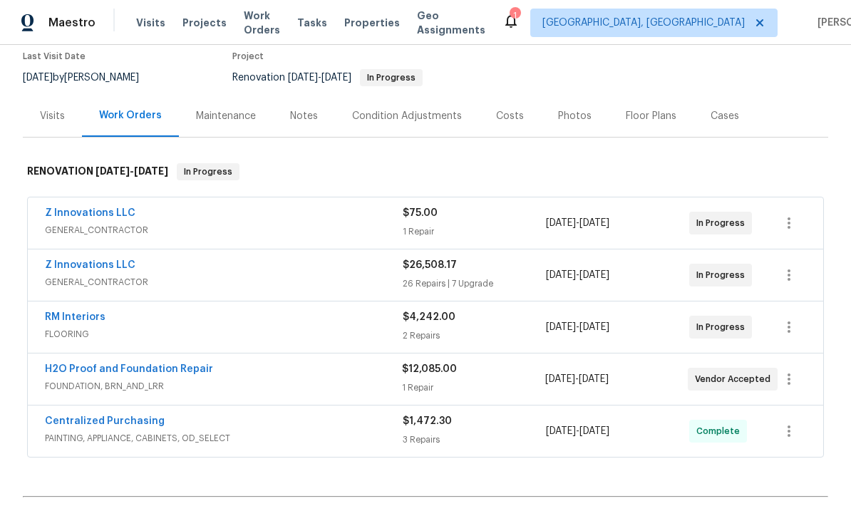
click at [294, 123] on div "Notes" at bounding box center [304, 116] width 62 height 42
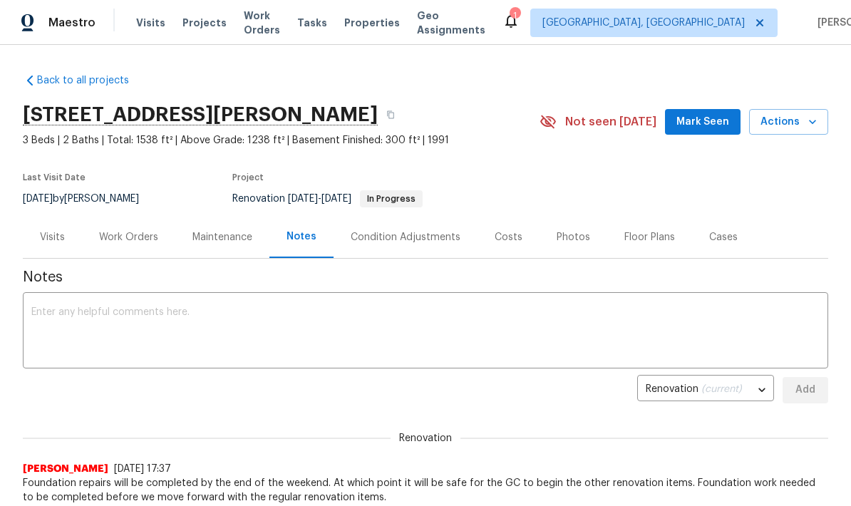
click at [185, 312] on textarea at bounding box center [425, 332] width 788 height 50
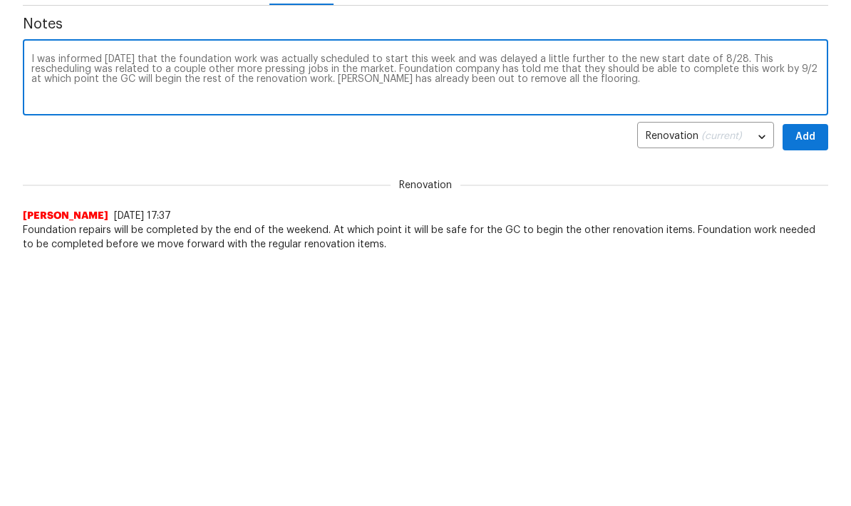
click at [469, 307] on textarea "I was informed on Monday that the foundation work was actually scheduled to sta…" at bounding box center [425, 332] width 788 height 50
click at [492, 307] on textarea "I was informed on Monday that the foundation work was actually scheduled to sta…" at bounding box center [425, 332] width 788 height 50
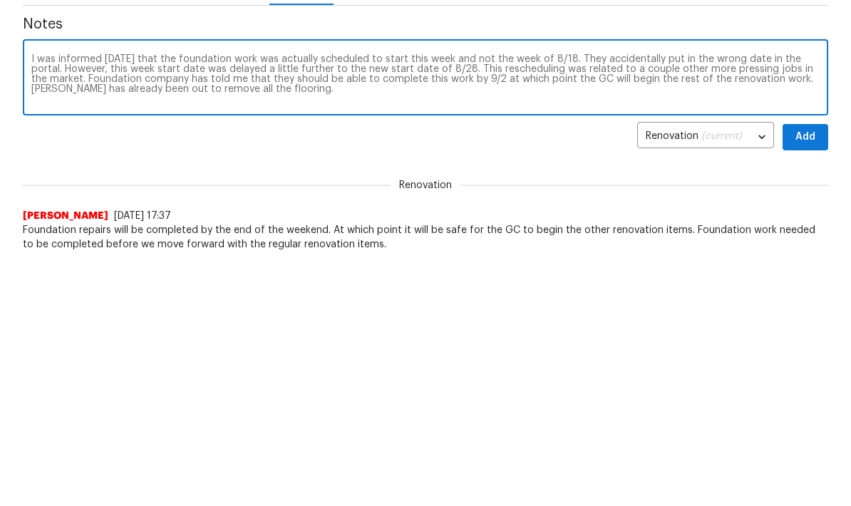
click at [145, 307] on textarea "I was informed on Monday that the foundation work was actually scheduled to sta…" at bounding box center [425, 332] width 788 height 50
click at [214, 307] on textarea "I was informed on Monday that the foundation work was actually scheduled to sta…" at bounding box center [425, 332] width 788 height 50
click at [143, 307] on textarea "I was informed on Monday that the foundation work was actually scheduled to sta…" at bounding box center [425, 332] width 788 height 50
click at [145, 307] on textarea "I was informed on Monday that the foundation work was actually scheduled to sta…" at bounding box center [425, 332] width 788 height 50
click at [788, 307] on textarea "I was informed on Monday that the foundation work was actually scheduled to sta…" at bounding box center [425, 332] width 788 height 50
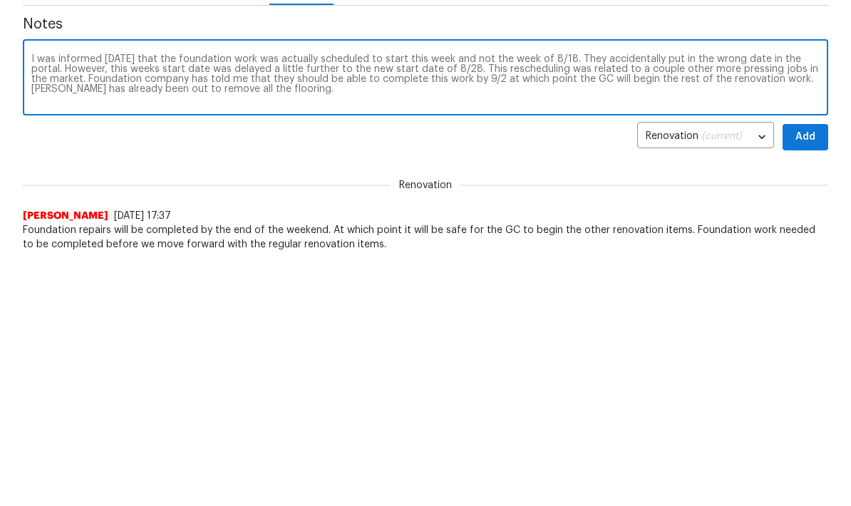
click at [751, 307] on textarea "I was informed on Monday that the foundation work was actually scheduled to sta…" at bounding box center [425, 332] width 788 height 50
click at [783, 307] on textarea "I was informed on Monday that the foundation work was actually scheduled to sta…" at bounding box center [425, 332] width 788 height 50
click at [276, 307] on textarea "I was informed on Monday that the foundation work was actually scheduled to sta…" at bounding box center [425, 332] width 788 height 50
type textarea "I was informed on Monday that the foundation work was actually scheduled to sta…"
click at [813, 135] on span "Add" at bounding box center [805, 138] width 23 height 18
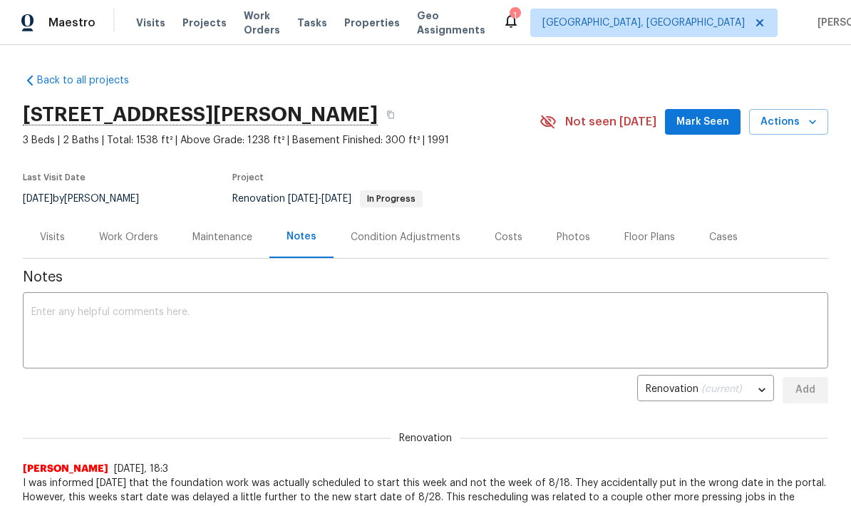
click at [716, 123] on span "Mark Seen" at bounding box center [702, 122] width 53 height 18
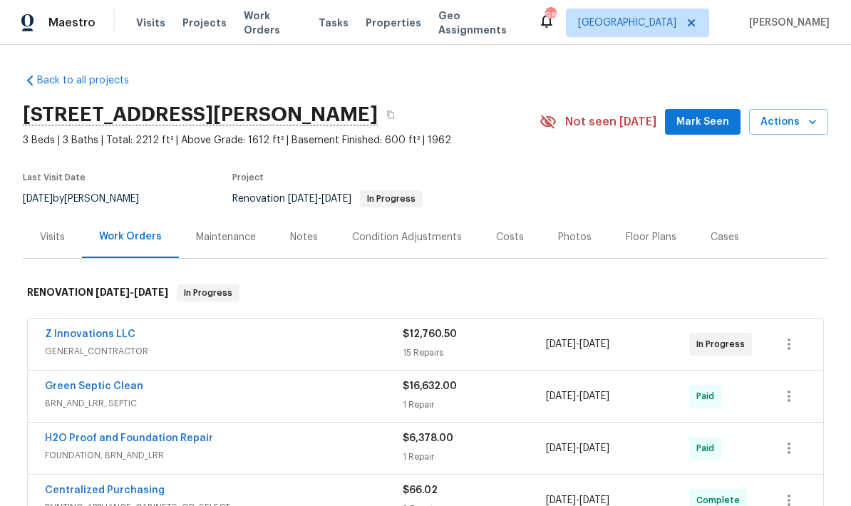
click at [98, 337] on link "Z Innovations LLC" at bounding box center [90, 334] width 91 height 10
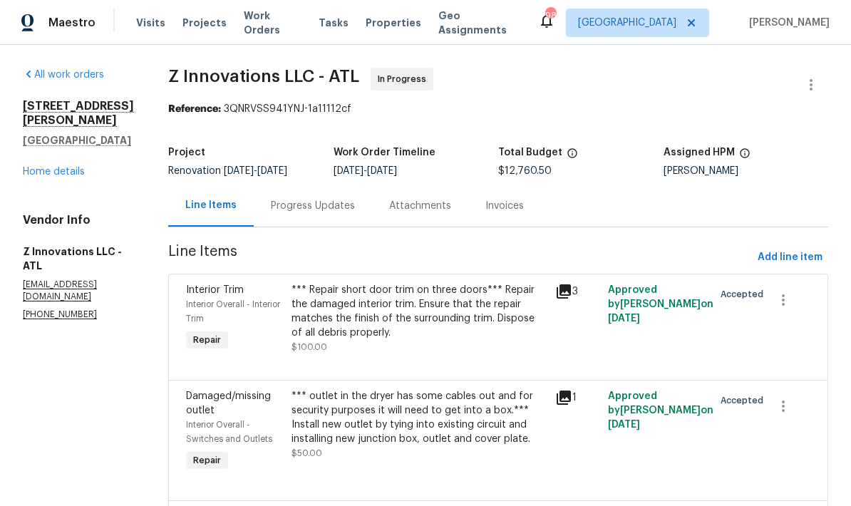
click at [330, 205] on div "Progress Updates" at bounding box center [313, 206] width 84 height 14
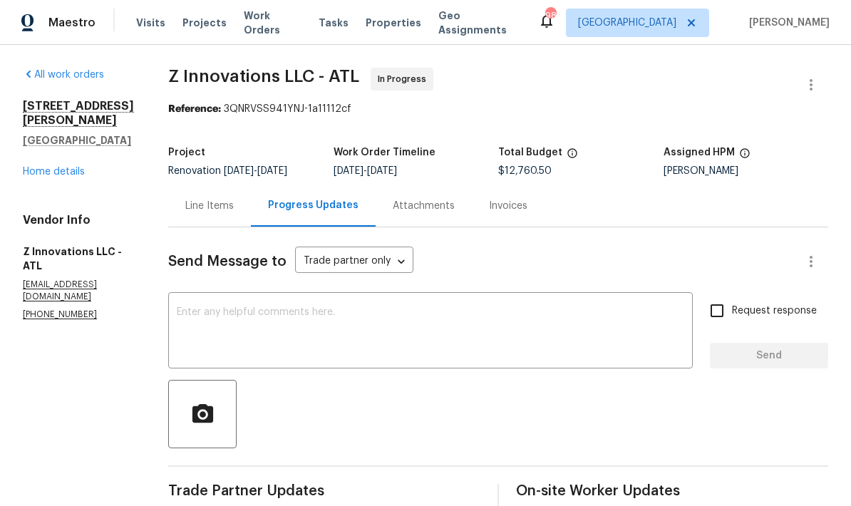
click at [223, 199] on div "Line Items" at bounding box center [209, 206] width 48 height 14
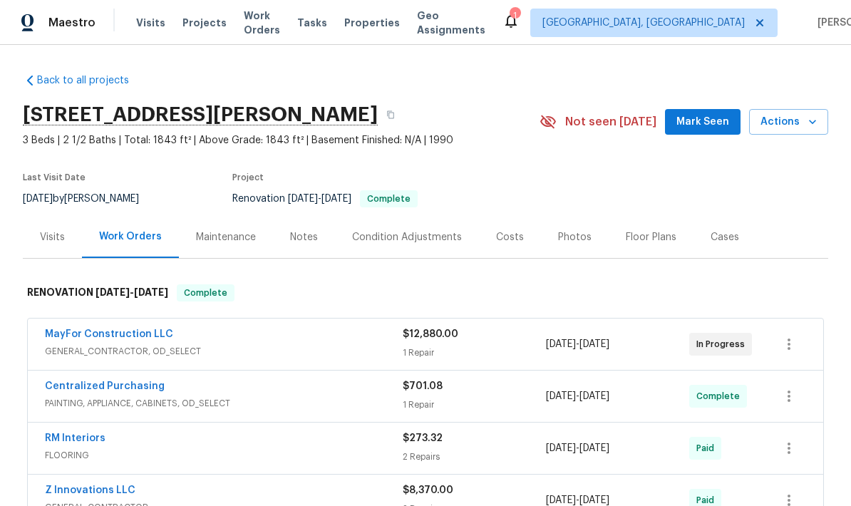
click at [303, 237] on div "Notes" at bounding box center [304, 237] width 28 height 14
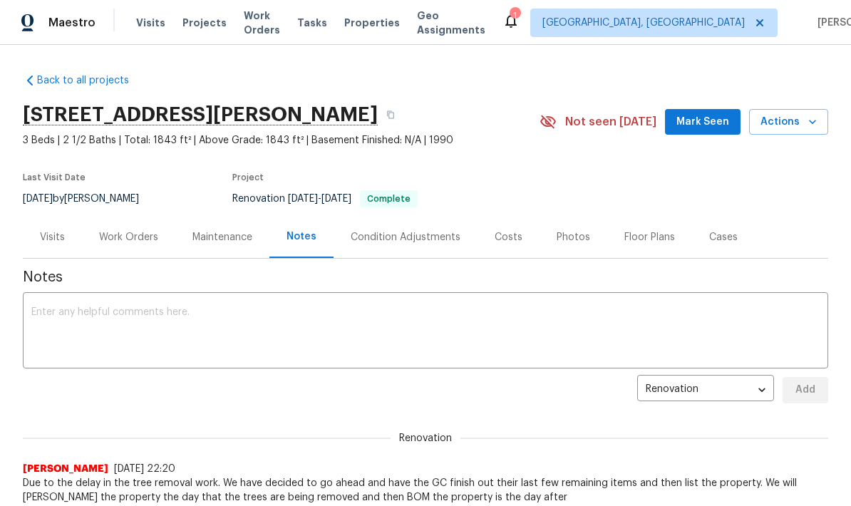
click at [329, 309] on textarea at bounding box center [425, 332] width 788 height 50
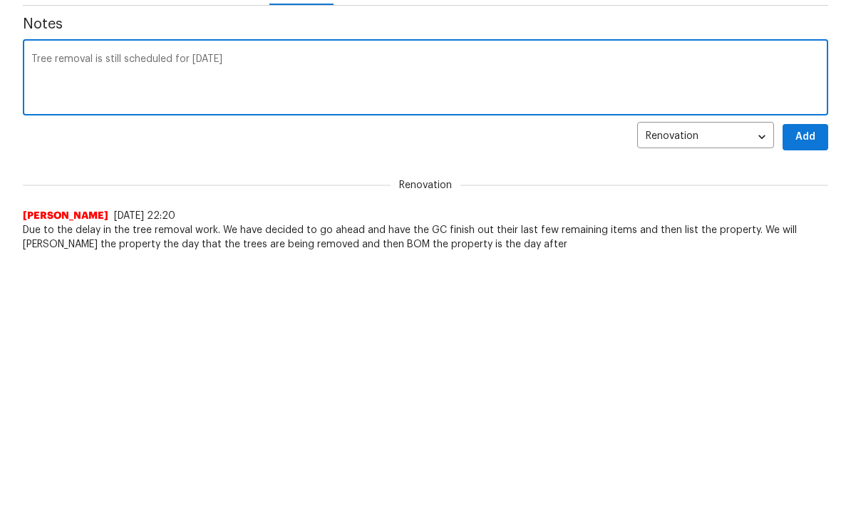
type textarea "Tree removal is still scheduled for [DATE]"
click at [813, 381] on span "Add" at bounding box center [805, 390] width 23 height 18
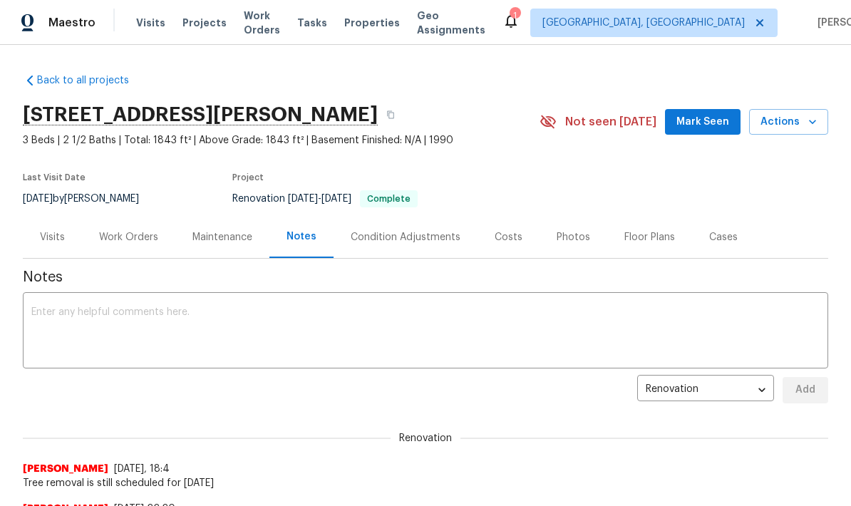
click at [718, 120] on span "Mark Seen" at bounding box center [702, 122] width 53 height 18
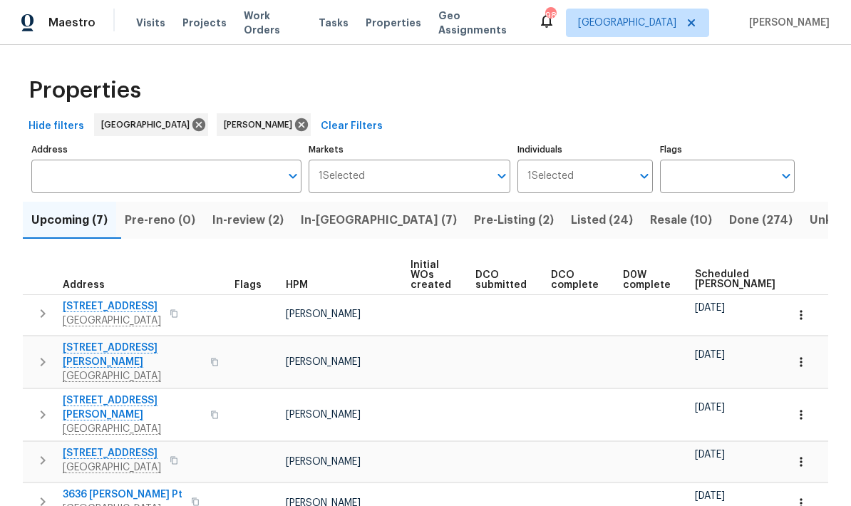
click at [362, 227] on span "In-[GEOGRAPHIC_DATA] (7)" at bounding box center [379, 220] width 156 height 20
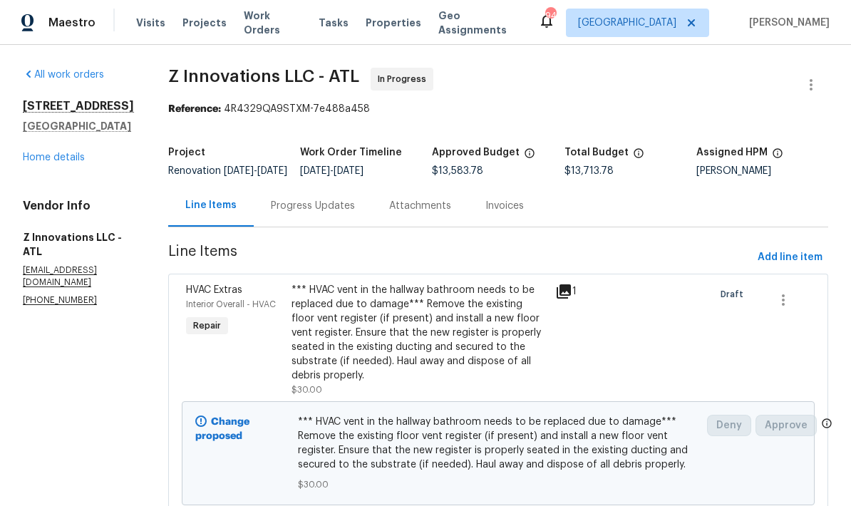
click at [75, 163] on link "Home details" at bounding box center [54, 158] width 62 height 10
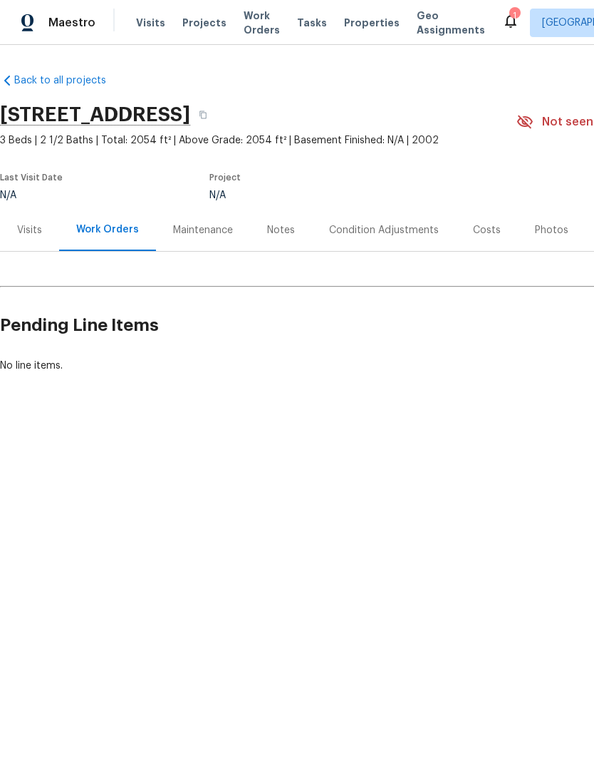
click at [29, 228] on div "Visits" at bounding box center [29, 230] width 25 height 14
